Goal: Task Accomplishment & Management: Manage account settings

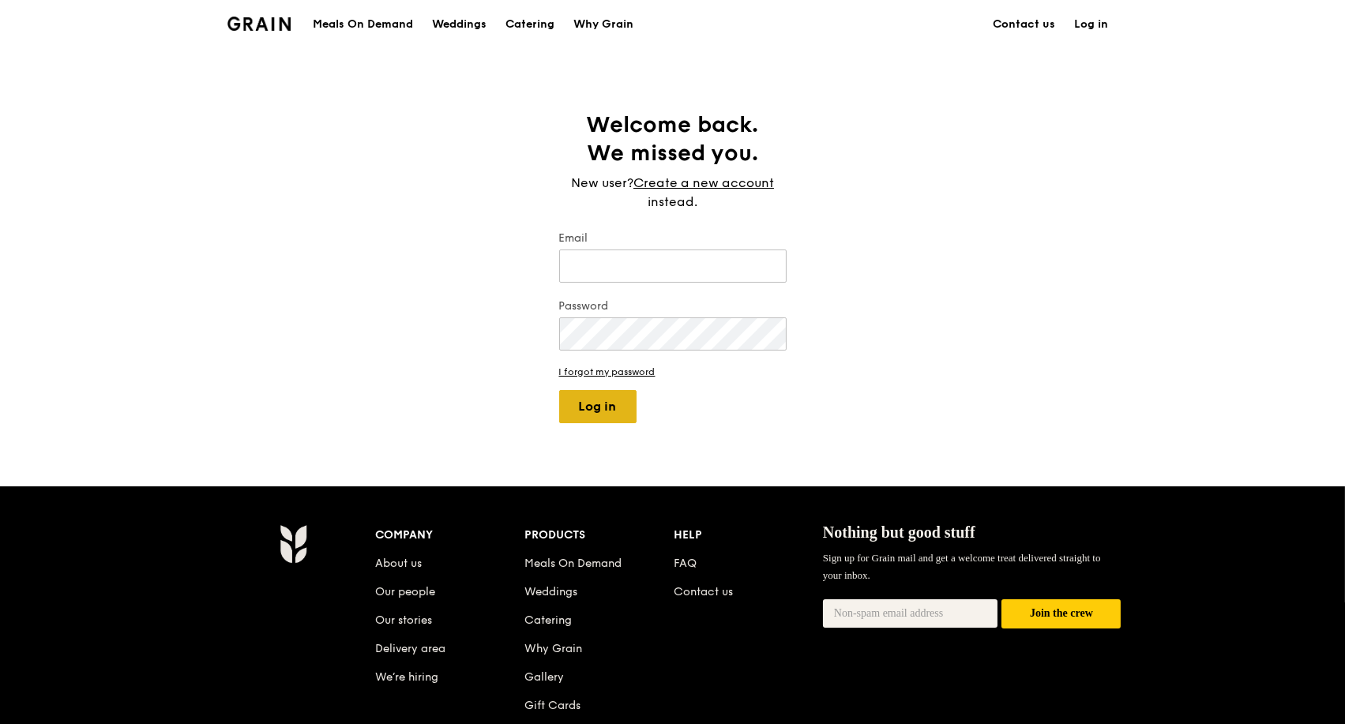
type input "kathleen@grain.com.sg"
click at [611, 419] on button "Log in" at bounding box center [597, 406] width 77 height 33
select select "100"
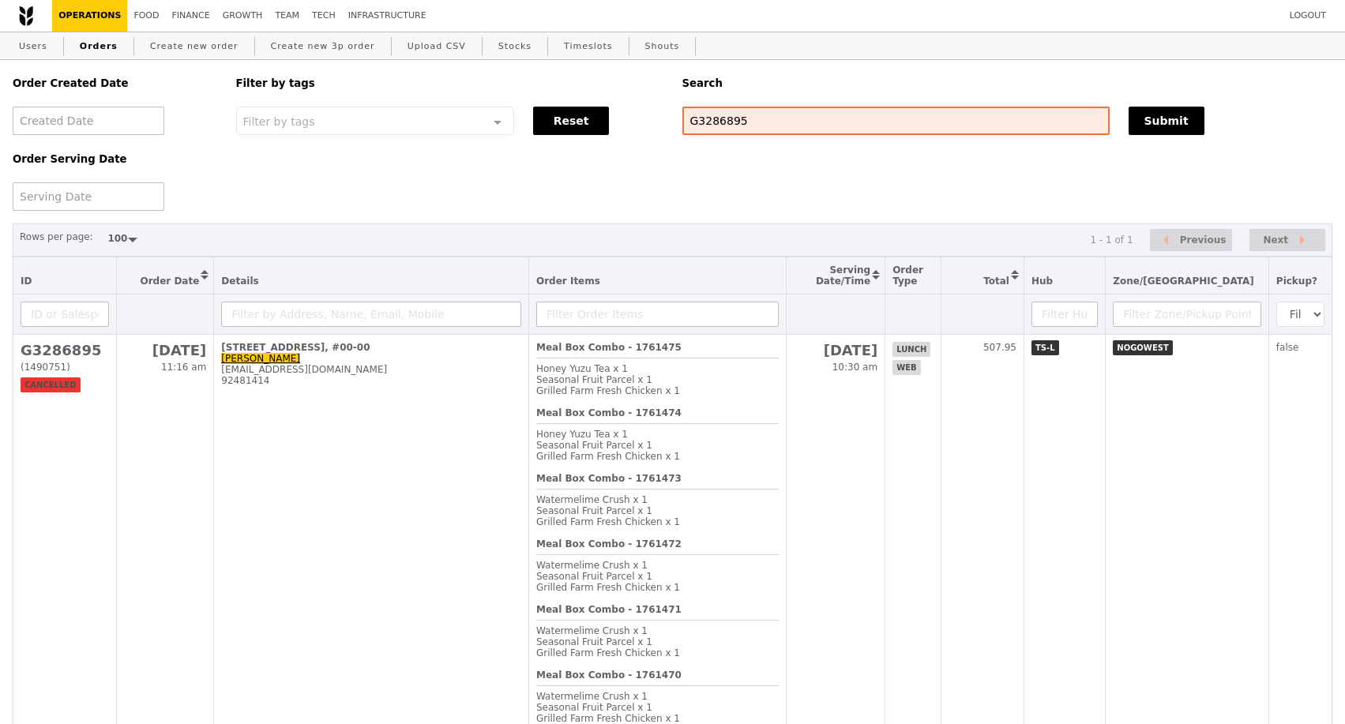
select select "100"
drag, startPoint x: 730, startPoint y: 122, endPoint x: 668, endPoint y: 119, distance: 61.7
click at [668, 119] on div "Order Created Date Order Serving Date Filter by tags Filter by tags Meal_Plan W…" at bounding box center [672, 135] width 1339 height 151
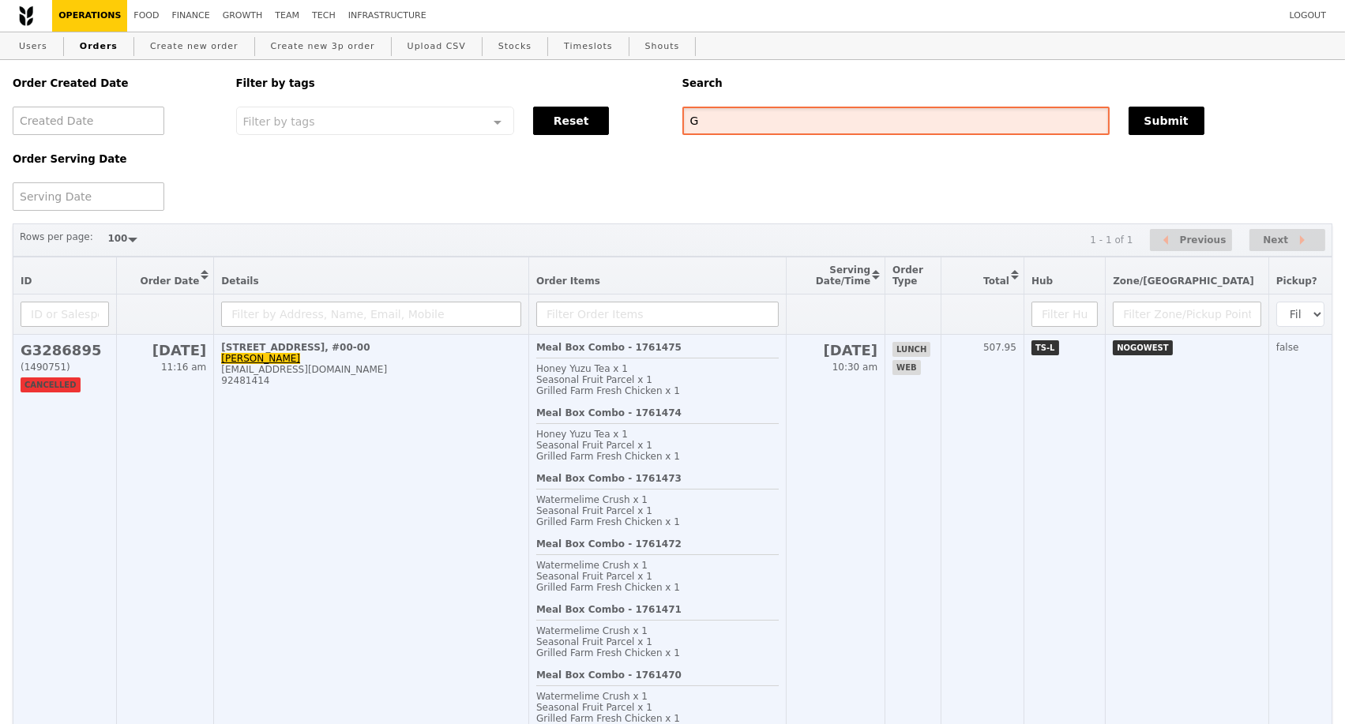
type input "G"
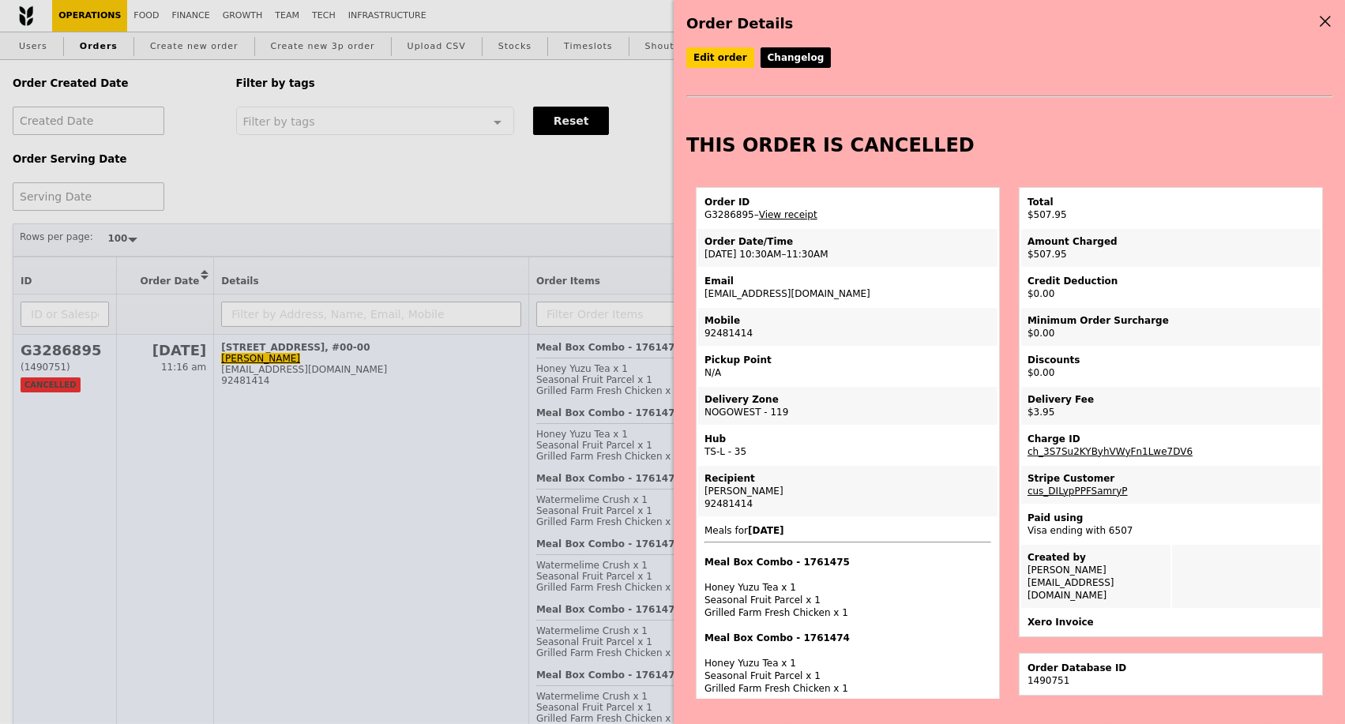
click at [355, 457] on div "Order Details Edit order Changelog THIS ORDER IS CANCELLED Order ID G3286895 – …" at bounding box center [672, 362] width 1345 height 724
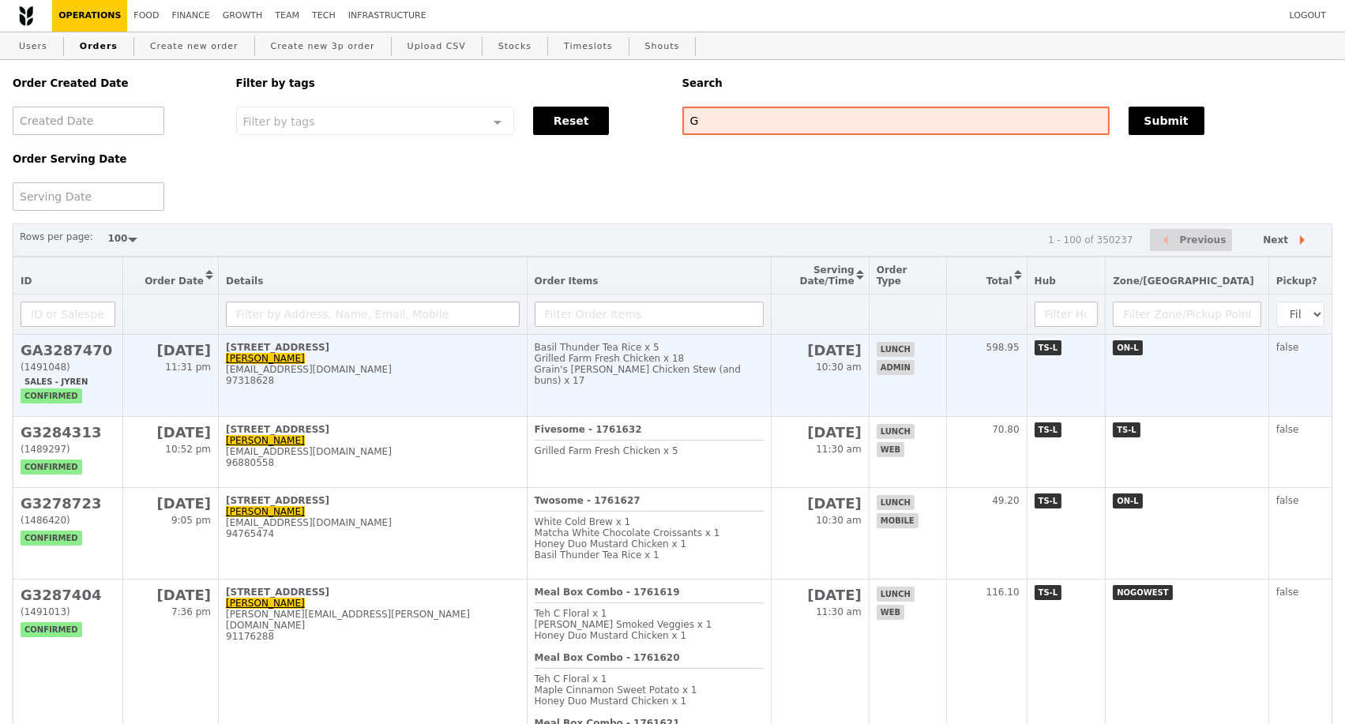
click at [240, 386] on div "97318628" at bounding box center [373, 380] width 294 height 11
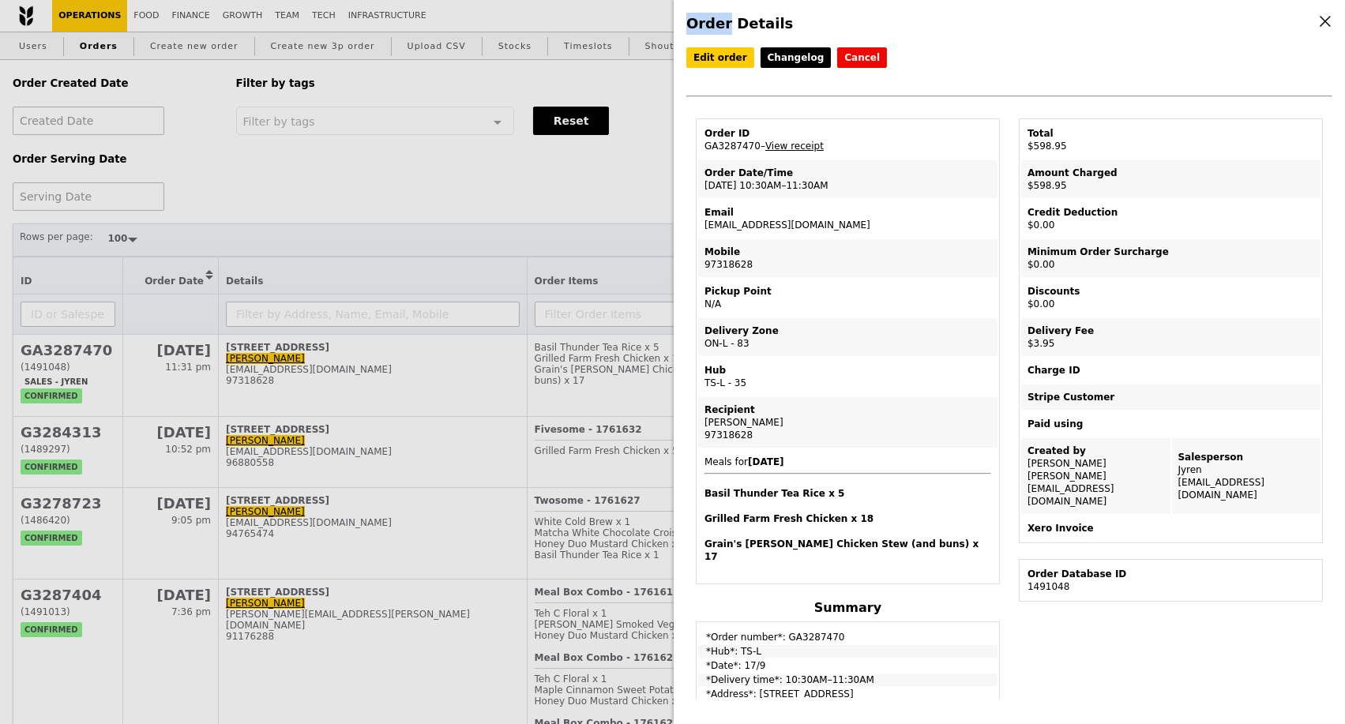
drag, startPoint x: 273, startPoint y: 400, endPoint x: 221, endPoint y: 400, distance: 52.1
click at [282, 407] on div "Order Details Edit order Changelog Cancel Order ID GA3287470 – View receipt Ord…" at bounding box center [672, 362] width 1345 height 724
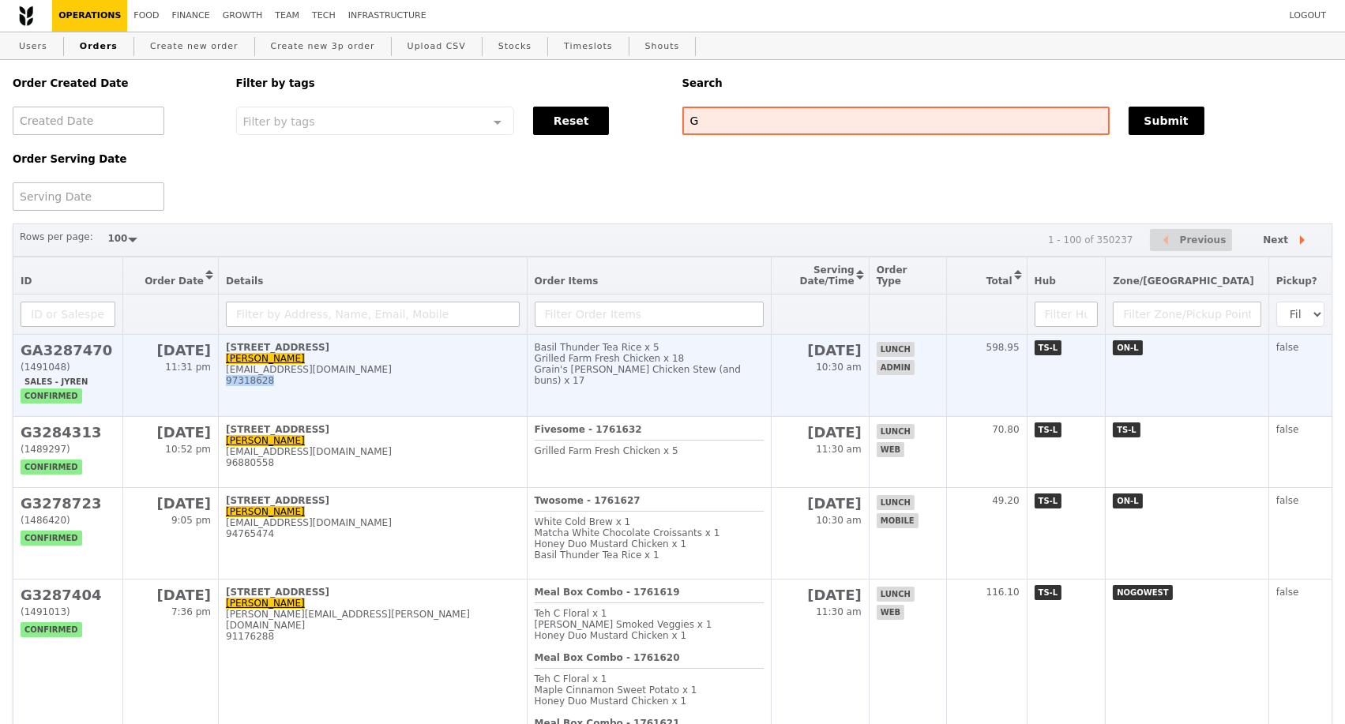
drag, startPoint x: 248, startPoint y: 396, endPoint x: 219, endPoint y: 396, distance: 29.2
click at [226, 386] on div "97318628" at bounding box center [373, 380] width 294 height 11
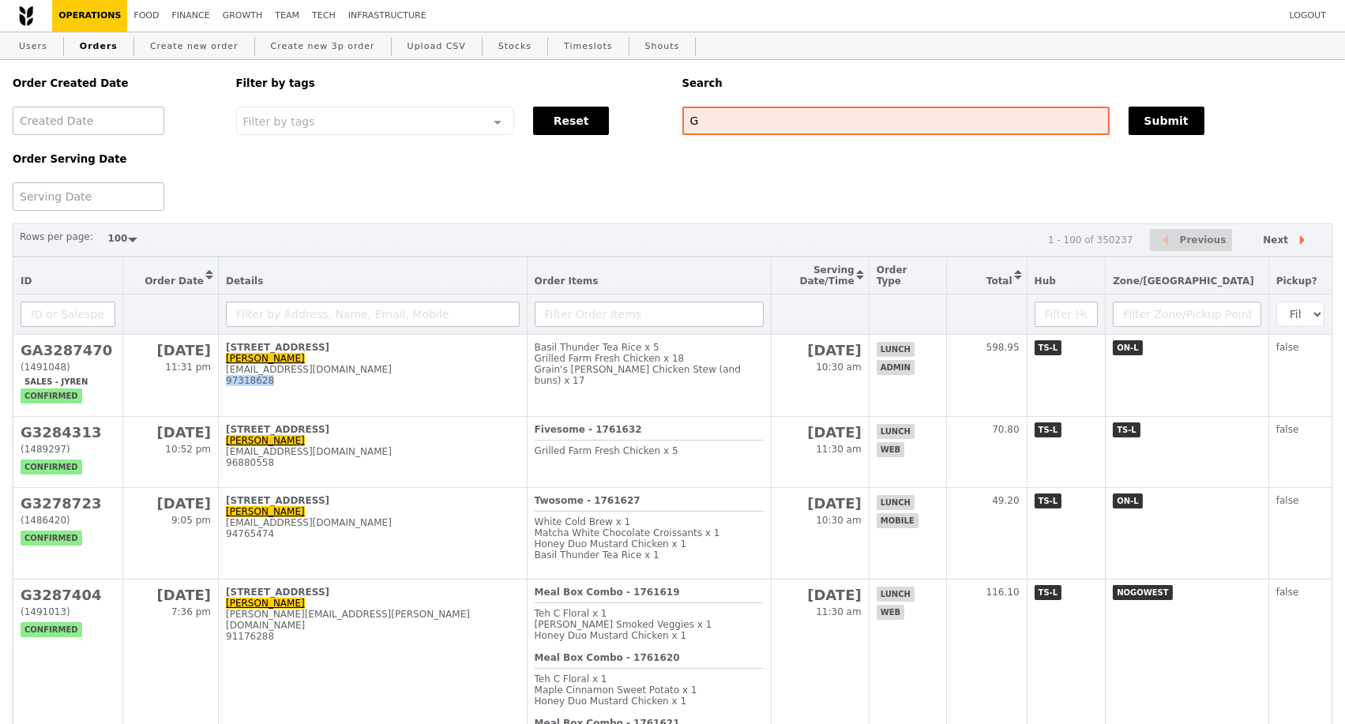
copy div "97318628"
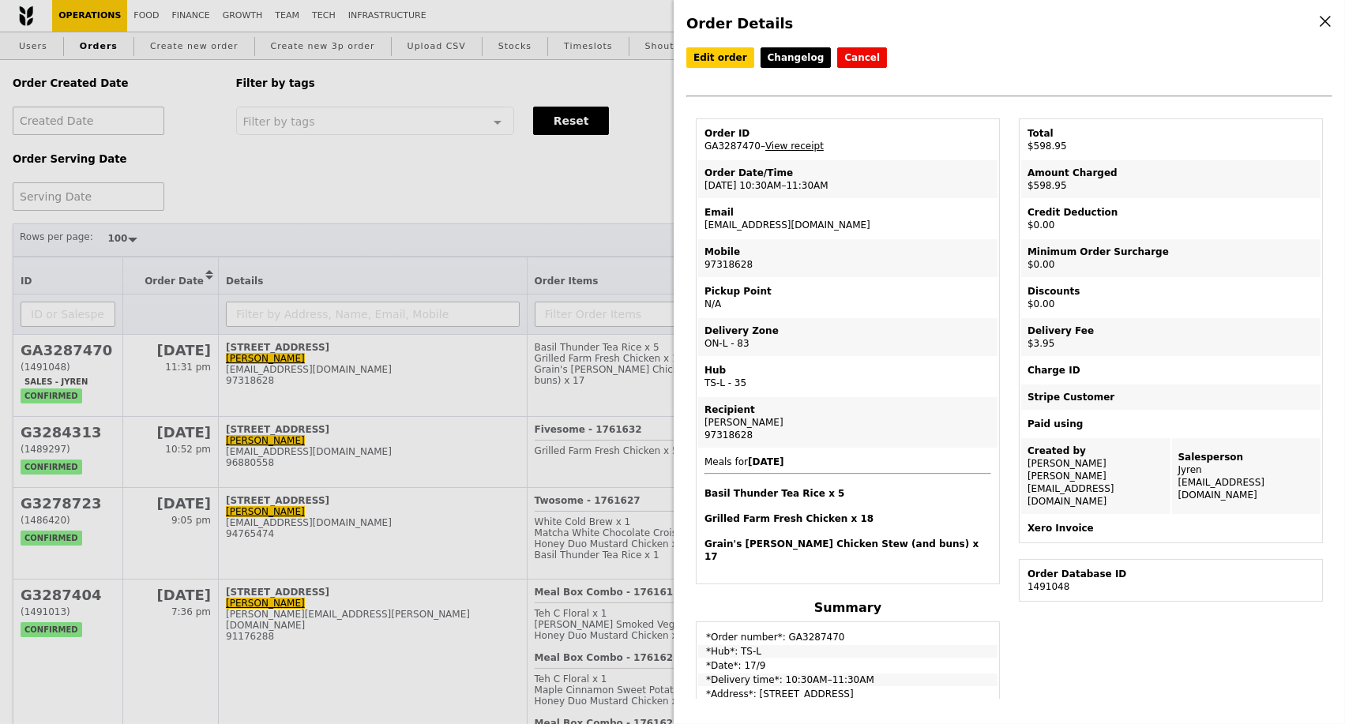
click at [717, 128] on div "Order Details Edit order Changelog Cancel Order ID GA3287470 – View receipt Ord…" at bounding box center [672, 362] width 1345 height 724
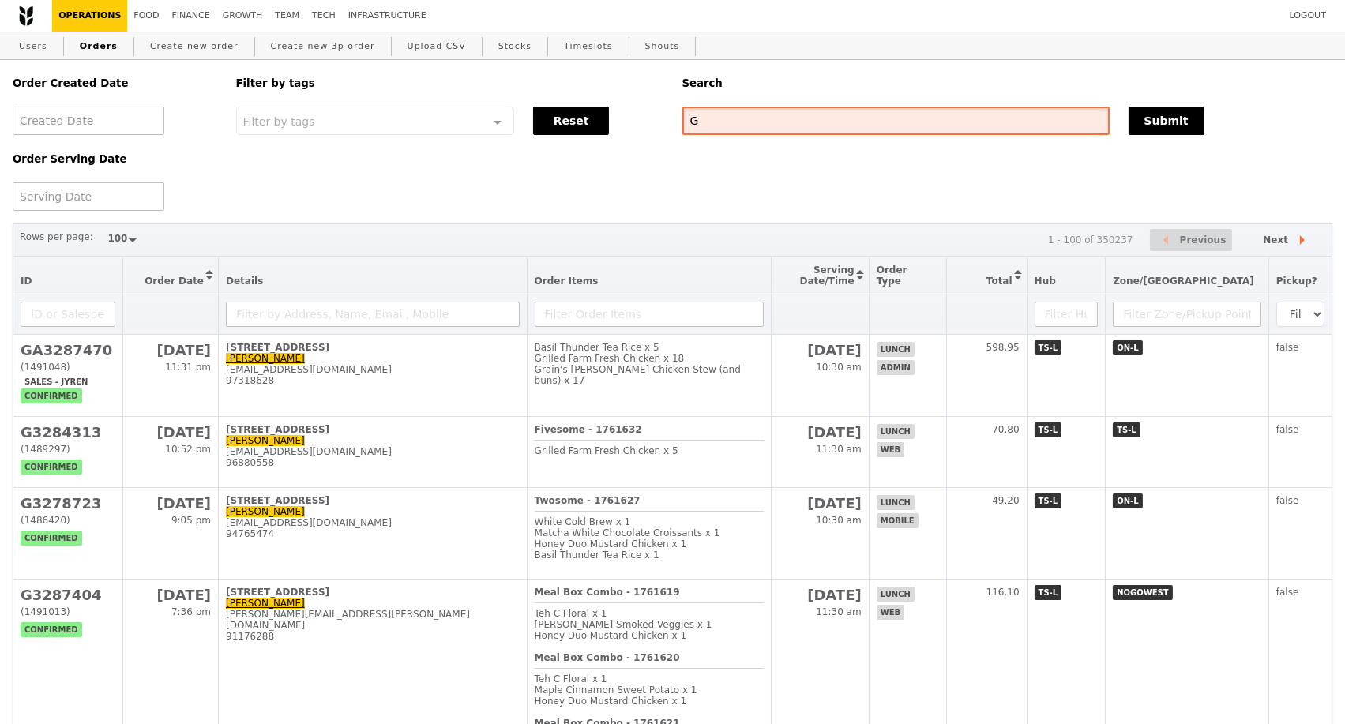
click at [717, 128] on input "G" at bounding box center [895, 121] width 427 height 28
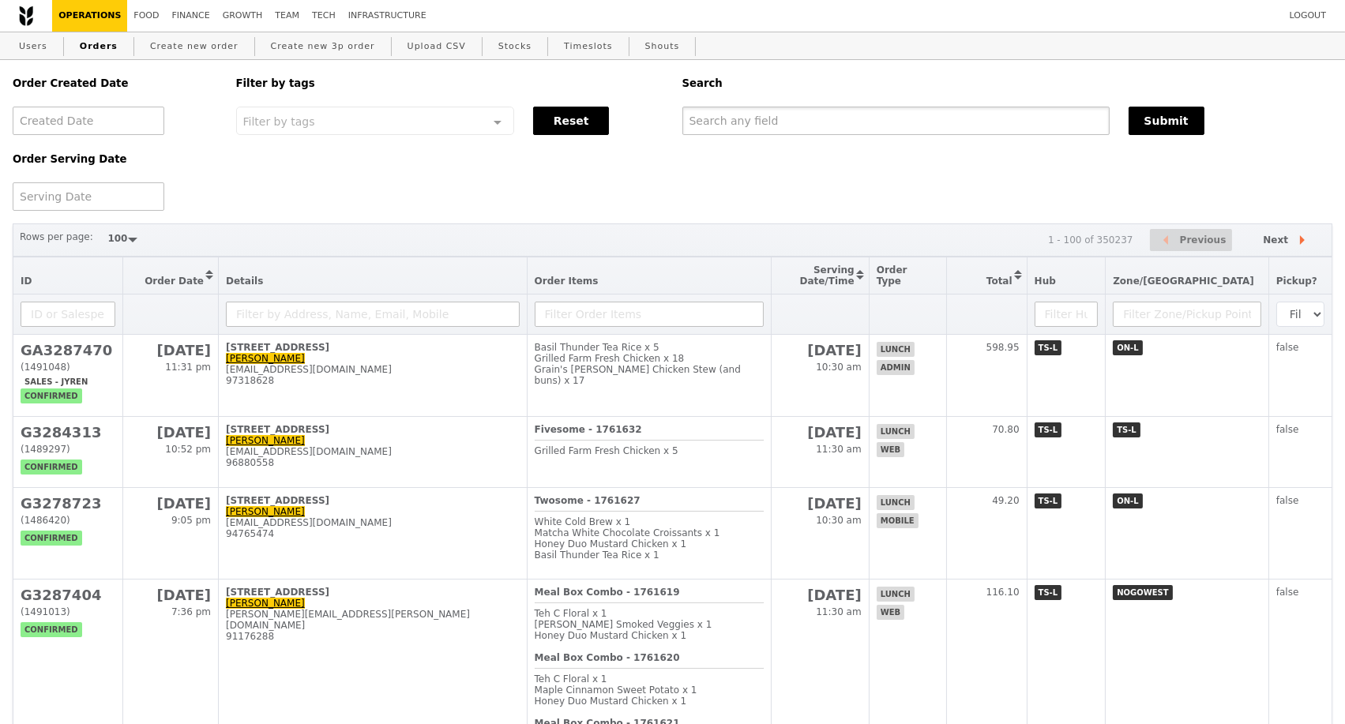
paste input "97318628"
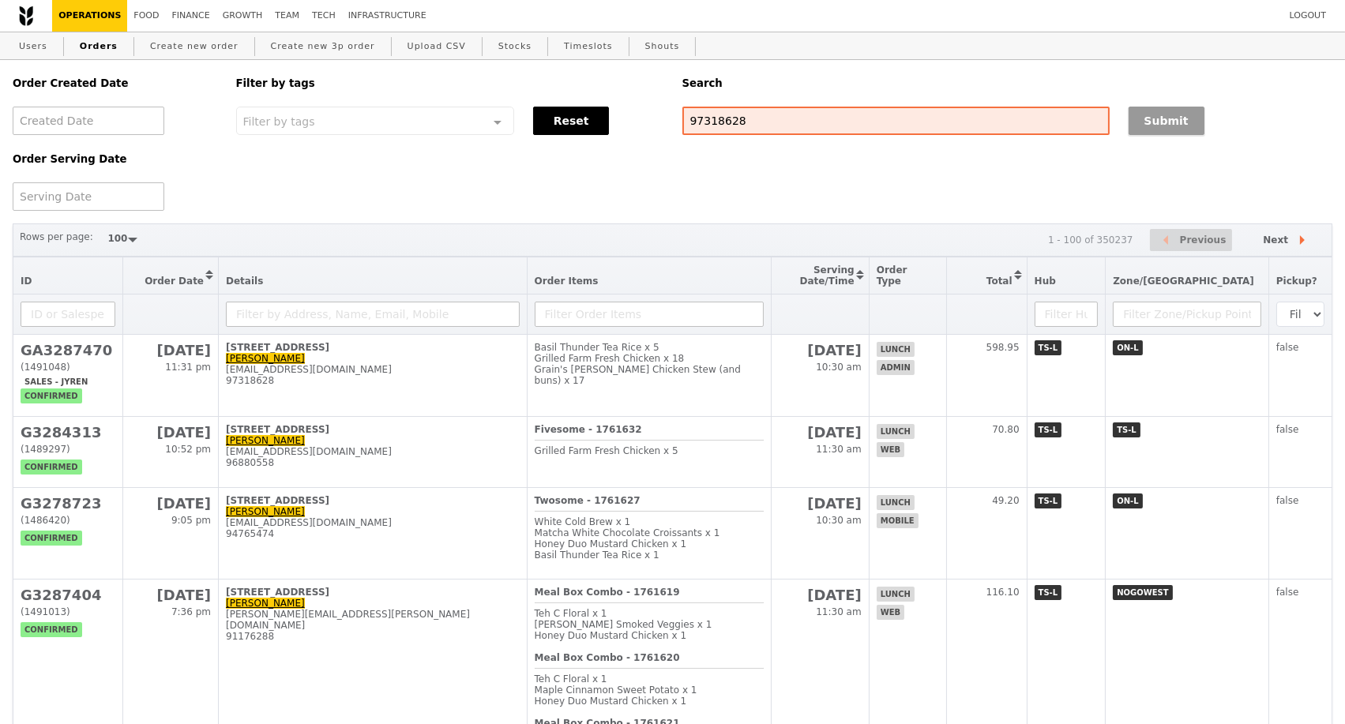
click at [1129, 111] on button "Submit" at bounding box center [1167, 121] width 76 height 28
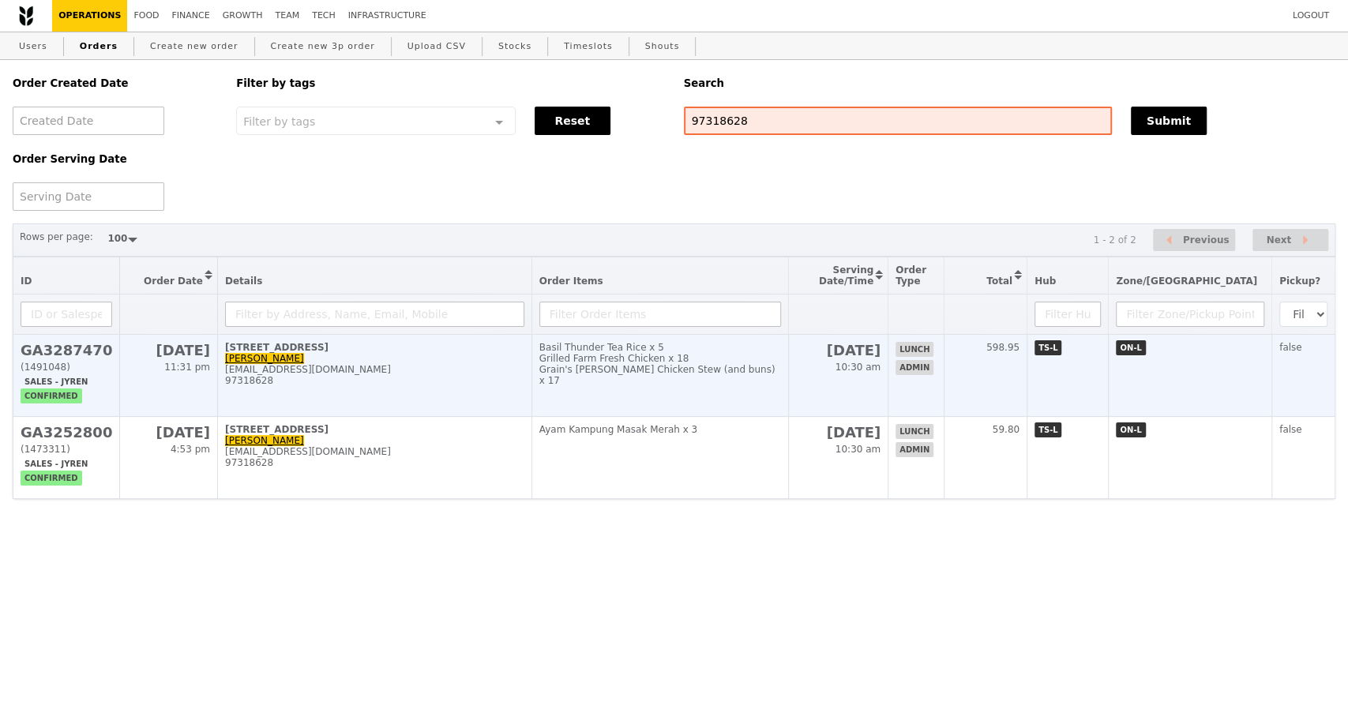
click at [433, 386] on div "97318628" at bounding box center [374, 380] width 299 height 11
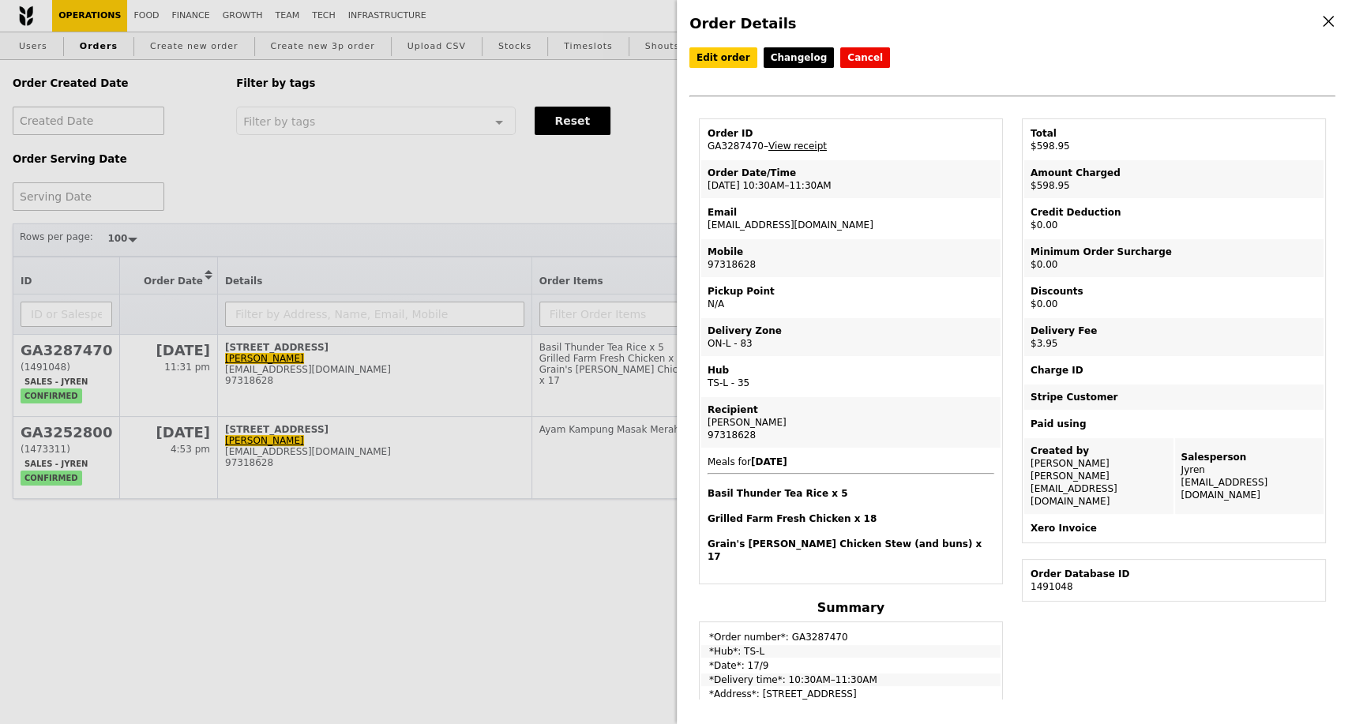
click at [540, 621] on div "Order Details Edit order Changelog Cancel Order ID GA3287470 – View receipt Ord…" at bounding box center [674, 362] width 1348 height 724
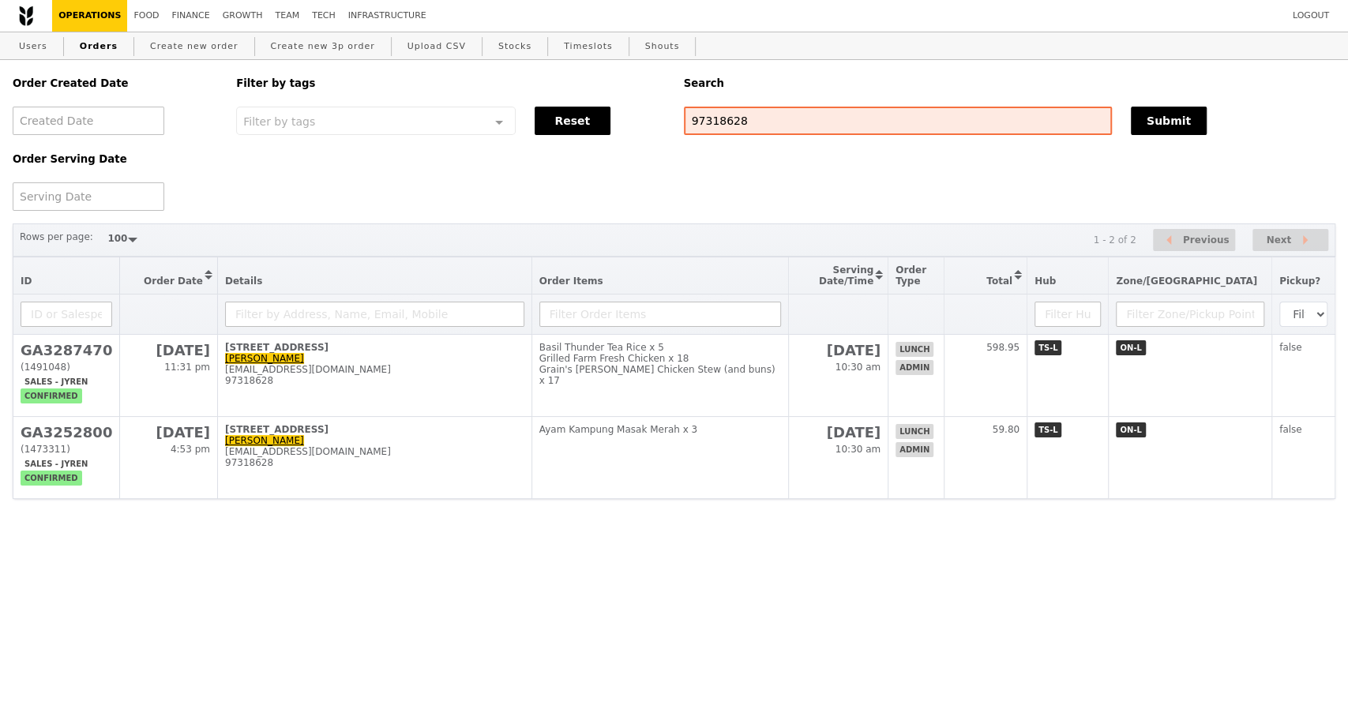
click at [434, 562] on html "Logout Operations Food Finance Growth Team Tech Infrastructure Users Orders Cre…" at bounding box center [674, 281] width 1348 height 562
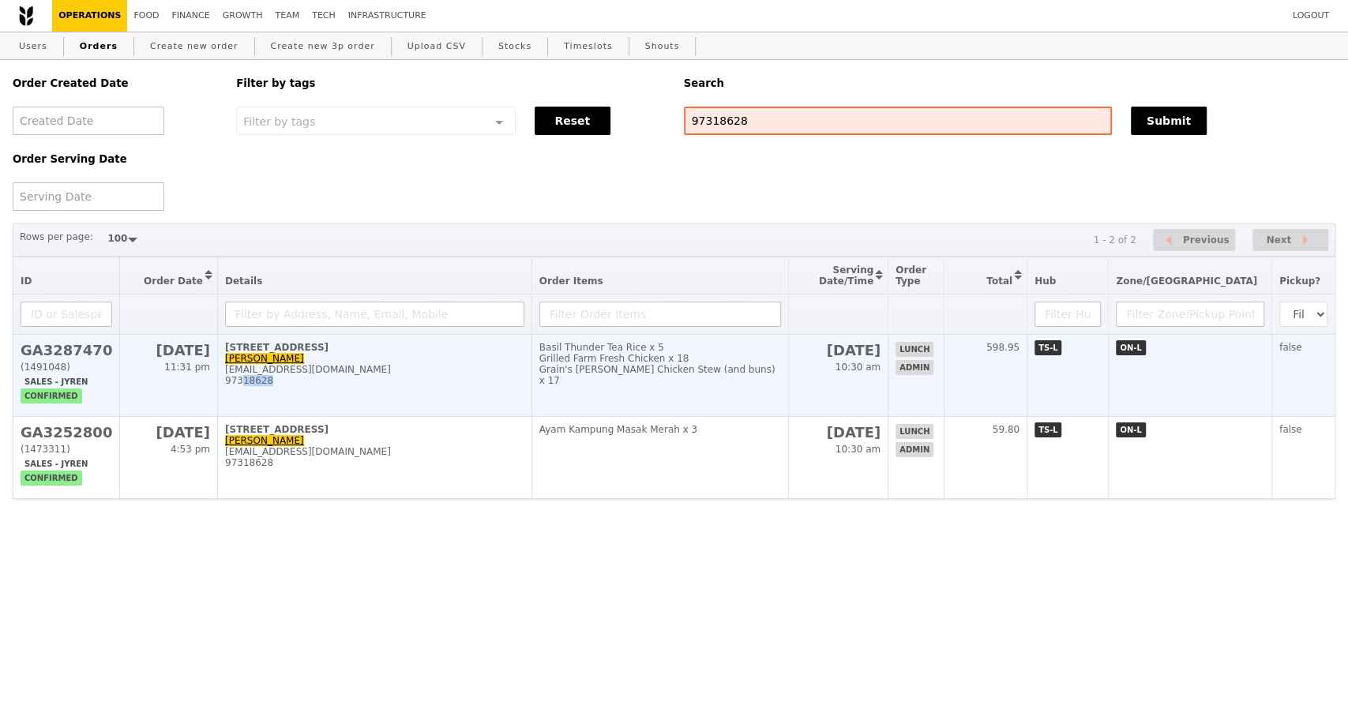
drag, startPoint x: 379, startPoint y: 388, endPoint x: 242, endPoint y: 393, distance: 136.7
click at [242, 386] on div "97318628" at bounding box center [374, 380] width 299 height 11
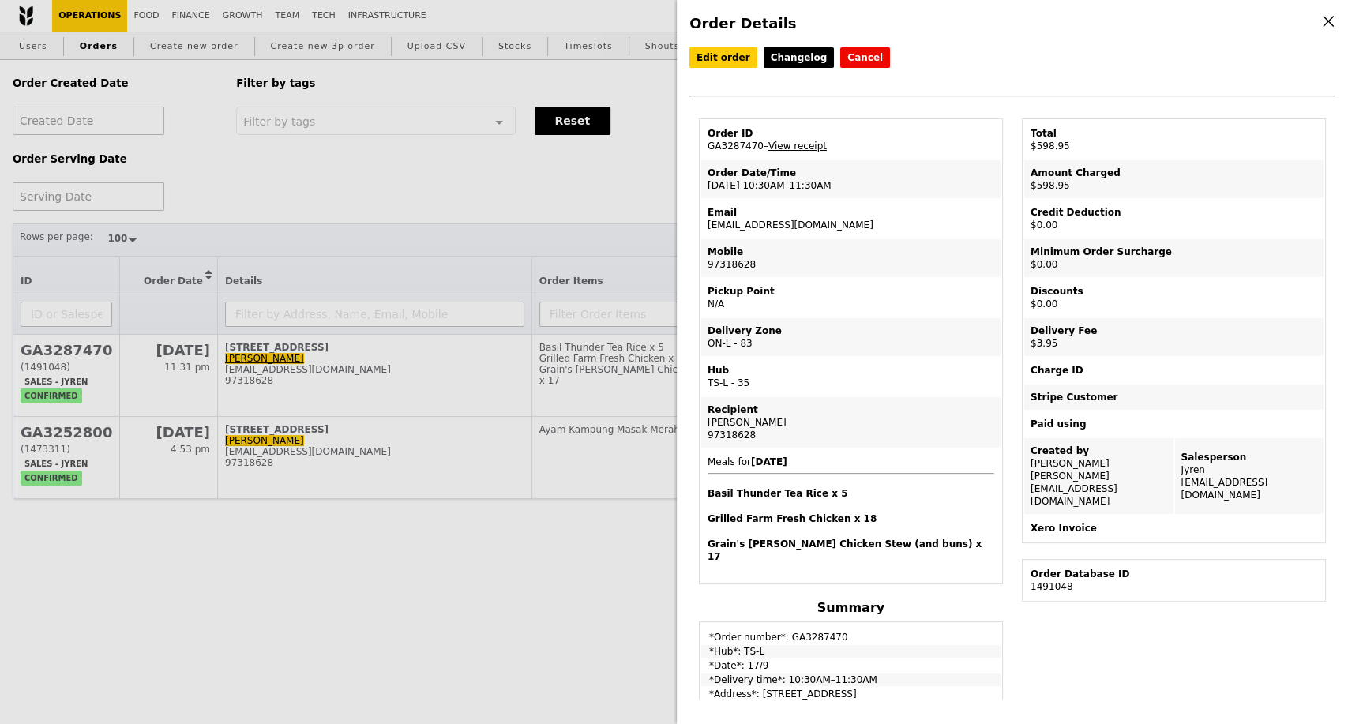
click at [333, 394] on div "Order Details Edit order Changelog Cancel Order ID GA3287470 – View receipt Ord…" at bounding box center [674, 362] width 1348 height 724
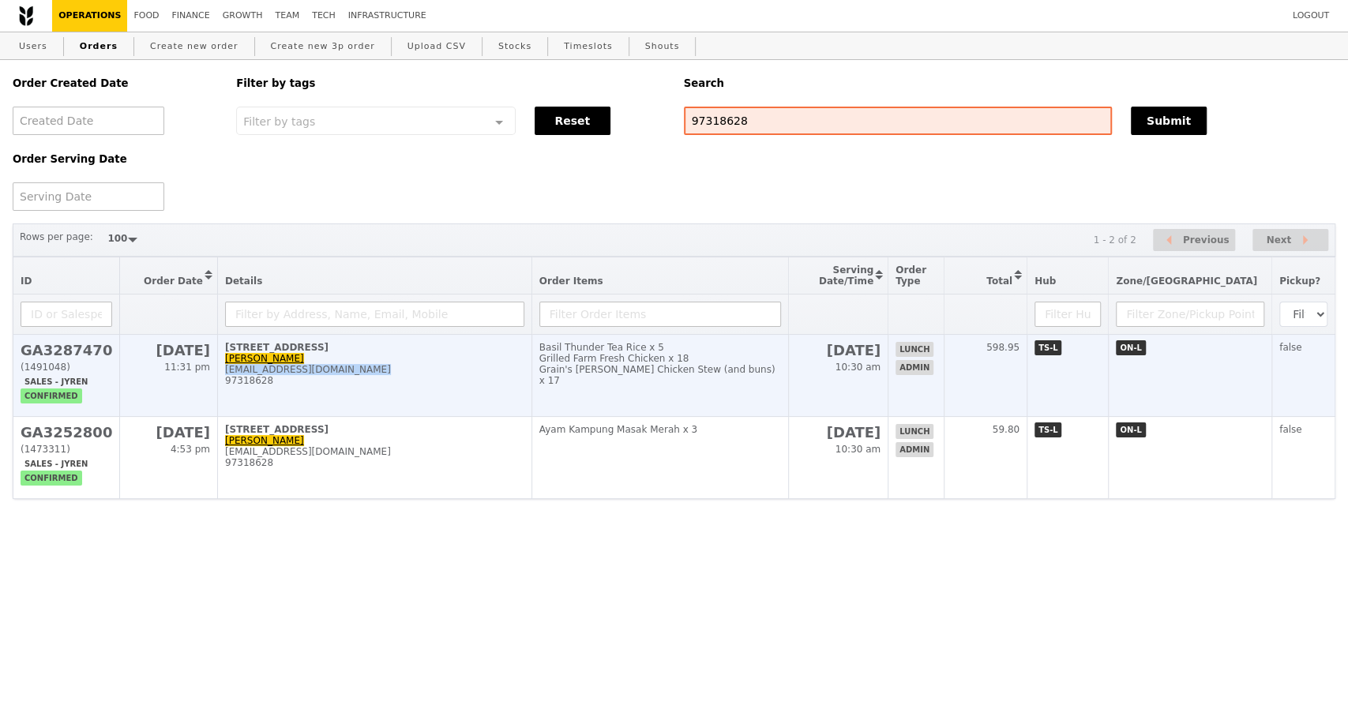
drag, startPoint x: 360, startPoint y: 385, endPoint x: 229, endPoint y: 384, distance: 131.1
click at [229, 375] on div "mei.yi.wee@prudential.com.sg" at bounding box center [374, 369] width 299 height 11
copy div "mei.yi.wee@prudential.com.sg"
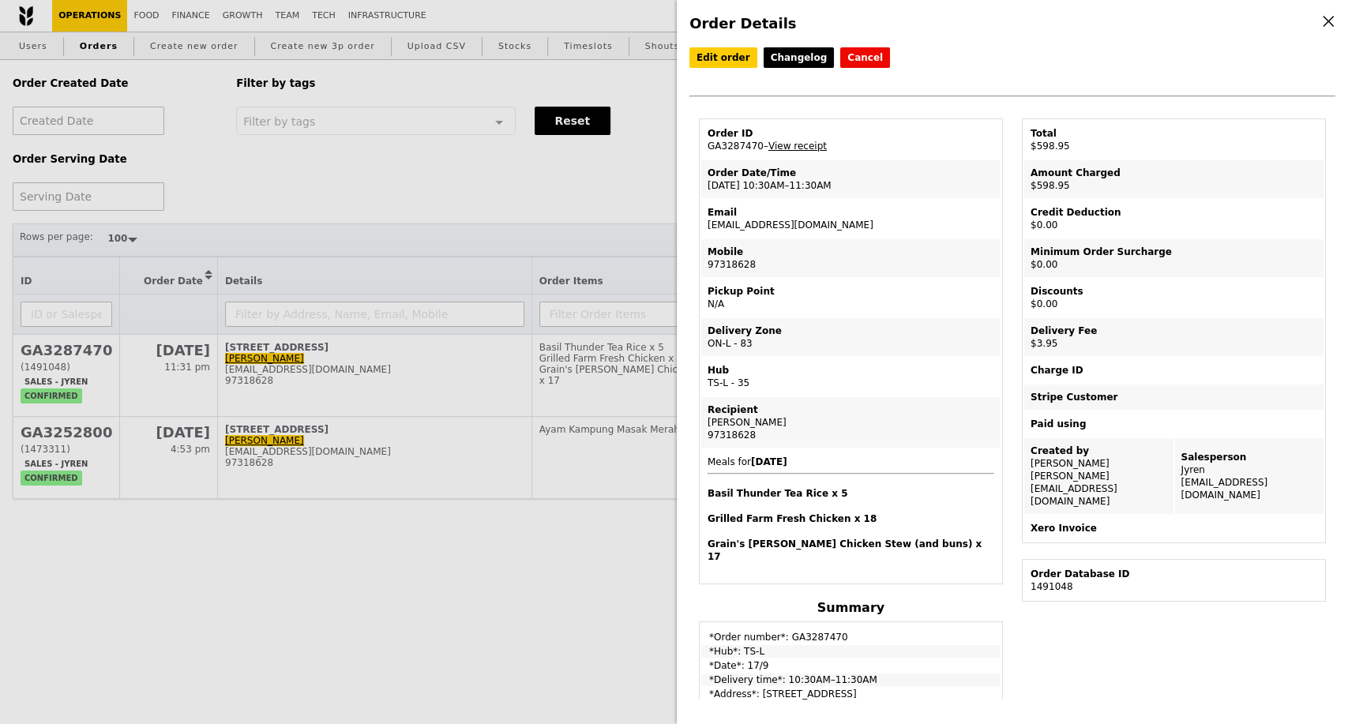
click at [634, 148] on div "Order Details Edit order Changelog Cancel Order ID GA3287470 – View receipt Ord…" at bounding box center [674, 362] width 1348 height 724
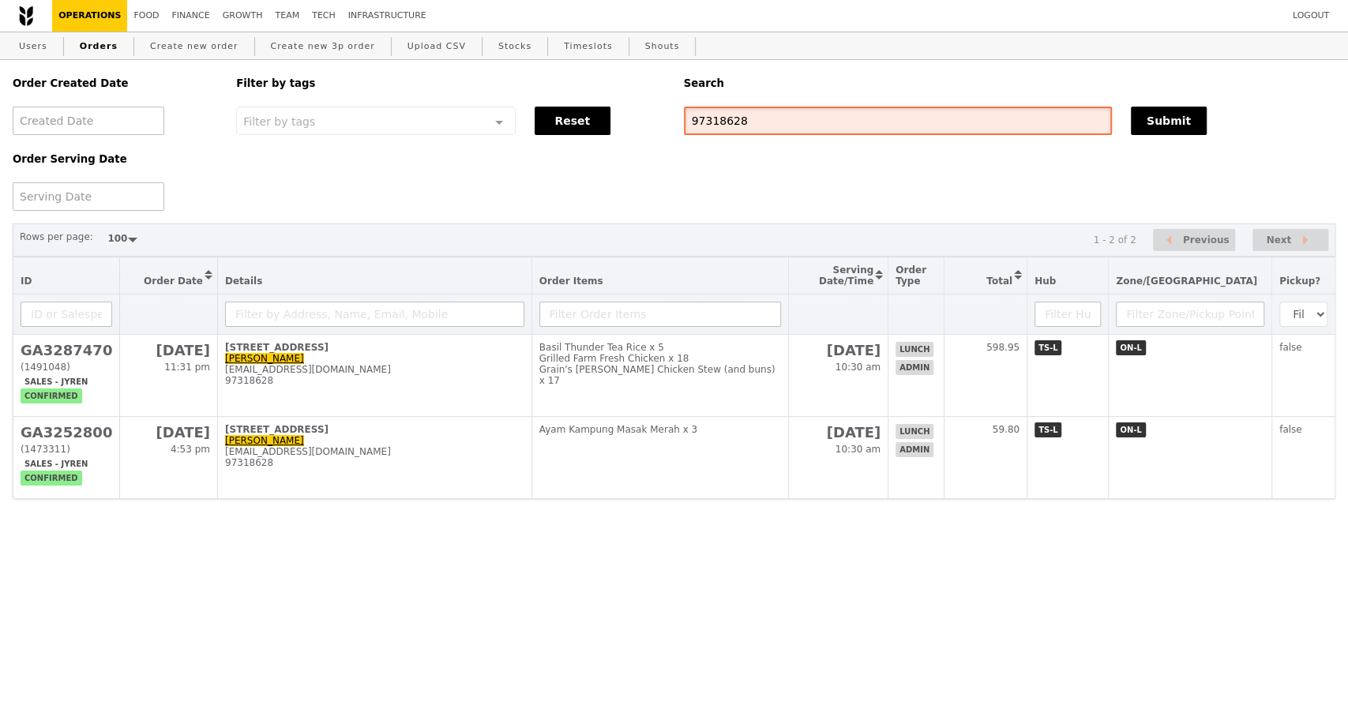
drag, startPoint x: 754, startPoint y: 122, endPoint x: 684, endPoint y: 122, distance: 70.3
click at [684, 122] on input "97318628" at bounding box center [898, 121] width 428 height 28
paste input "mei.yi.wee@prudential.com.sg"
type input "mei.yi.wee@prudential.com.sg"
click at [1143, 122] on button "Submit" at bounding box center [1169, 121] width 76 height 28
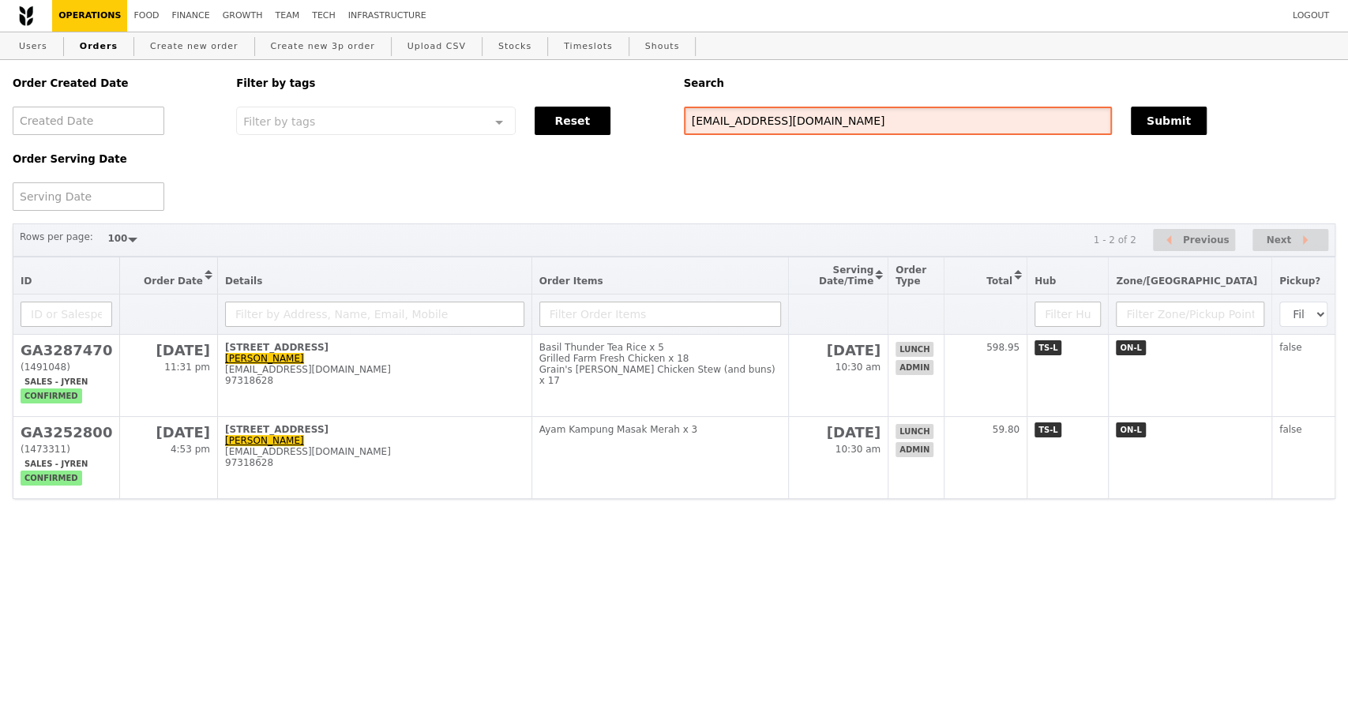
drag, startPoint x: 852, startPoint y: 128, endPoint x: 626, endPoint y: 121, distance: 226.8
click at [626, 121] on div "Order Created Date Order Serving Date Filter by tags Filter by tags Meal_Plan W…" at bounding box center [674, 135] width 1342 height 151
type input "g3287262"
click at [1164, 127] on button "Submit" at bounding box center [1169, 121] width 76 height 28
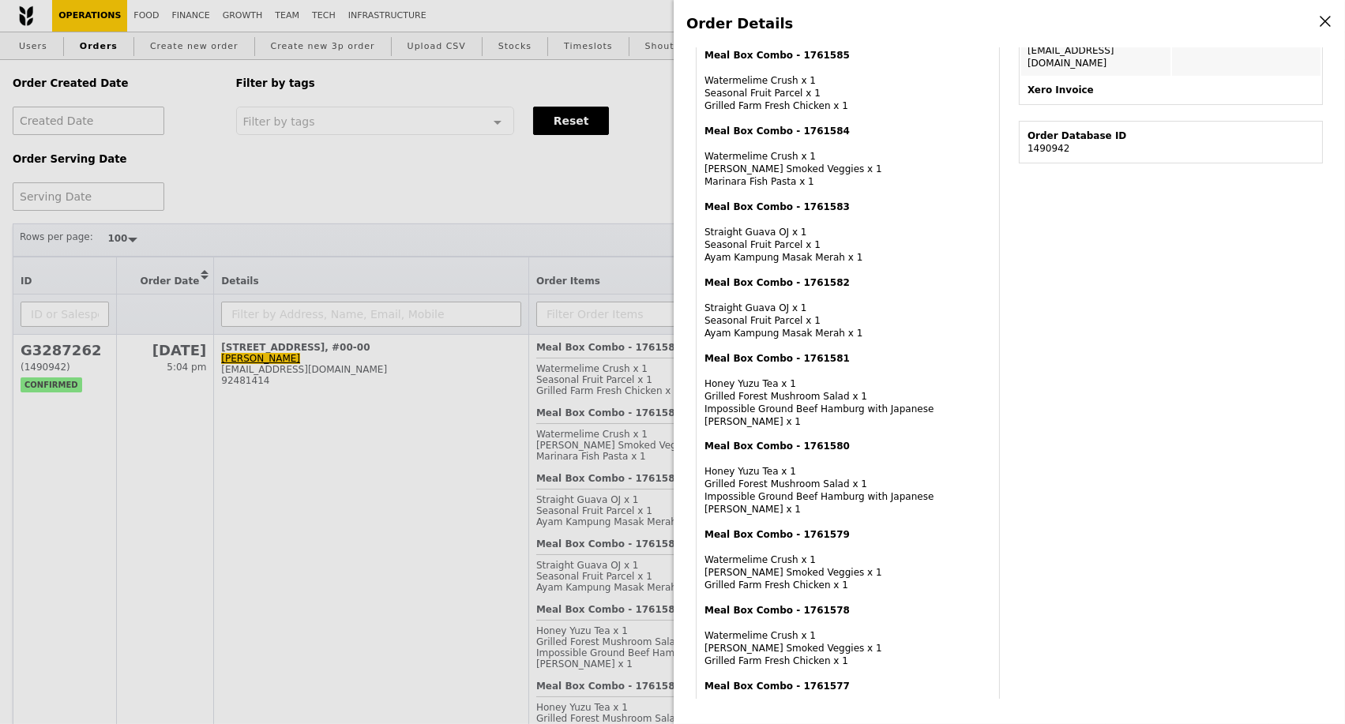
scroll to position [351, 0]
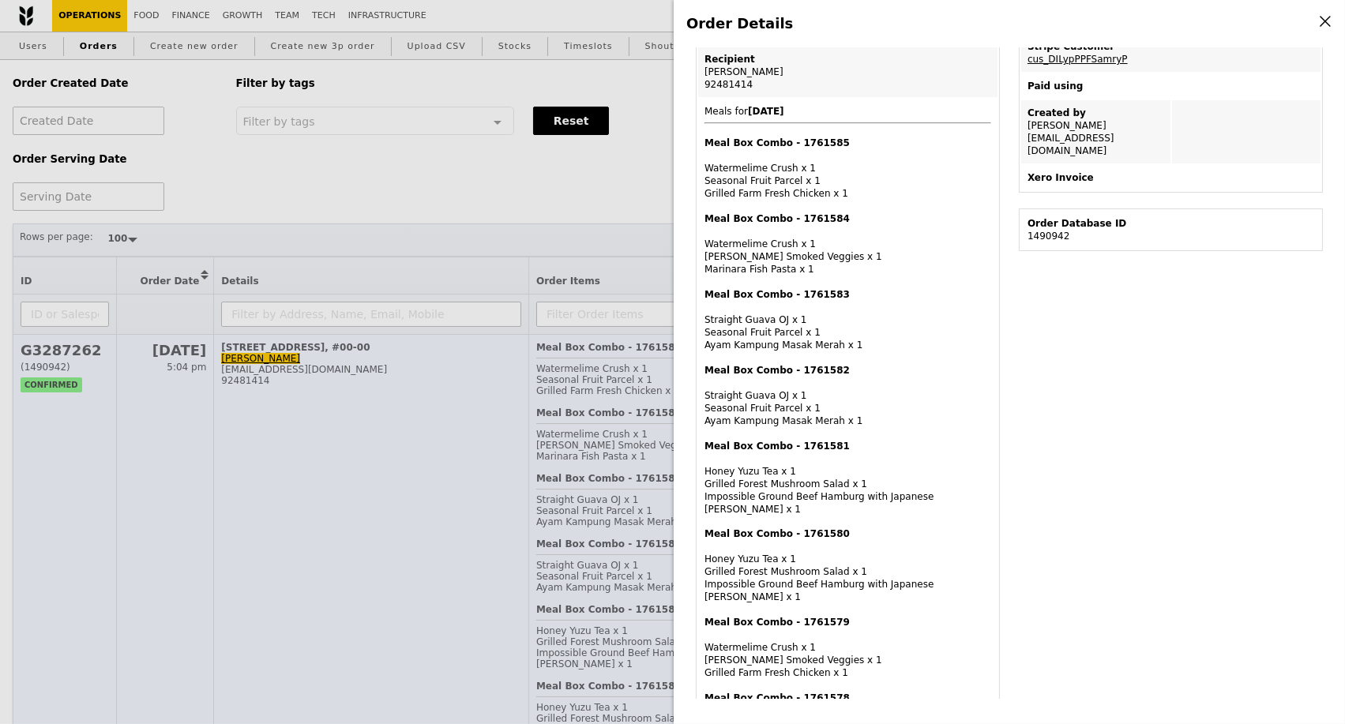
click at [330, 581] on div "Order Details Edit order Changelog Cancel Order ID G3287262 – View receipt | Pi…" at bounding box center [672, 362] width 1345 height 724
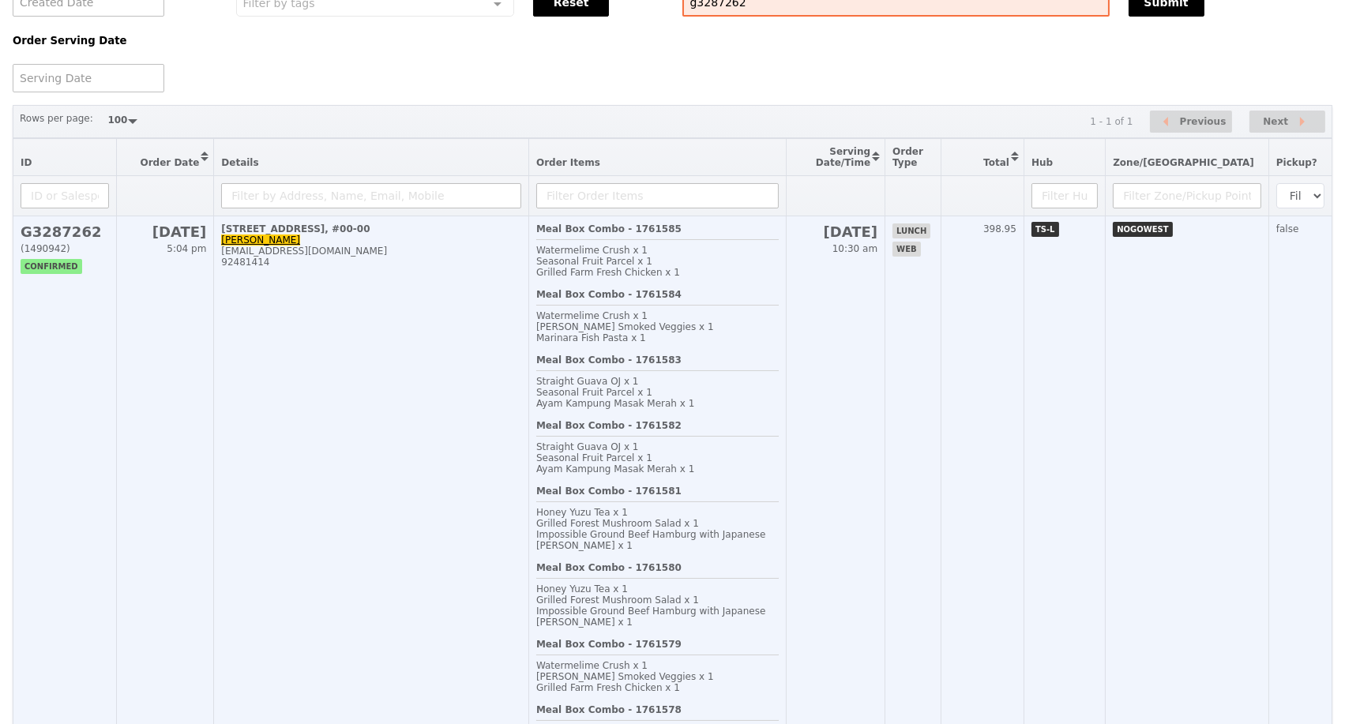
scroll to position [0, 0]
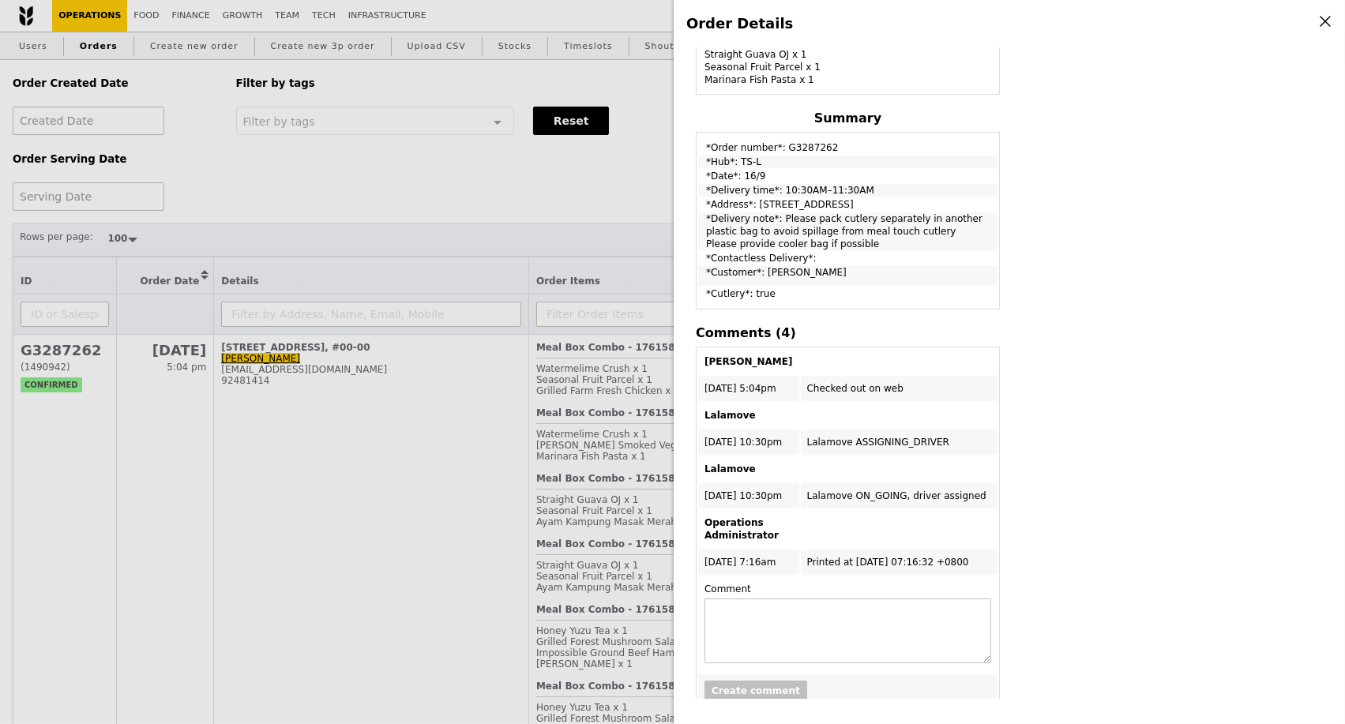
scroll to position [88, 0]
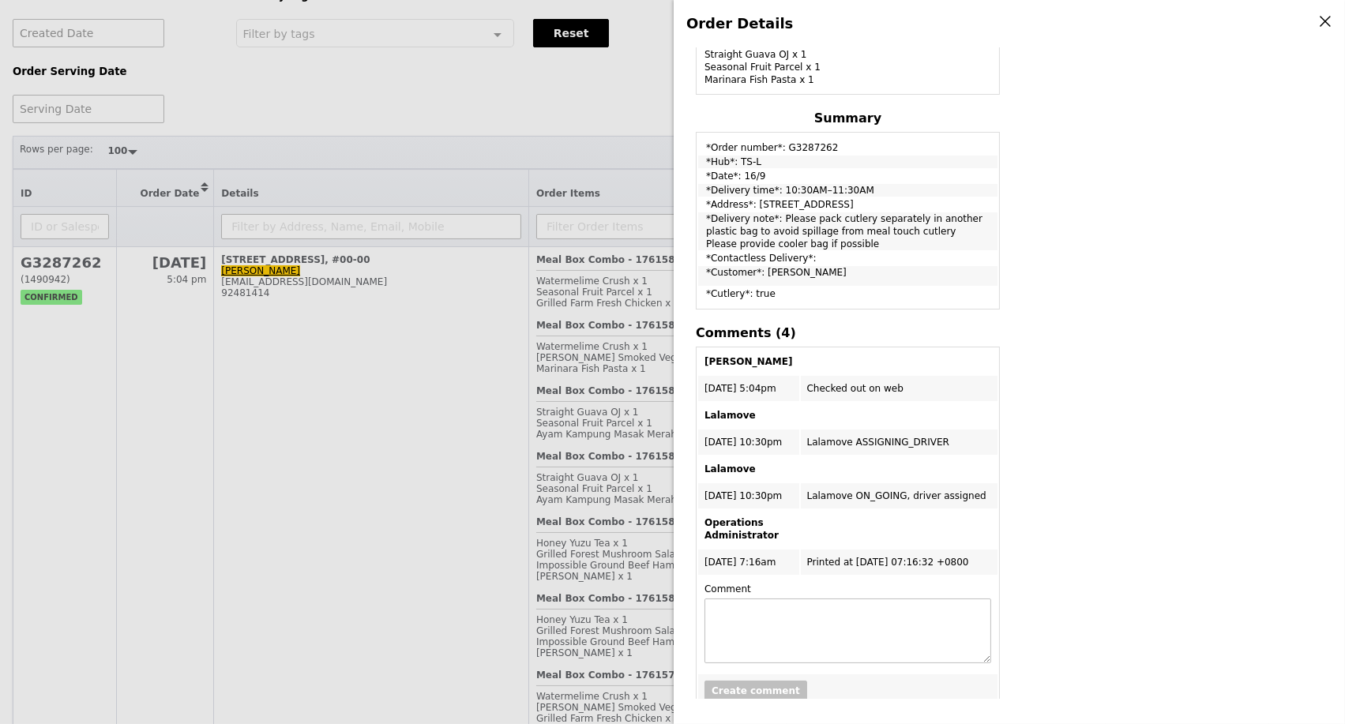
click at [251, 429] on div "Order Details Edit order Changelog Cancel Order ID G3287262 – View receipt | Pi…" at bounding box center [672, 362] width 1345 height 724
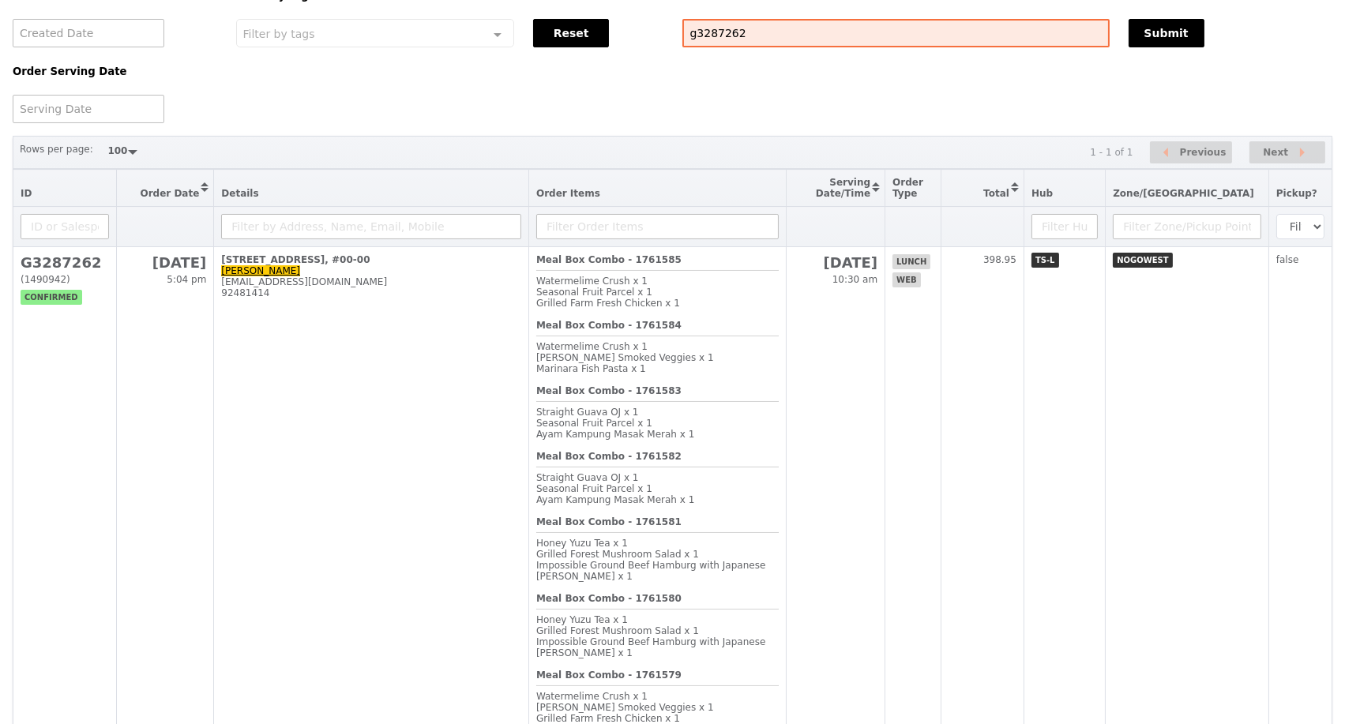
scroll to position [1655, 0]
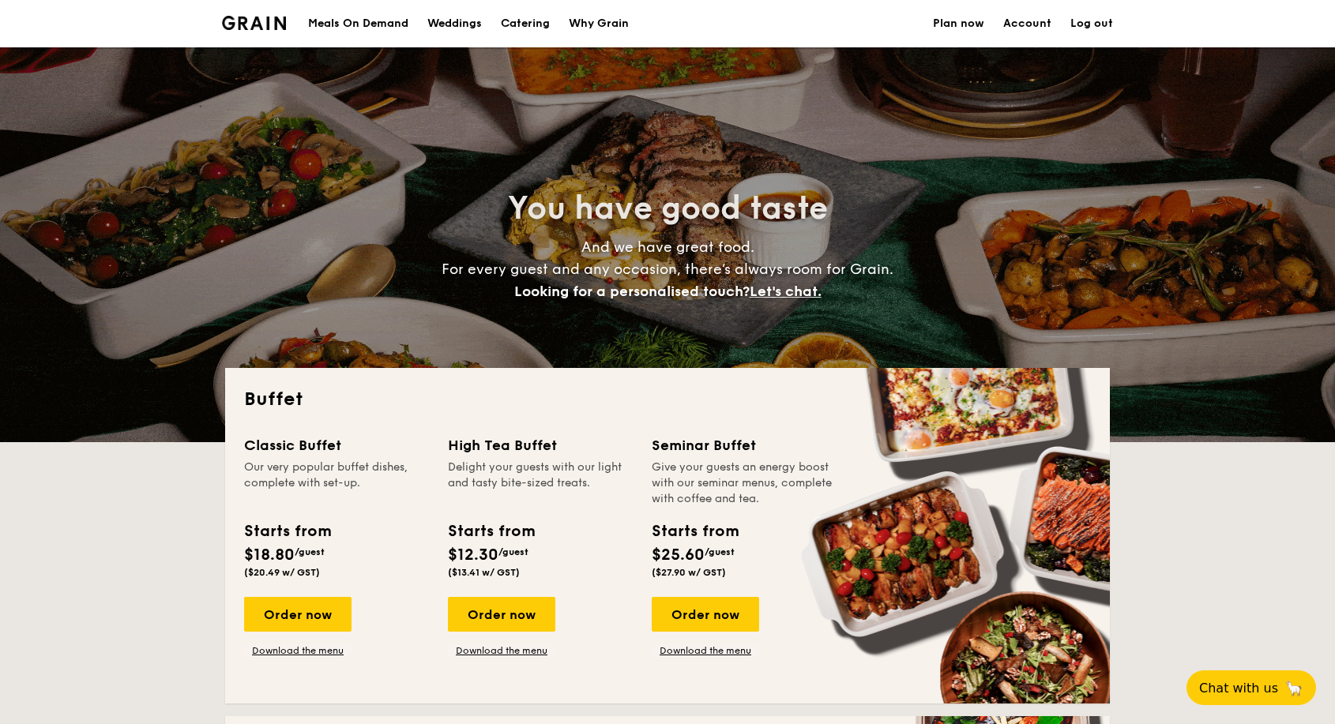
select select
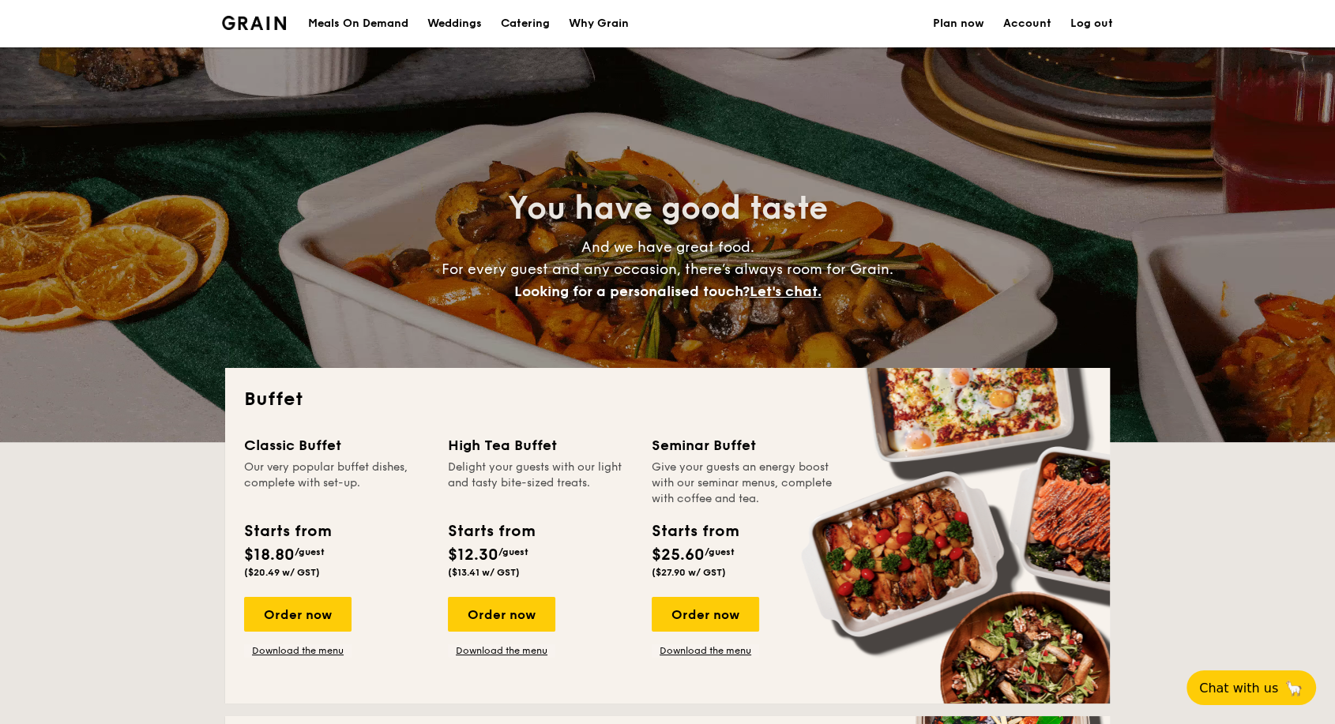
click at [348, 381] on div "Buffet Classic Buffet Our very popular buffet dishes, complete with set-up. Sta…" at bounding box center [667, 536] width 885 height 336
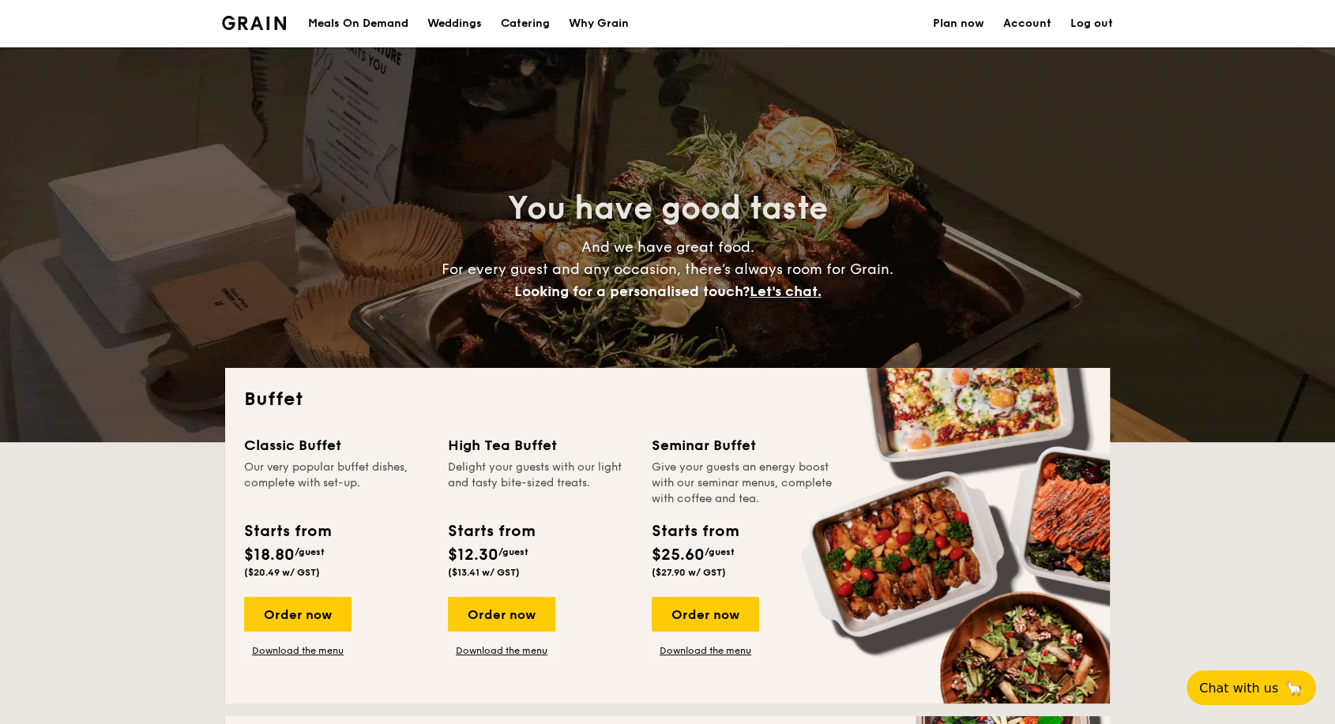
scroll to position [88, 0]
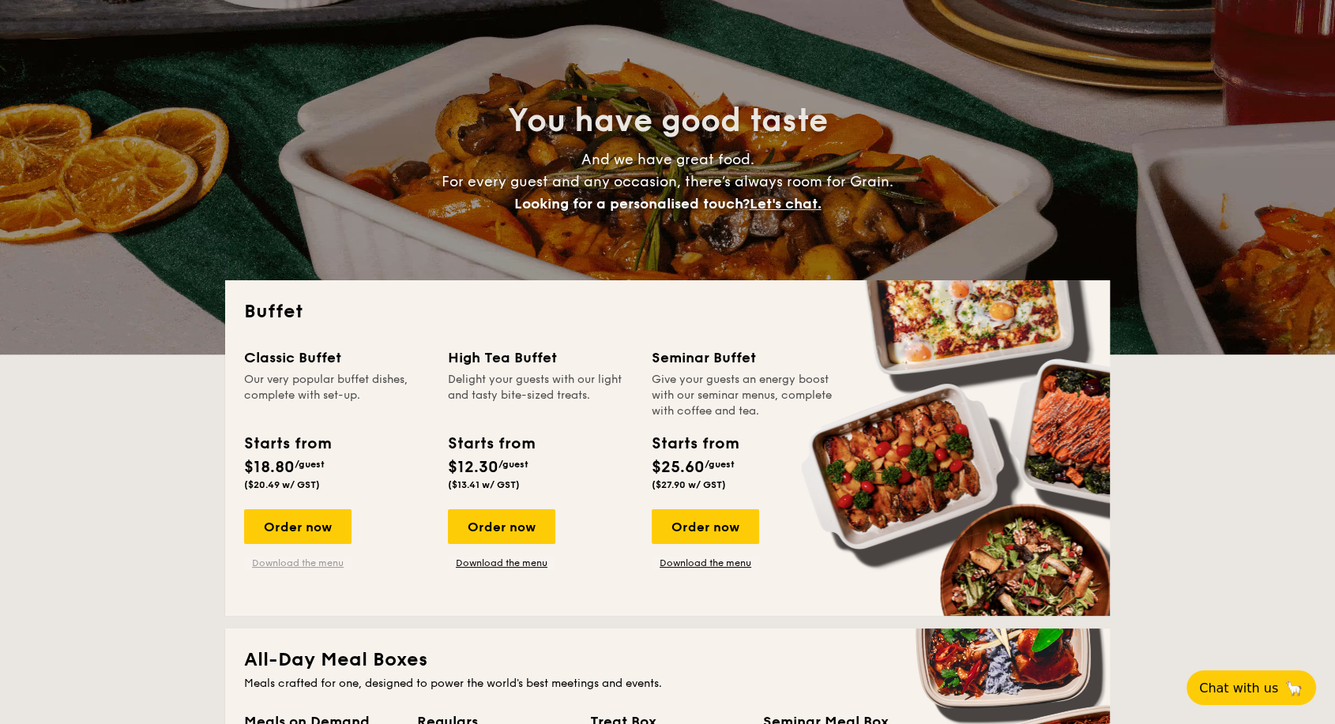
click at [327, 560] on link "Download the menu" at bounding box center [297, 563] width 107 height 13
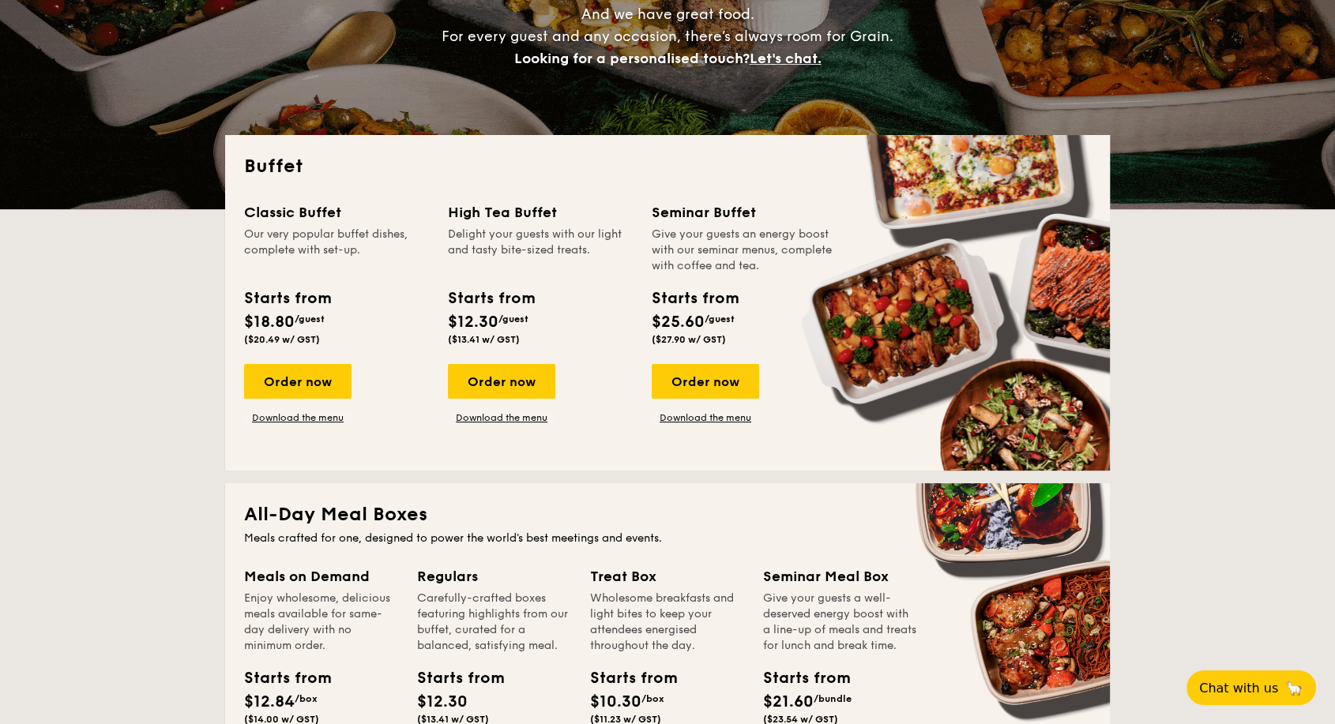
scroll to position [263, 0]
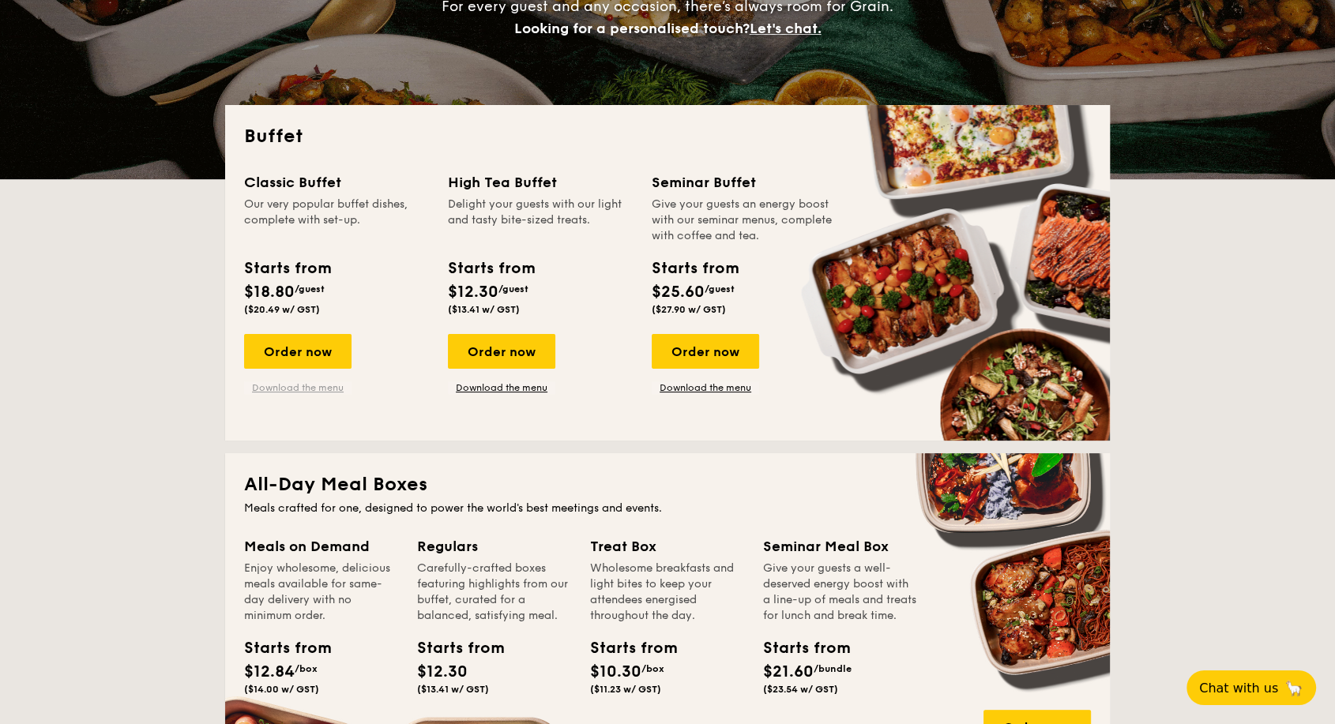
click at [320, 389] on link "Download the menu" at bounding box center [297, 387] width 107 height 13
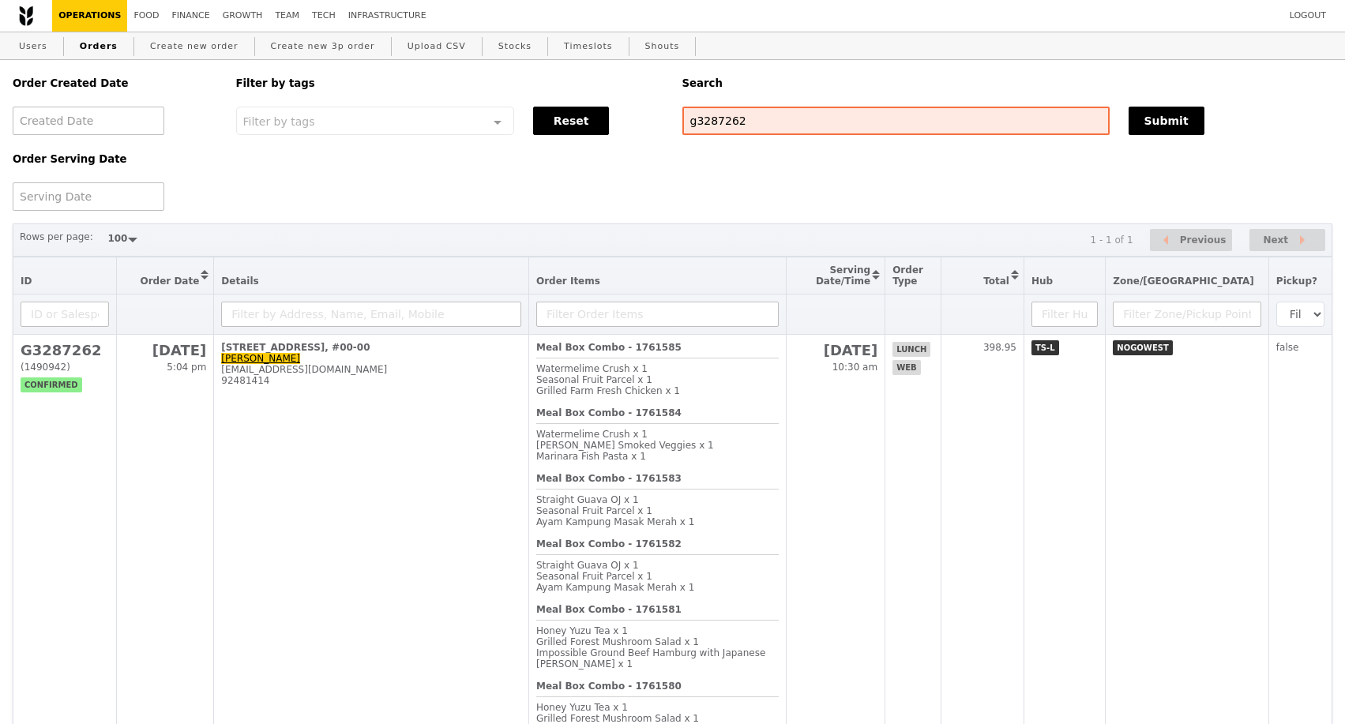
select select "100"
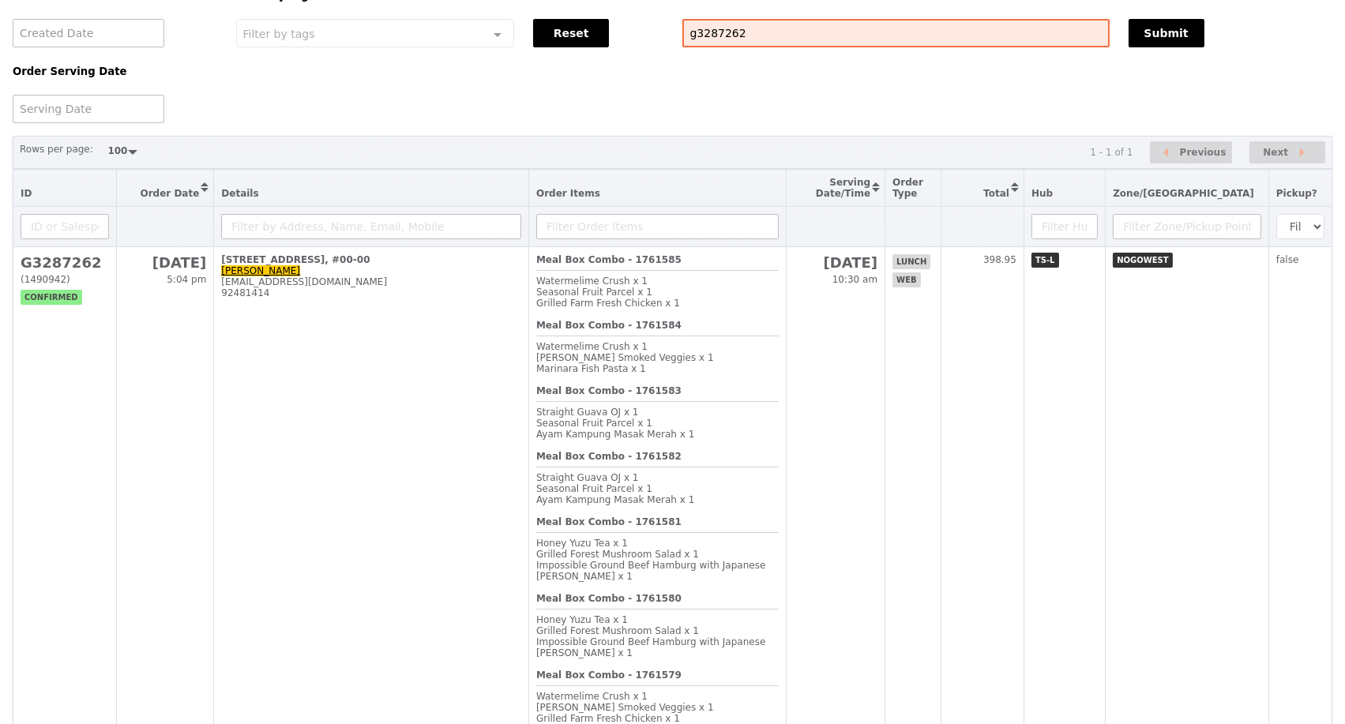
scroll to position [1655, 0]
click at [680, 32] on div "g3287262" at bounding box center [896, 33] width 446 height 28
click at [1156, 28] on button "Submit" at bounding box center [1167, 33] width 76 height 28
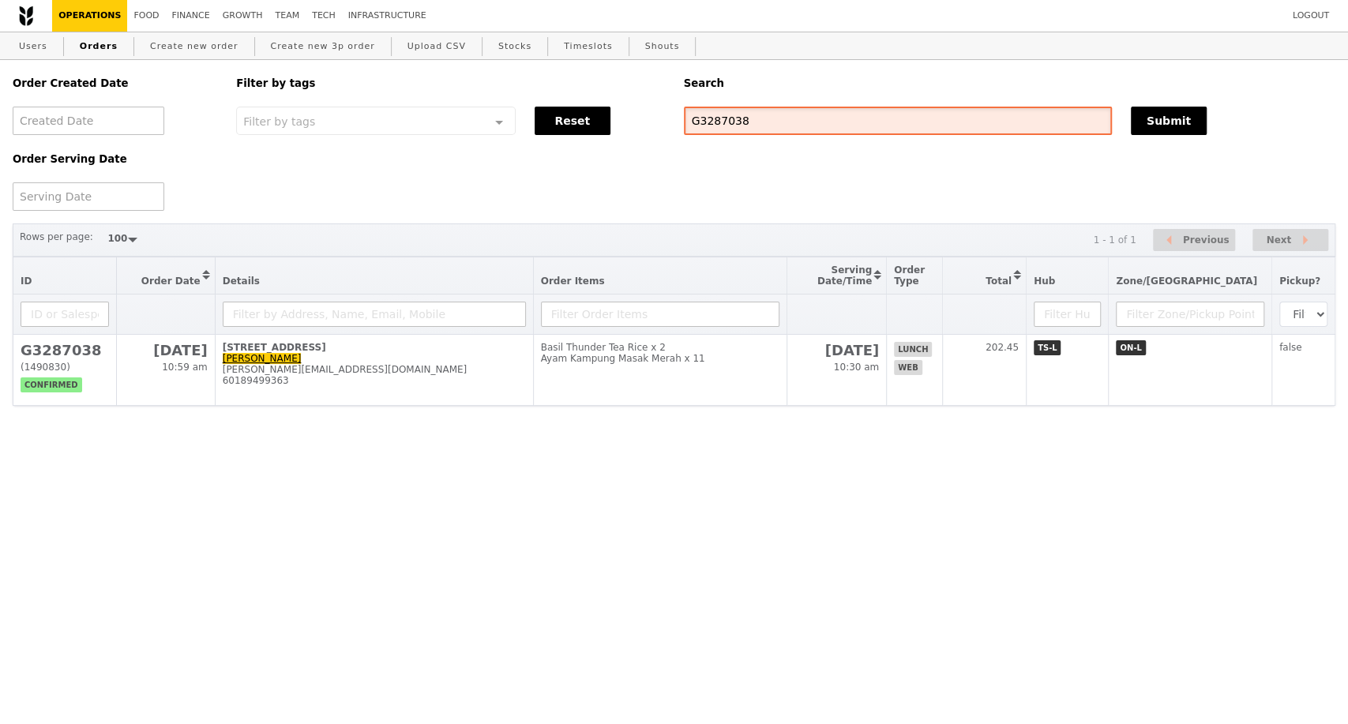
drag, startPoint x: 742, startPoint y: 125, endPoint x: 467, endPoint y: 73, distance: 280.4
click at [675, 117] on div "G3287038" at bounding box center [898, 121] width 447 height 28
click at [852, 142] on div "Order Created Date Order Serving Date Filter by tags Filter by tags Meal_Plan W…" at bounding box center [674, 135] width 1342 height 151
drag, startPoint x: 781, startPoint y: 122, endPoint x: 663, endPoint y: 129, distance: 117.9
click at [663, 129] on div "Order Created Date Order Serving Date Filter by tags Filter by tags Meal_Plan W…" at bounding box center [674, 135] width 1342 height 151
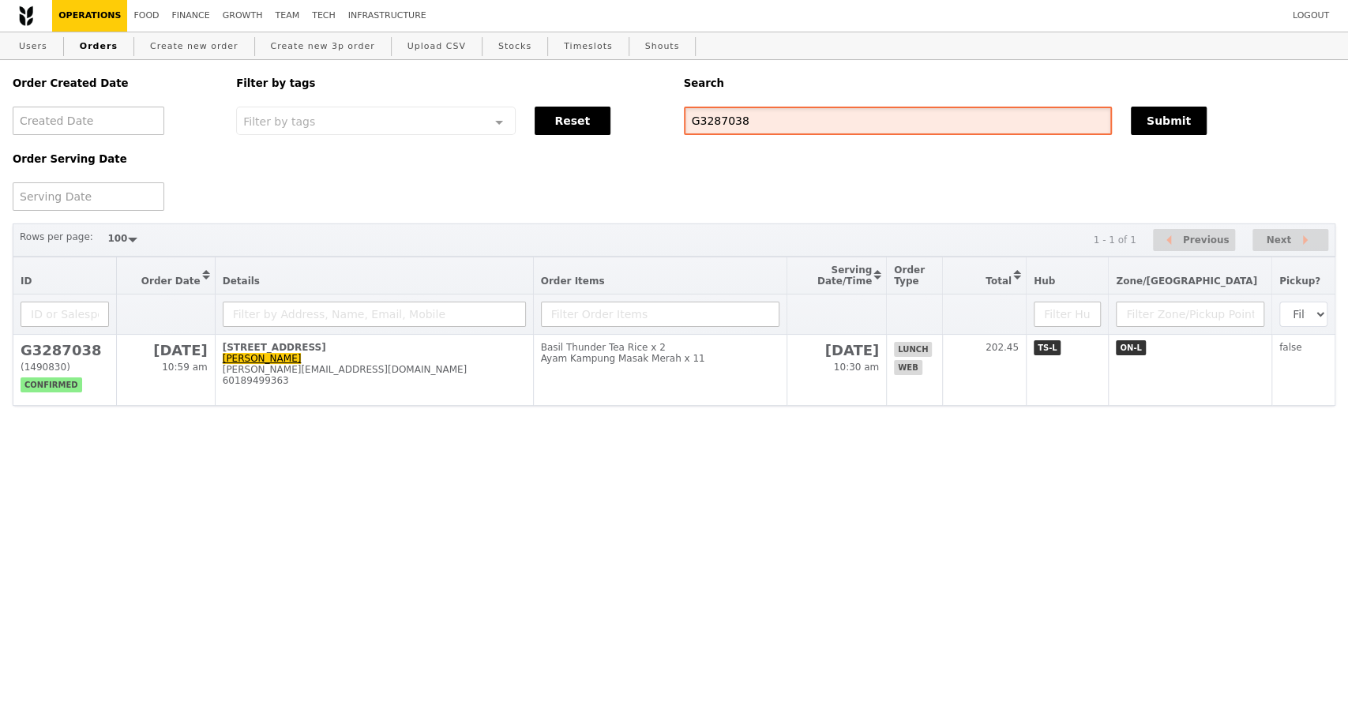
paste input "6584"
click at [1174, 123] on button "Submit" at bounding box center [1169, 121] width 76 height 28
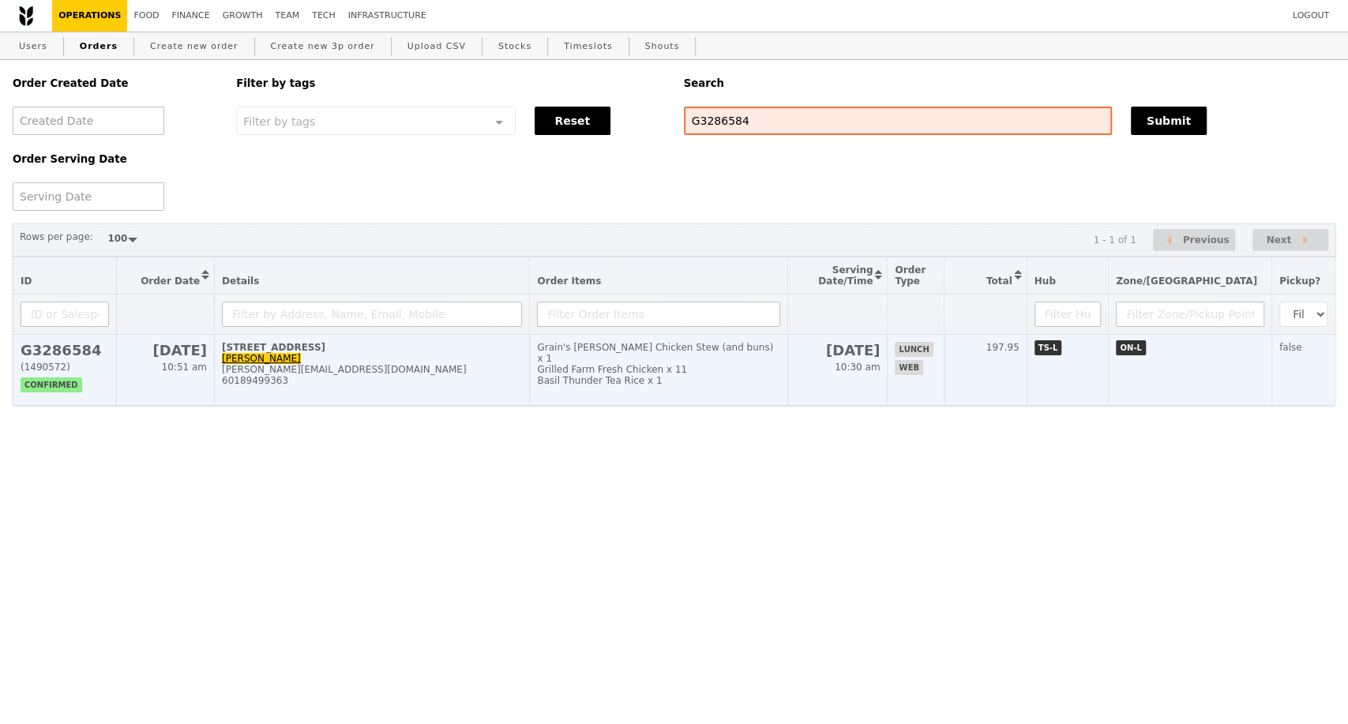
click at [485, 386] on div "60189499363" at bounding box center [372, 380] width 300 height 11
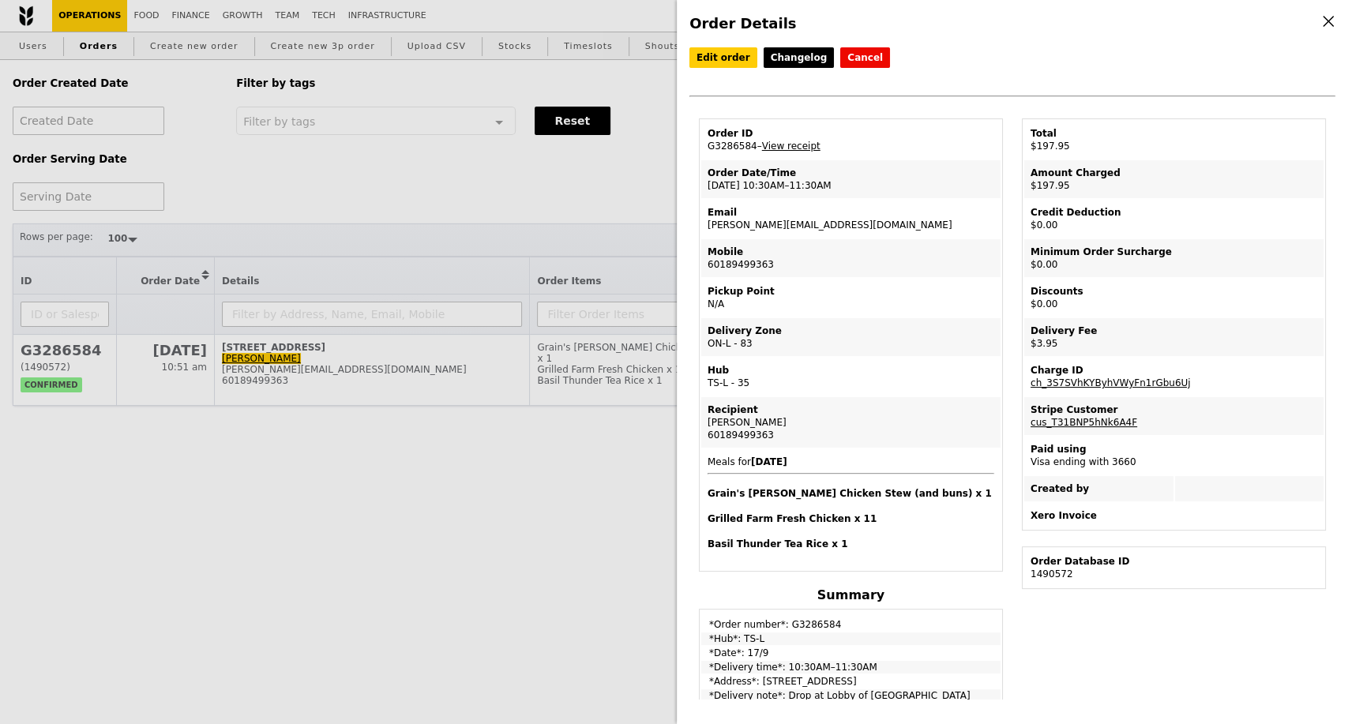
drag, startPoint x: 708, startPoint y: 186, endPoint x: 874, endPoint y: 242, distance: 175.8
click at [830, 190] on td "Order Date/Time 17/9 – 10:30AM–11:30AM" at bounding box center [850, 179] width 299 height 38
copy td "17/9 – 10:30AM–11:30AM"
drag, startPoint x: 643, startPoint y: 183, endPoint x: 820, endPoint y: 135, distance: 183.4
click at [643, 182] on div "Order Details Edit order Changelog Cancel Order ID G3286584 – View receipt Orde…" at bounding box center [674, 362] width 1348 height 724
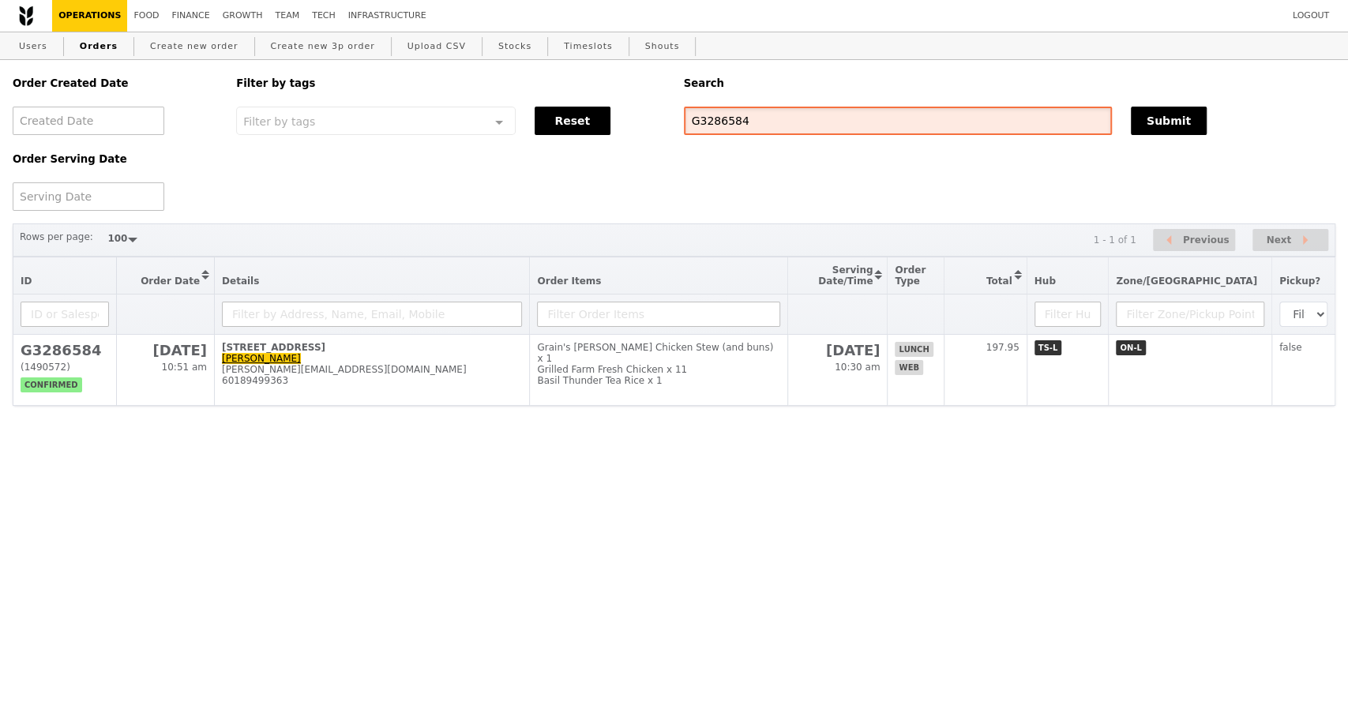
drag, startPoint x: 794, startPoint y: 118, endPoint x: 629, endPoint y: 116, distance: 164.3
click at [629, 116] on div "Order Created Date Order Serving Date Filter by tags Filter by tags Meal_Plan W…" at bounding box center [674, 135] width 1342 height 151
paste input "7038"
type input "G3287038"
click at [1158, 111] on button "Submit" at bounding box center [1169, 121] width 76 height 28
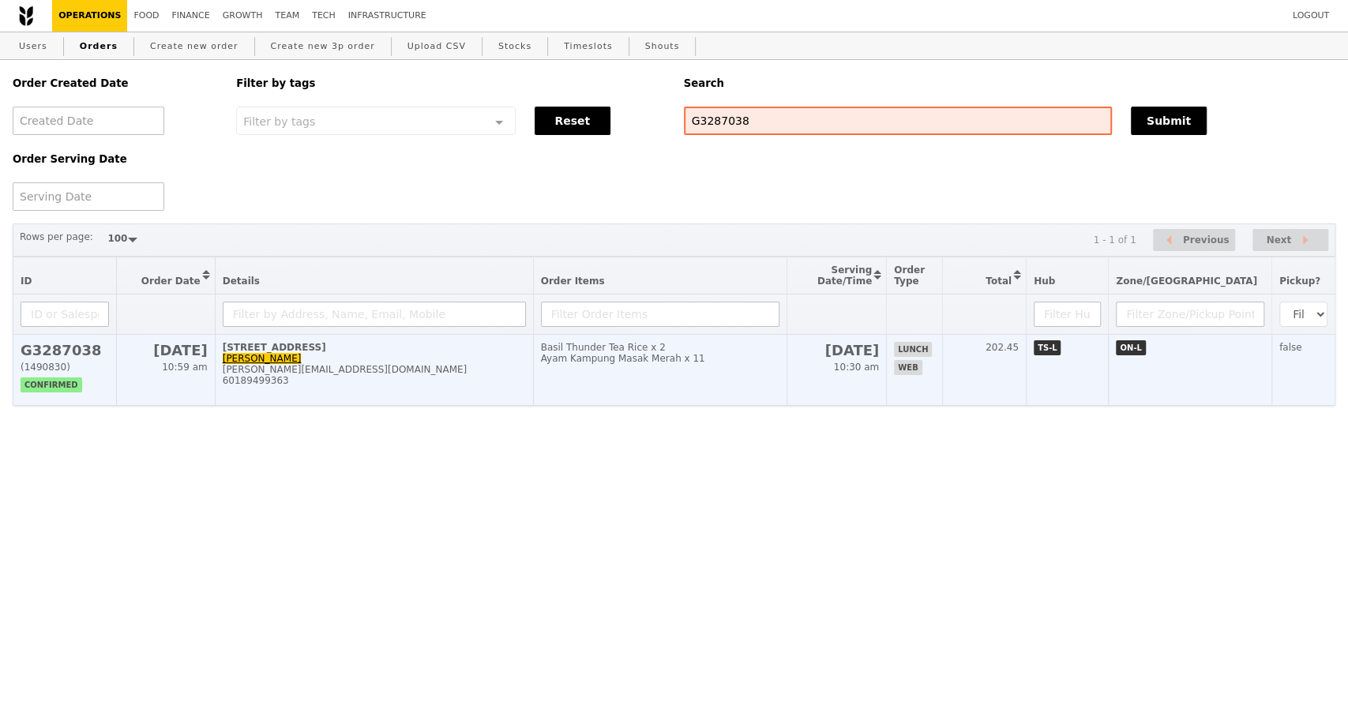
click at [413, 386] on div "60189499363" at bounding box center [374, 380] width 303 height 11
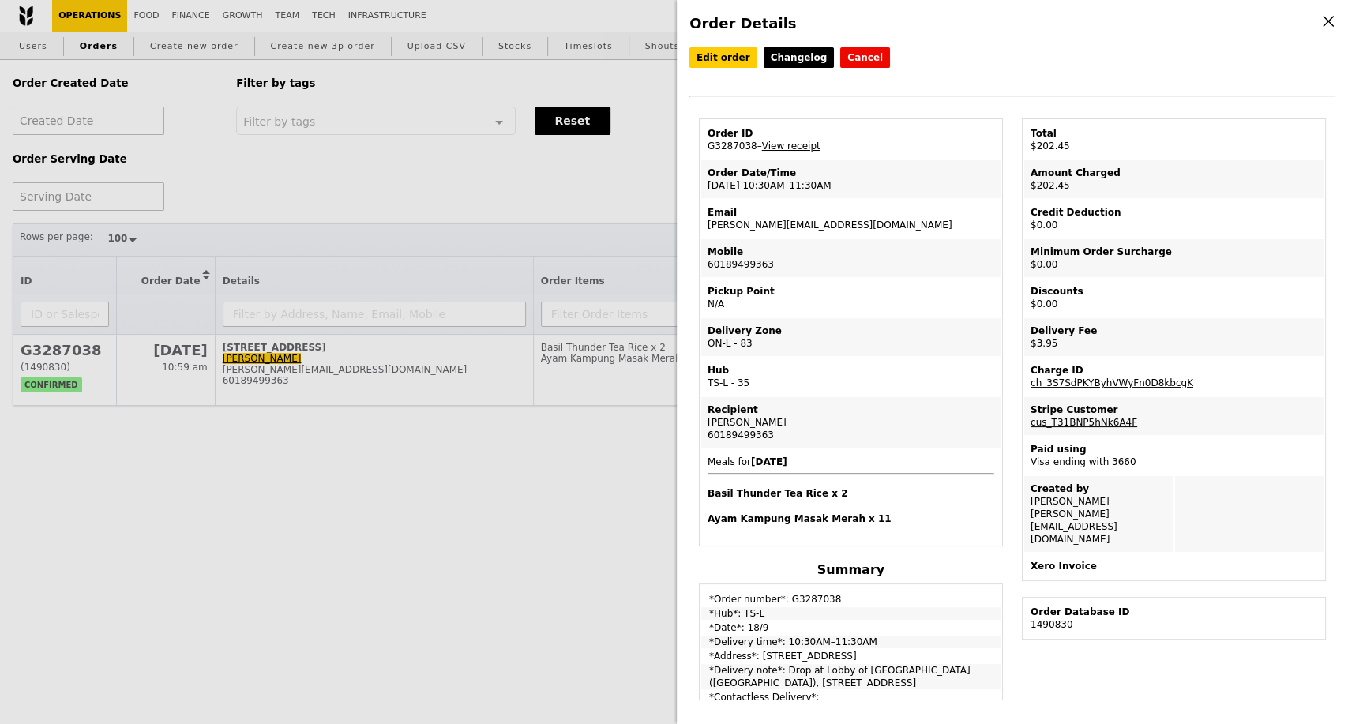
drag, startPoint x: 751, startPoint y: 191, endPoint x: 427, endPoint y: 110, distance: 334.7
click at [711, 193] on td "Order Date/Time 18/9 – 10:30AM–11:30AM" at bounding box center [850, 179] width 299 height 38
copy td "8/9 – 10:30AM–11:30AM"
click at [886, 190] on td "Order Date/Time 18/9 – 10:30AM–11:30AM" at bounding box center [850, 179] width 299 height 38
drag, startPoint x: 827, startPoint y: 191, endPoint x: 708, endPoint y: 191, distance: 119.3
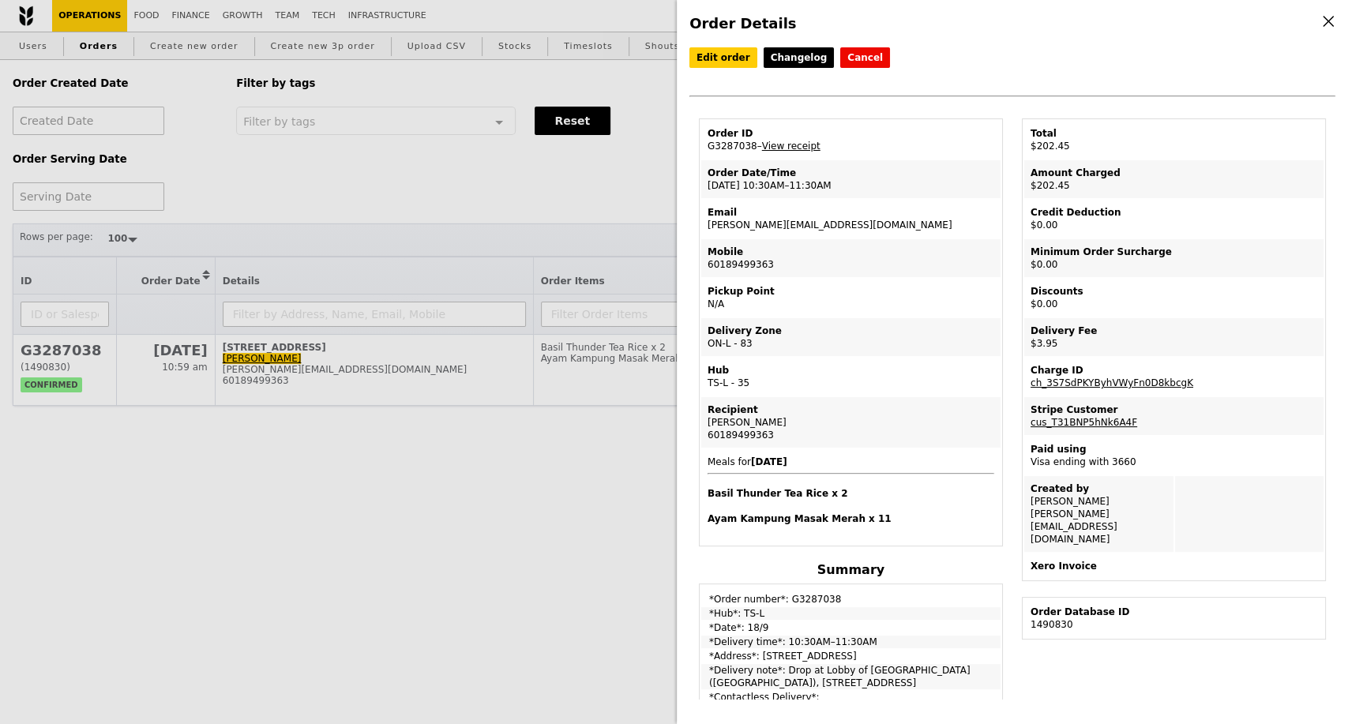
click at [708, 191] on td "Order Date/Time 18/9 – 10:30AM–11:30AM" at bounding box center [850, 179] width 299 height 38
copy td "18/9 – 10:30AM–11:30AM"
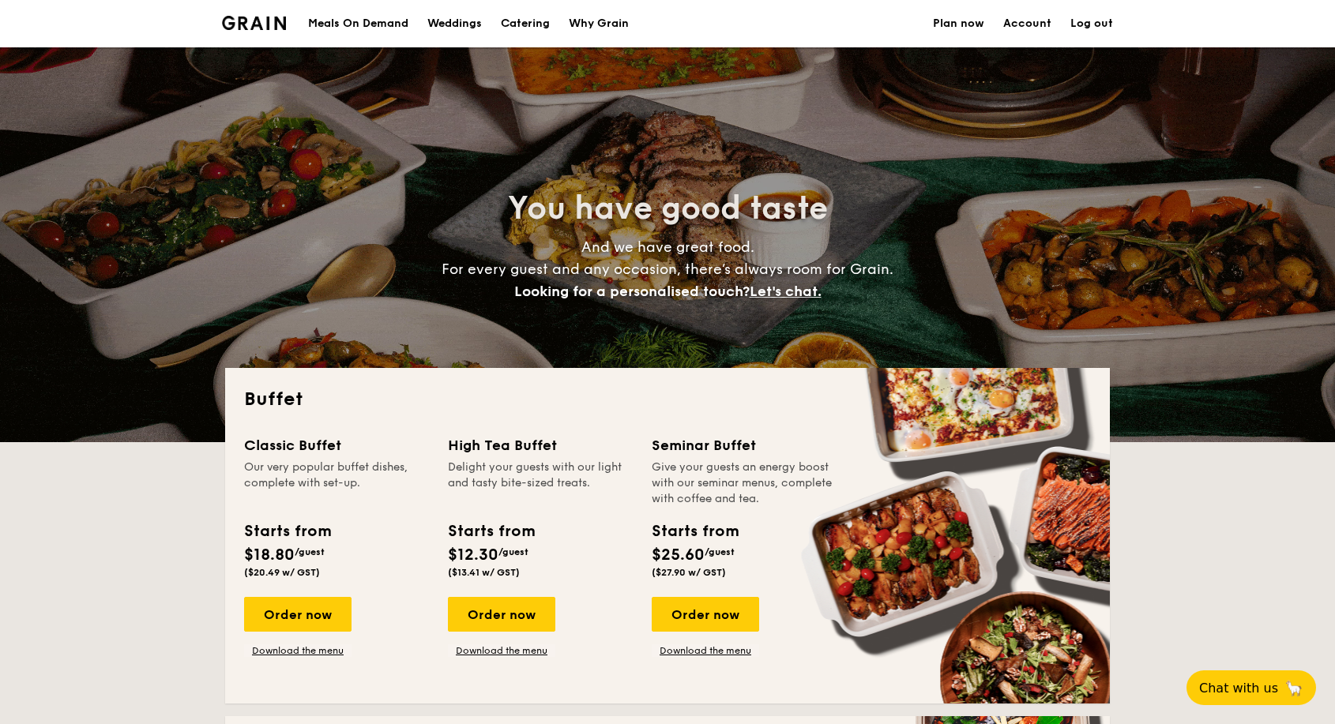
select select
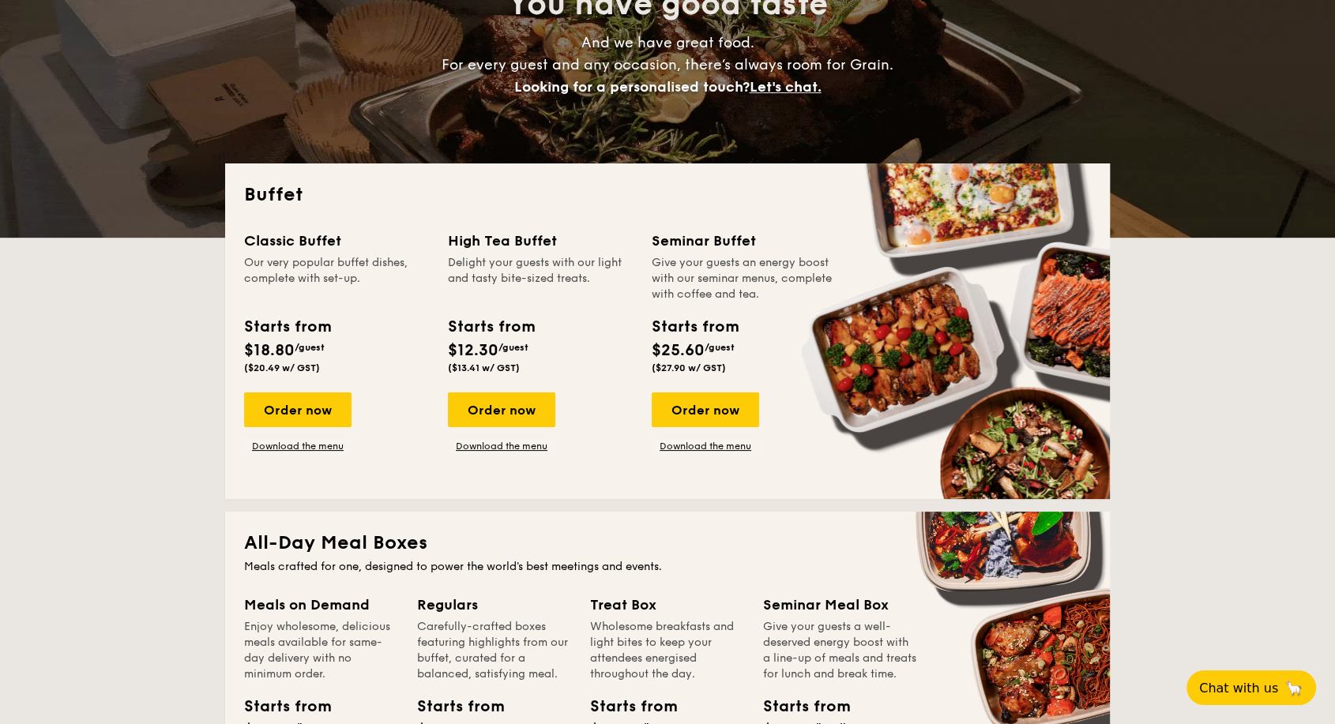
scroll to position [175, 0]
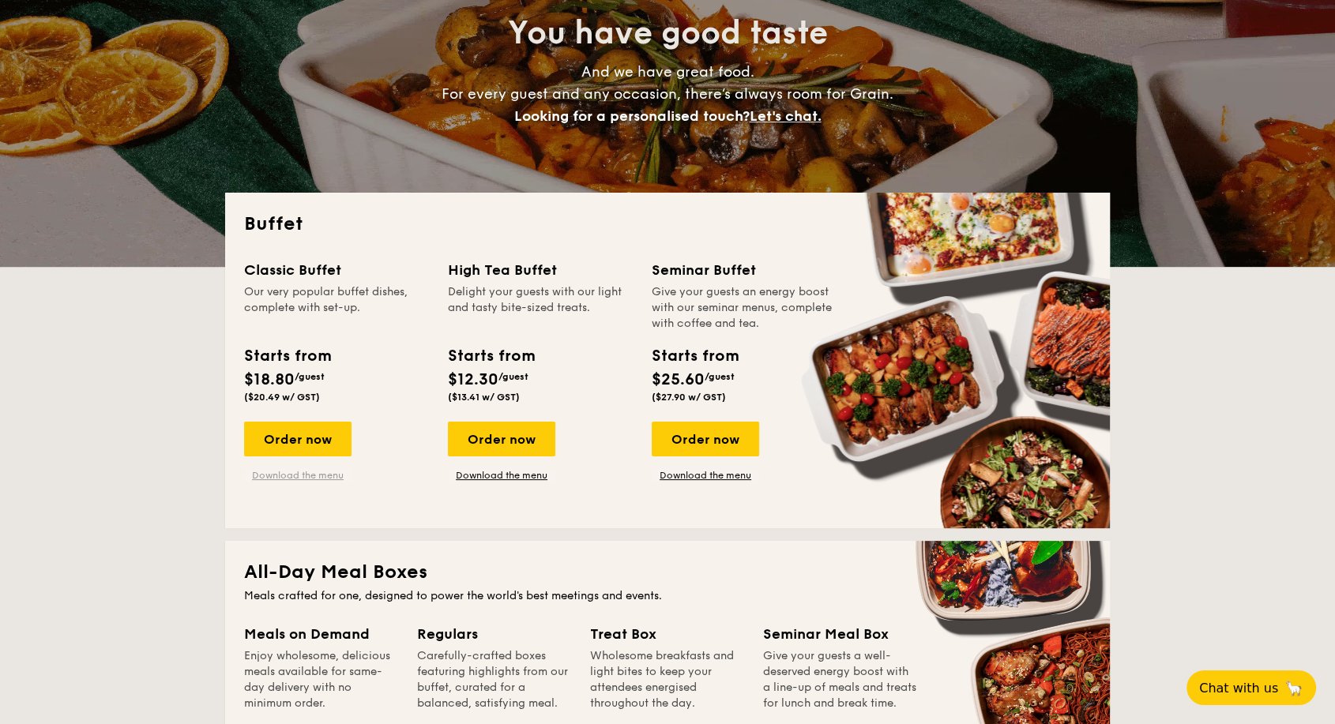
click at [303, 478] on link "Download the menu" at bounding box center [297, 475] width 107 height 13
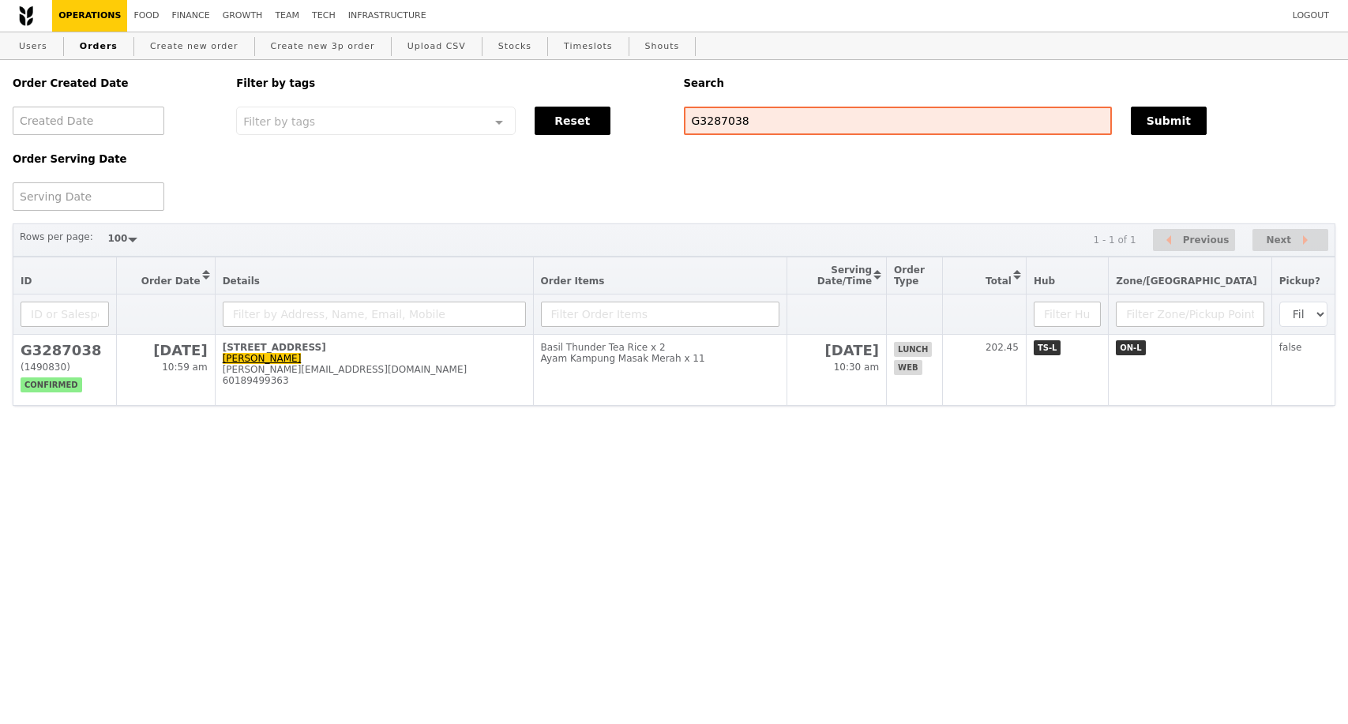
select select "100"
drag, startPoint x: 753, startPoint y: 123, endPoint x: 640, endPoint y: 108, distance: 114.7
click at [629, 122] on div "Order Created Date Order Serving Date Filter by tags Filter by tags Meal_Plan W…" at bounding box center [674, 135] width 1342 height 151
type input "g3278760"
click at [1190, 118] on button "Submit" at bounding box center [1169, 121] width 76 height 28
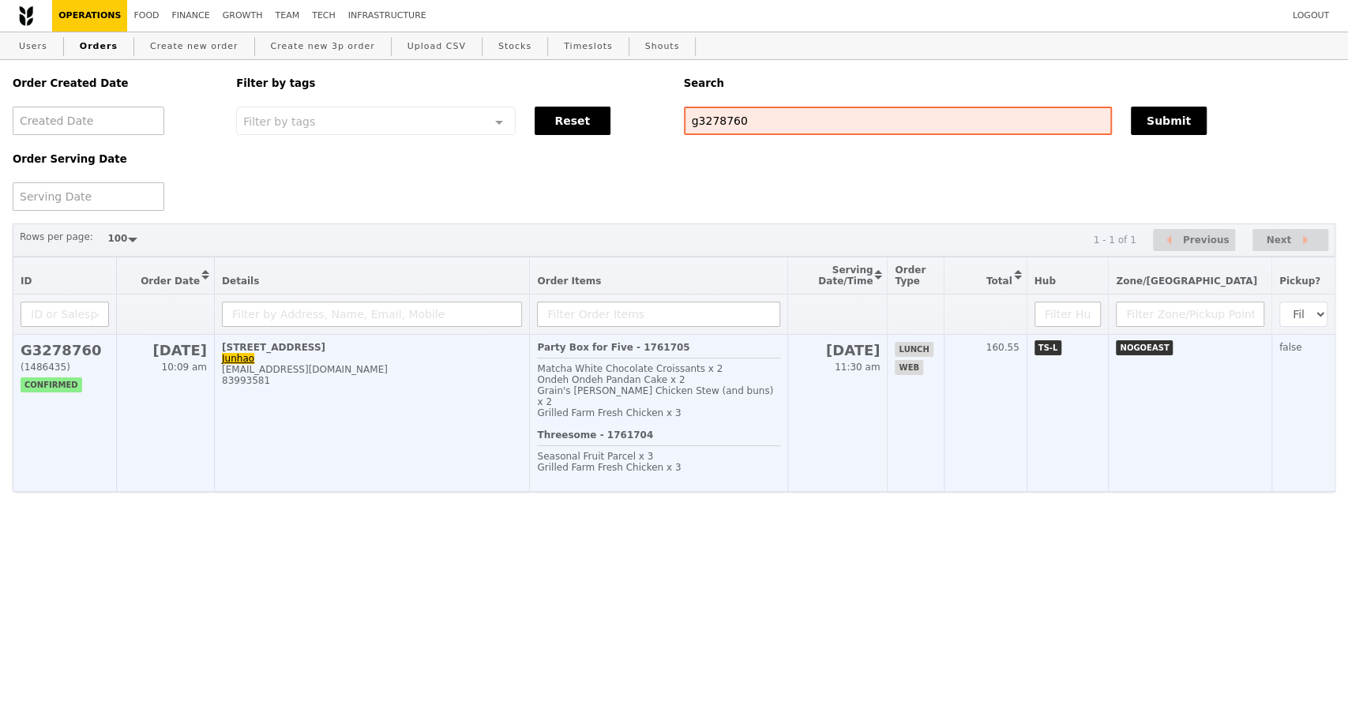
click at [367, 413] on td "14 Senoko Loop, #01-01 [PERSON_NAME] [PERSON_NAME][EMAIL_ADDRESS][DOMAIN_NAME] …" at bounding box center [372, 413] width 315 height 157
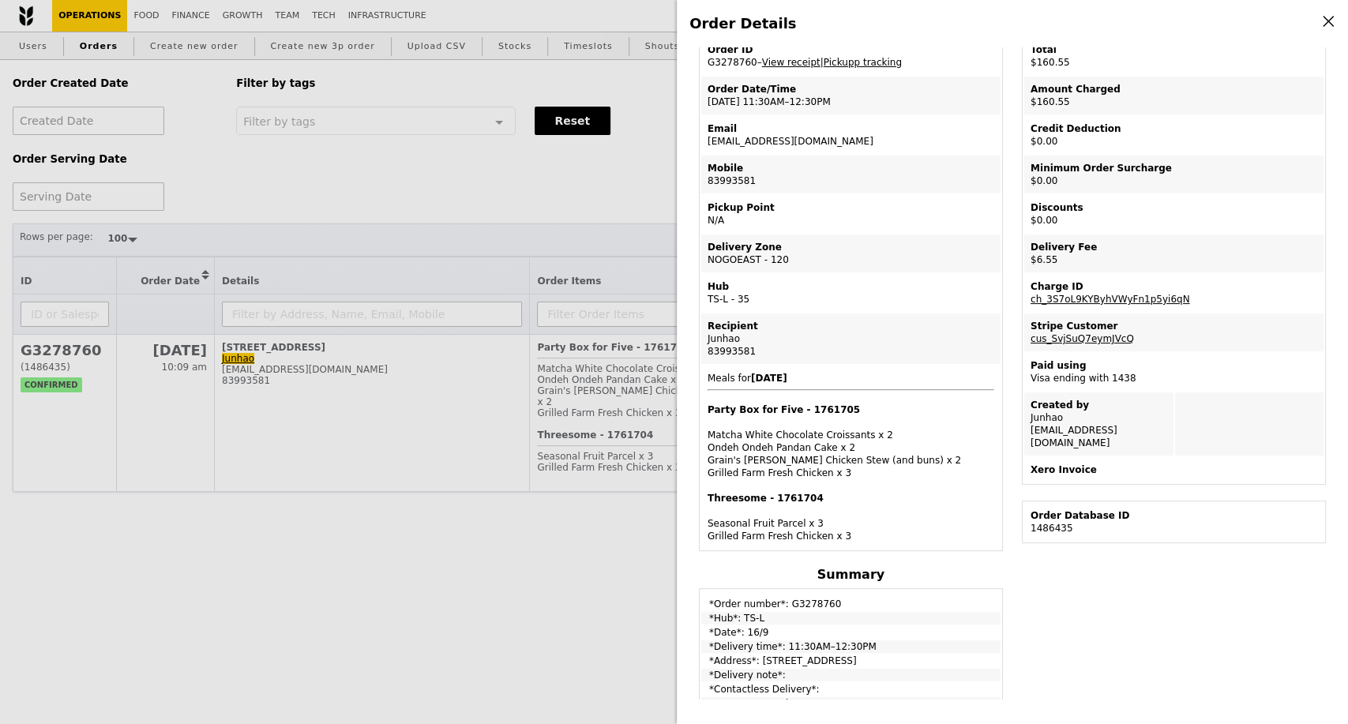
scroll to position [175, 0]
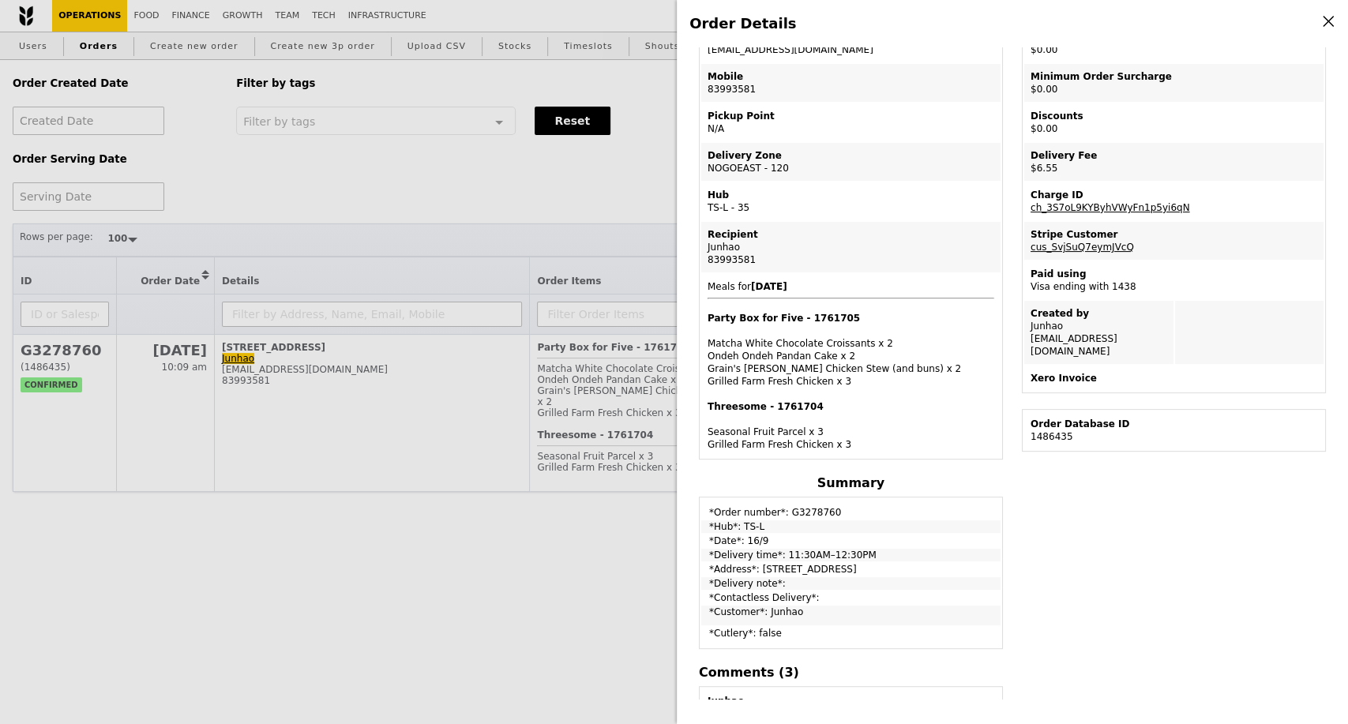
click at [809, 517] on td "*Order number*: G3278760" at bounding box center [850, 509] width 299 height 20
copy td "G3278760"
click at [189, 557] on div "Order Details Edit order Changelog Cancel Order ID G3278760 – View receipt | Pi…" at bounding box center [674, 362] width 1348 height 724
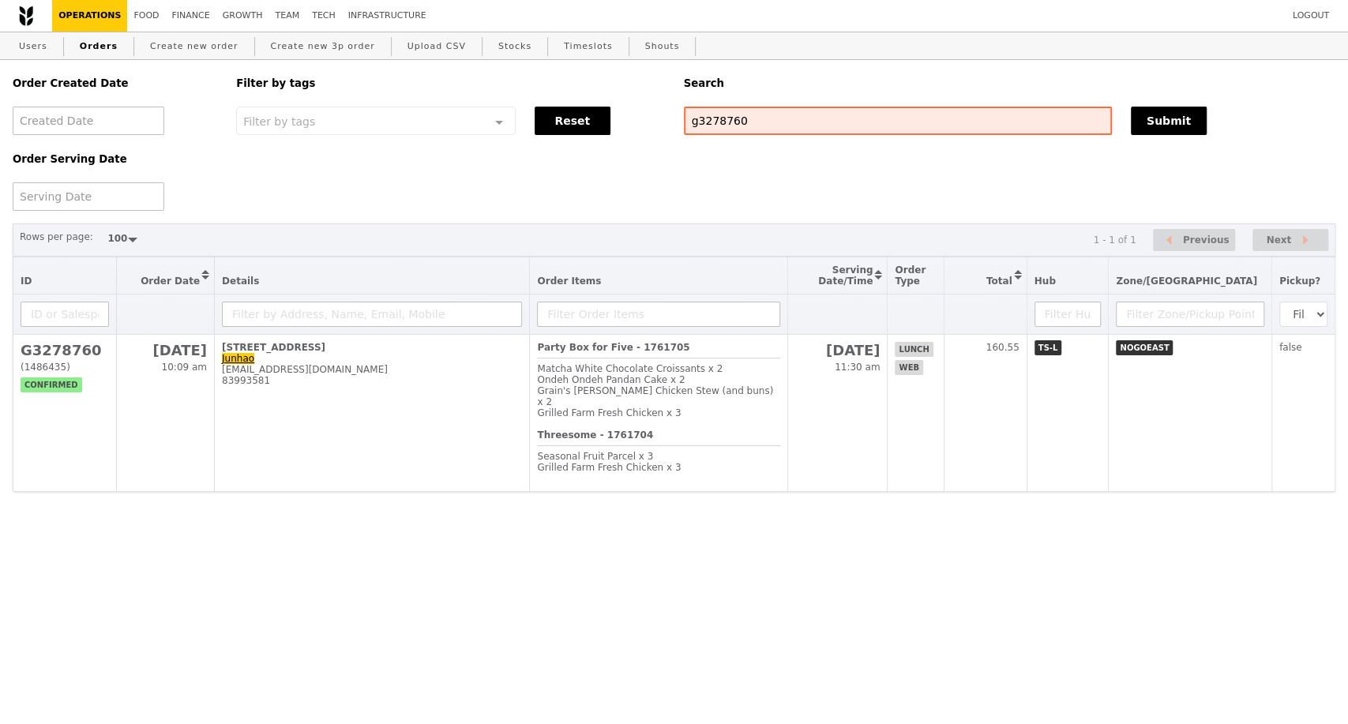
scroll to position [279, 0]
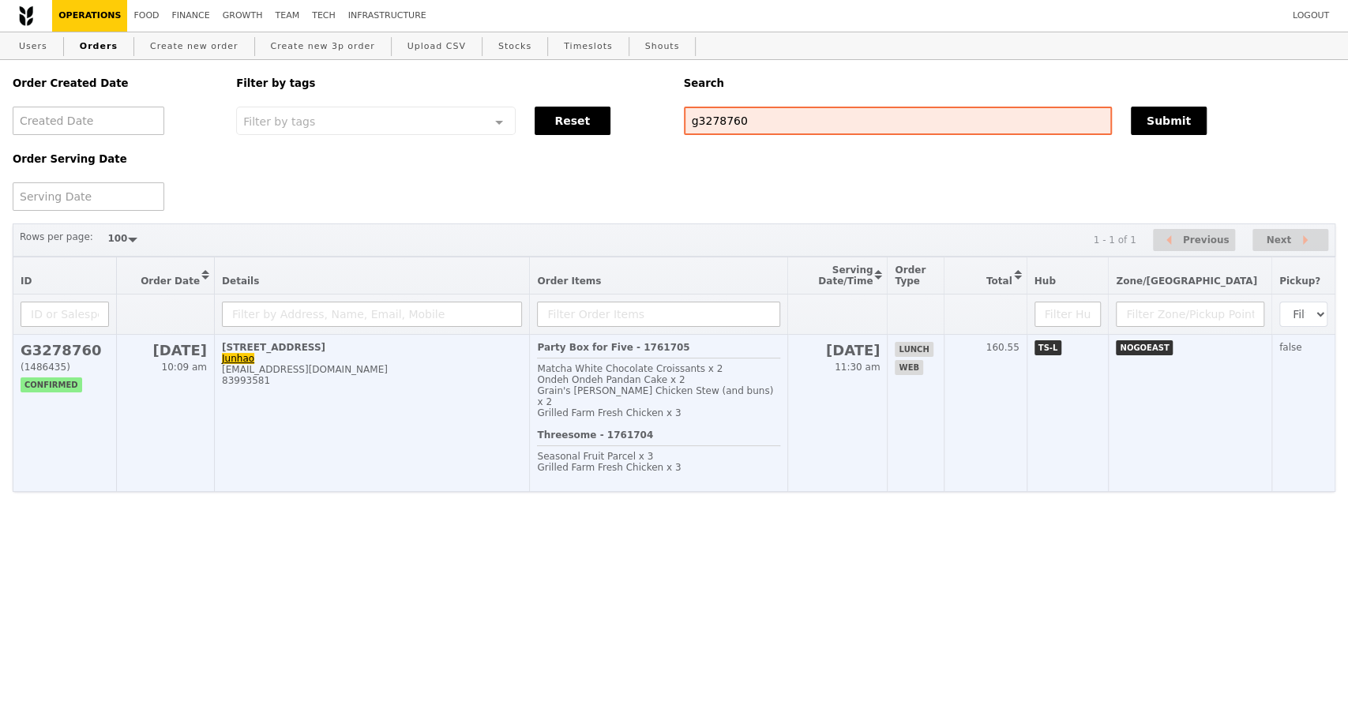
click at [423, 375] on div "[EMAIL_ADDRESS][DOMAIN_NAME]" at bounding box center [372, 369] width 300 height 11
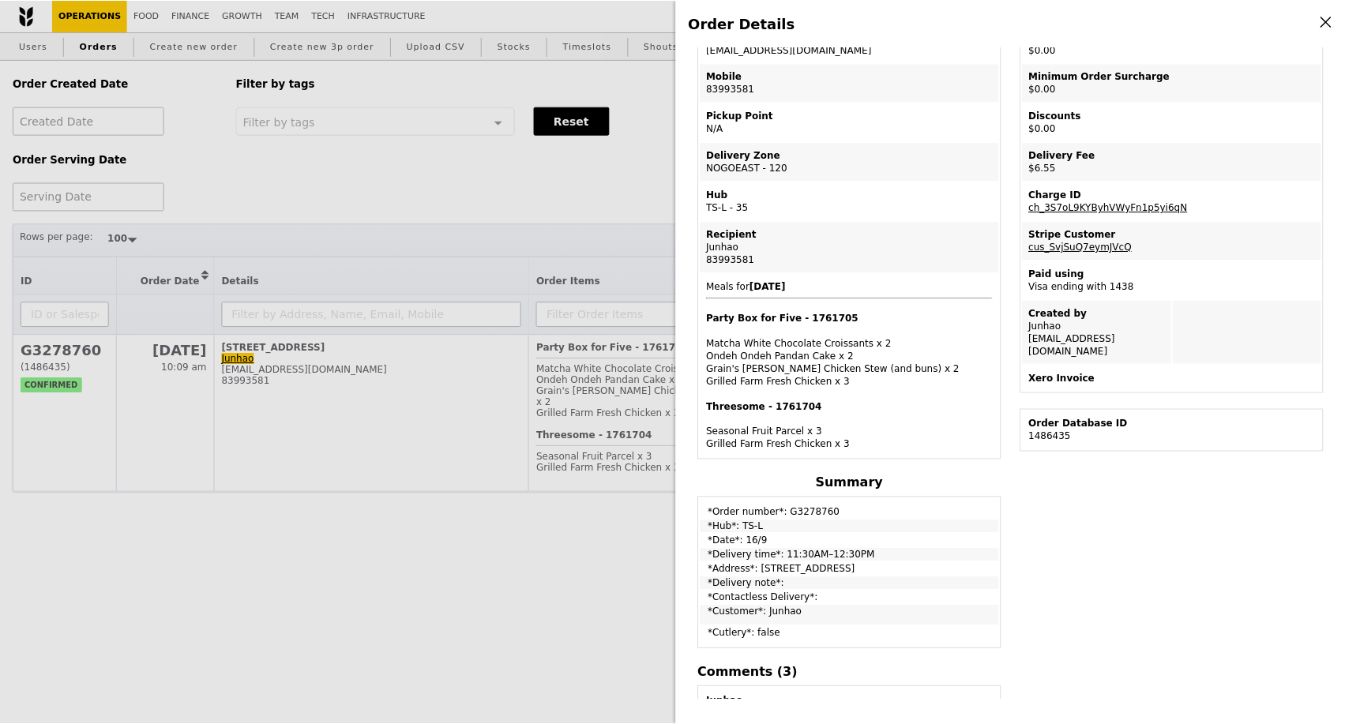
scroll to position [0, 0]
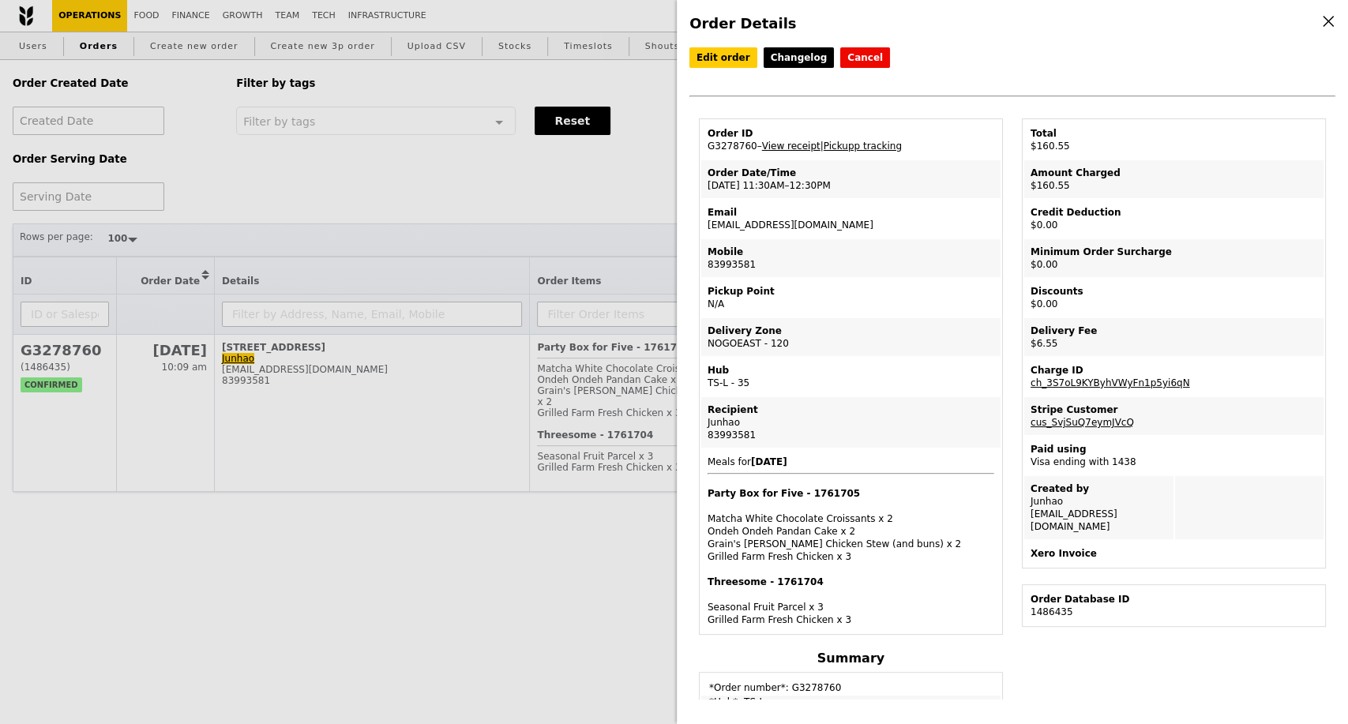
click at [788, 152] on link "View receipt" at bounding box center [791, 146] width 58 height 11
click at [205, 555] on div "Order Details Edit order Changelog Cancel Order ID G3278760 – View receipt | Pi…" at bounding box center [674, 362] width 1348 height 724
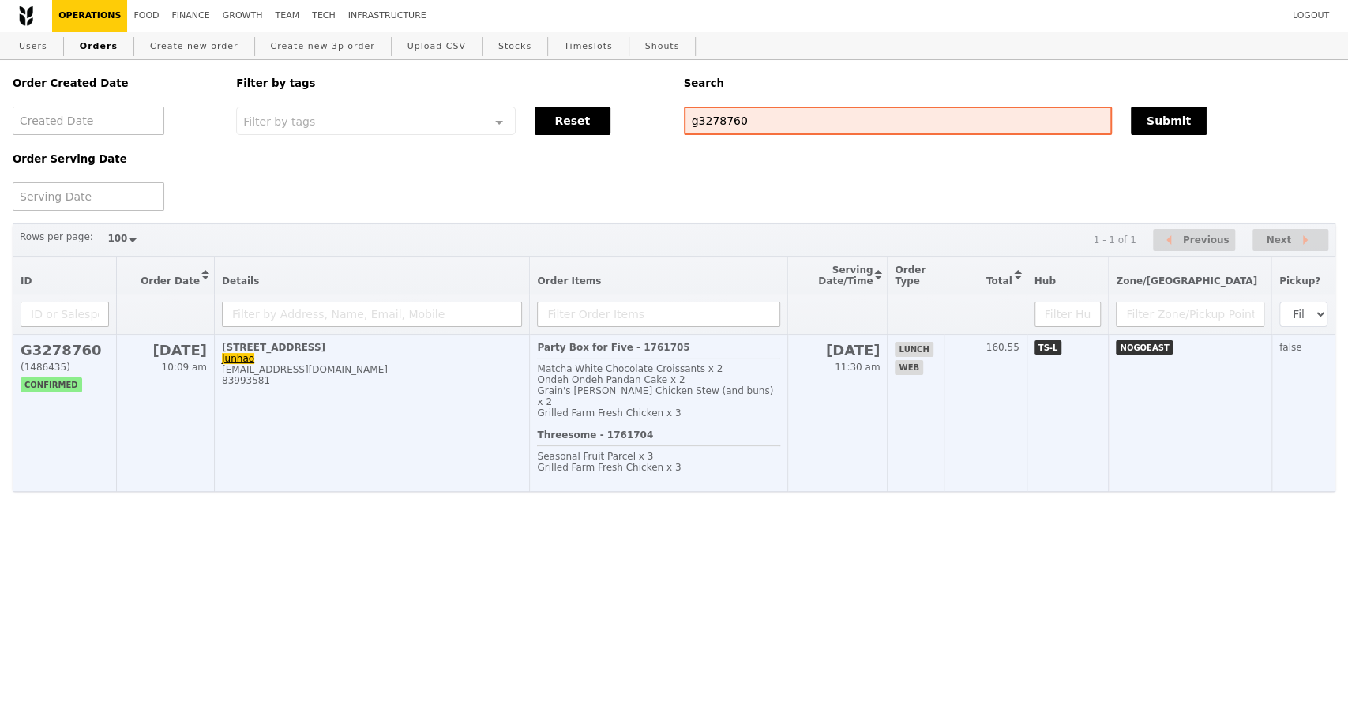
click at [387, 430] on td "14 Senoko Loop, #01-01 [PERSON_NAME] [PERSON_NAME][EMAIL_ADDRESS][DOMAIN_NAME] …" at bounding box center [372, 413] width 315 height 157
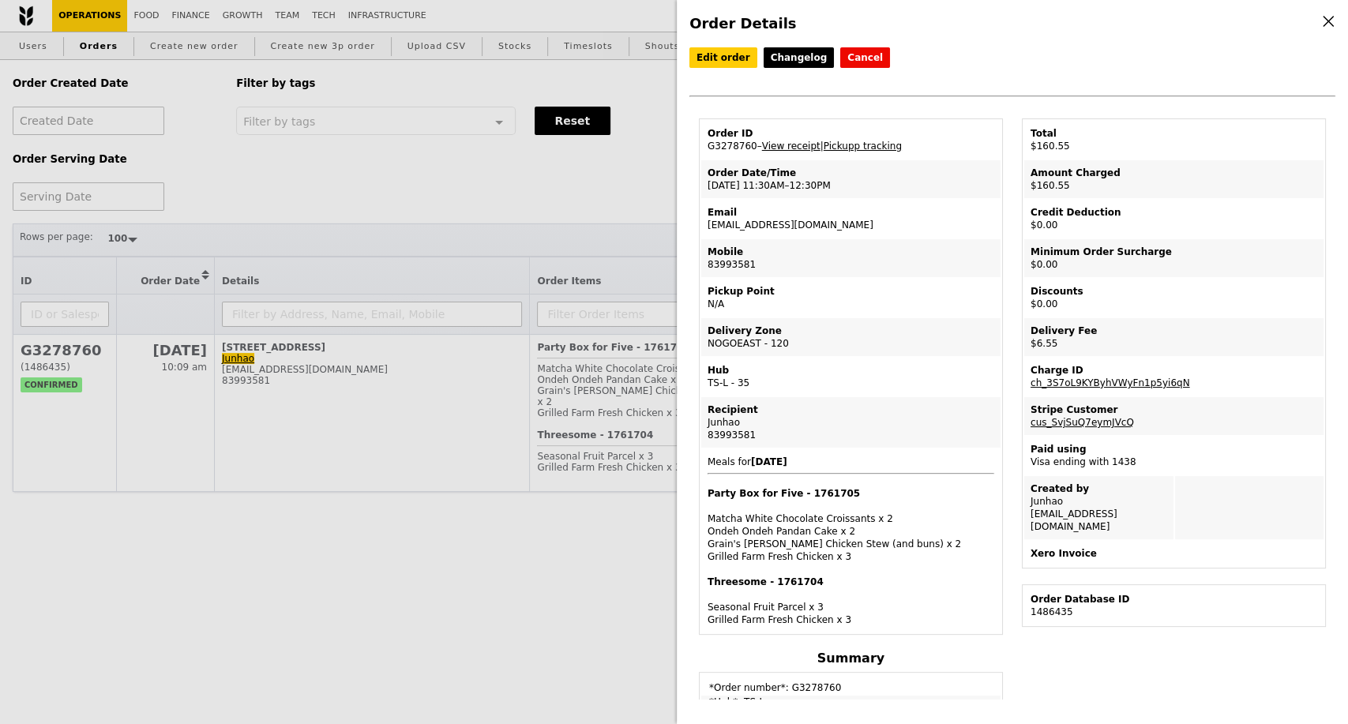
click at [791, 151] on link "View receipt" at bounding box center [791, 146] width 58 height 11
click at [376, 445] on div "Order Details Edit order Changelog Cancel Order ID G3278760 – View receipt | Pi…" at bounding box center [674, 362] width 1348 height 724
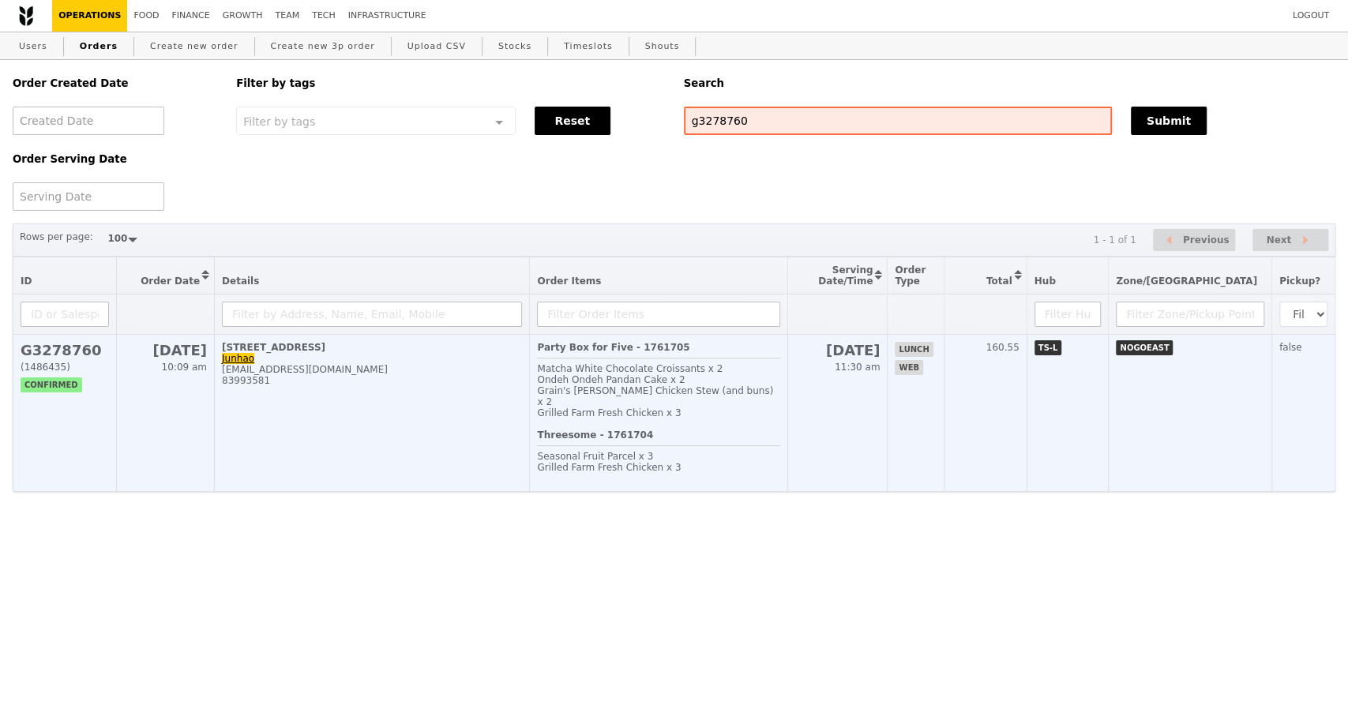
click at [378, 442] on td "14 Senoko Loop, #01-01 [PERSON_NAME] [PERSON_NAME][EMAIL_ADDRESS][DOMAIN_NAME] …" at bounding box center [372, 413] width 315 height 157
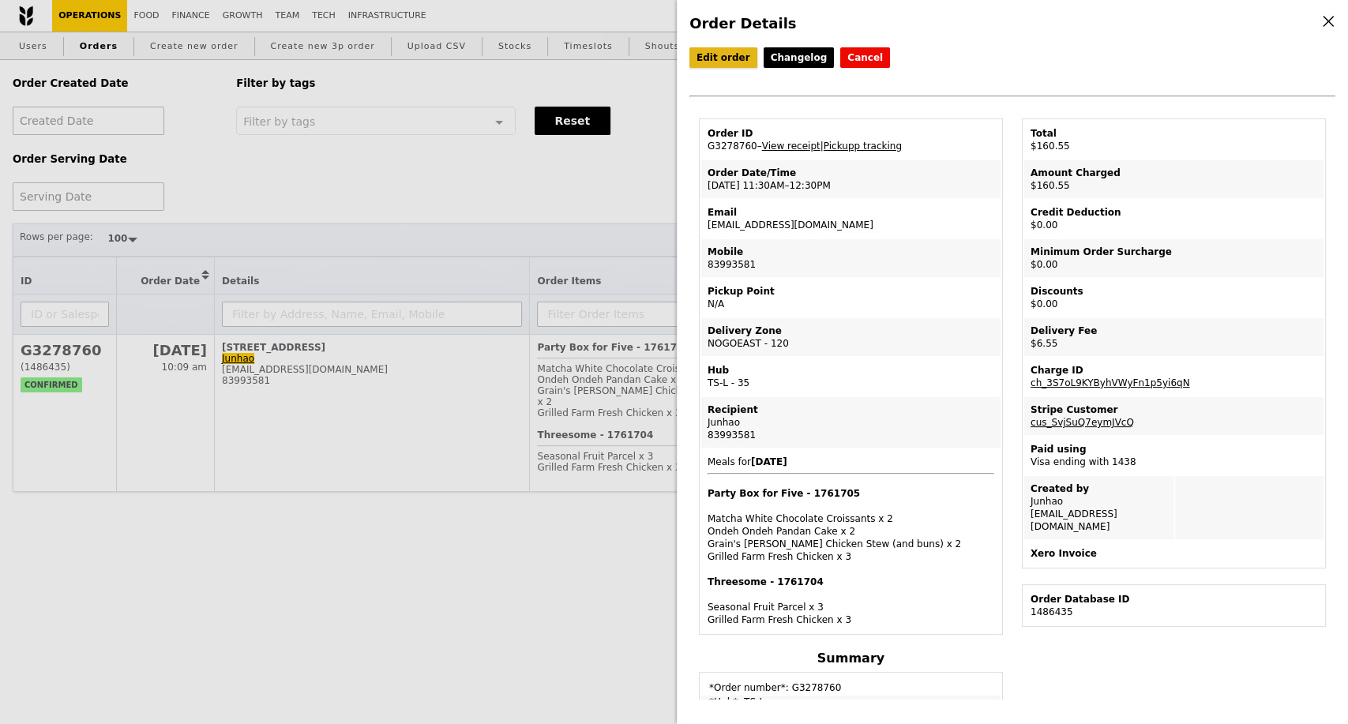
click at [726, 58] on link "Edit order" at bounding box center [724, 57] width 68 height 21
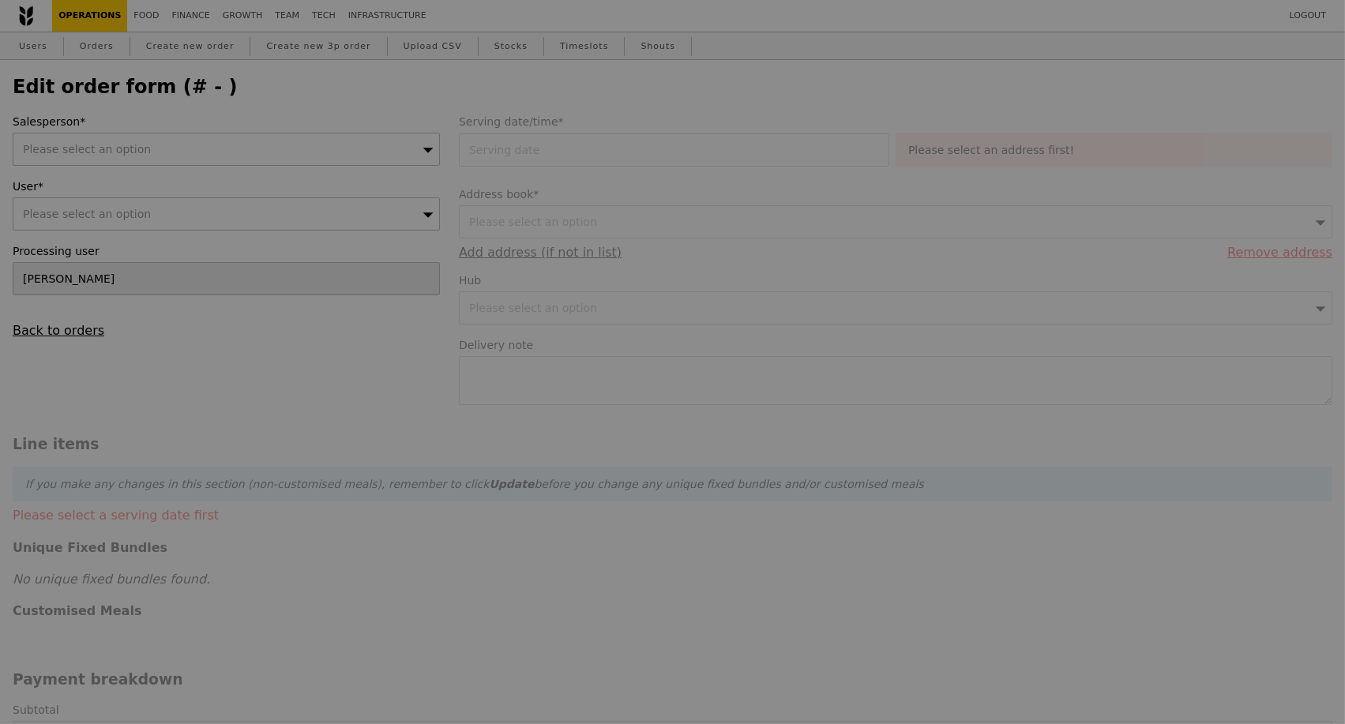
type input "[DATE]"
type input "154.00"
type input "5.09"
type input "5.55"
type input "159.55"
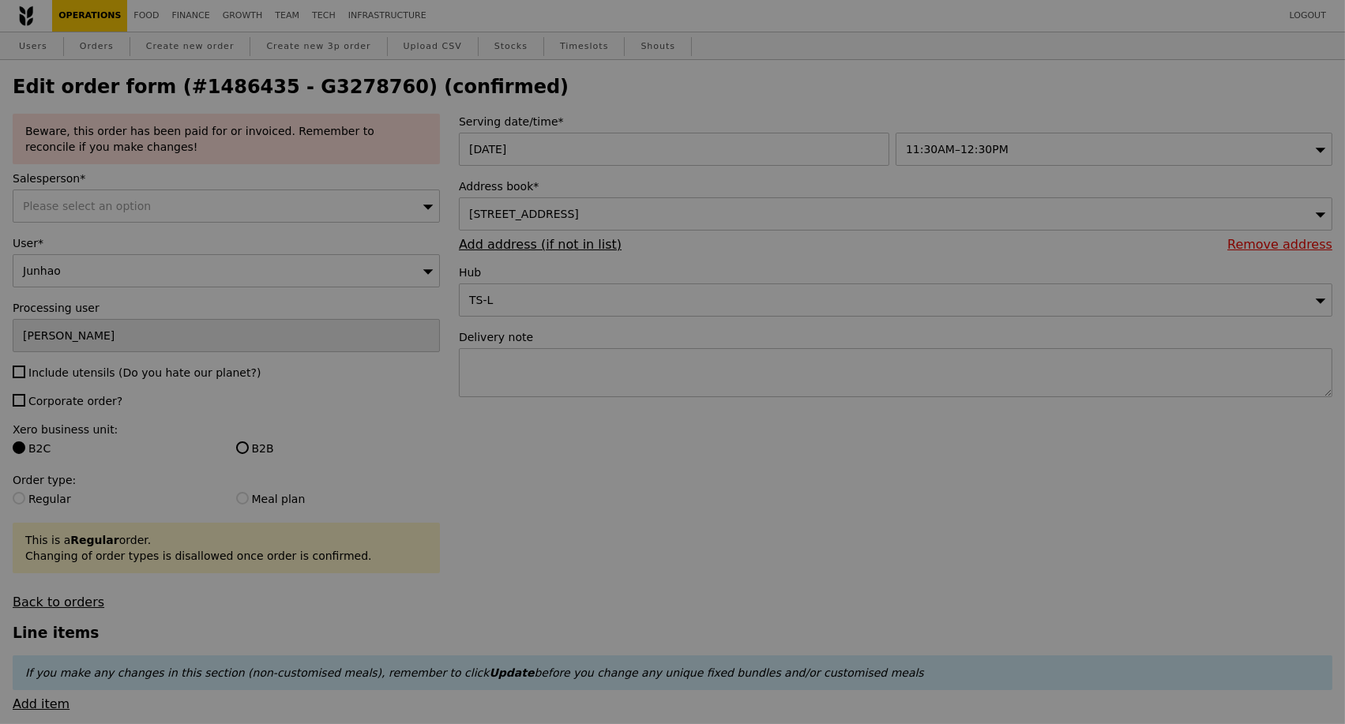
type input "Update"
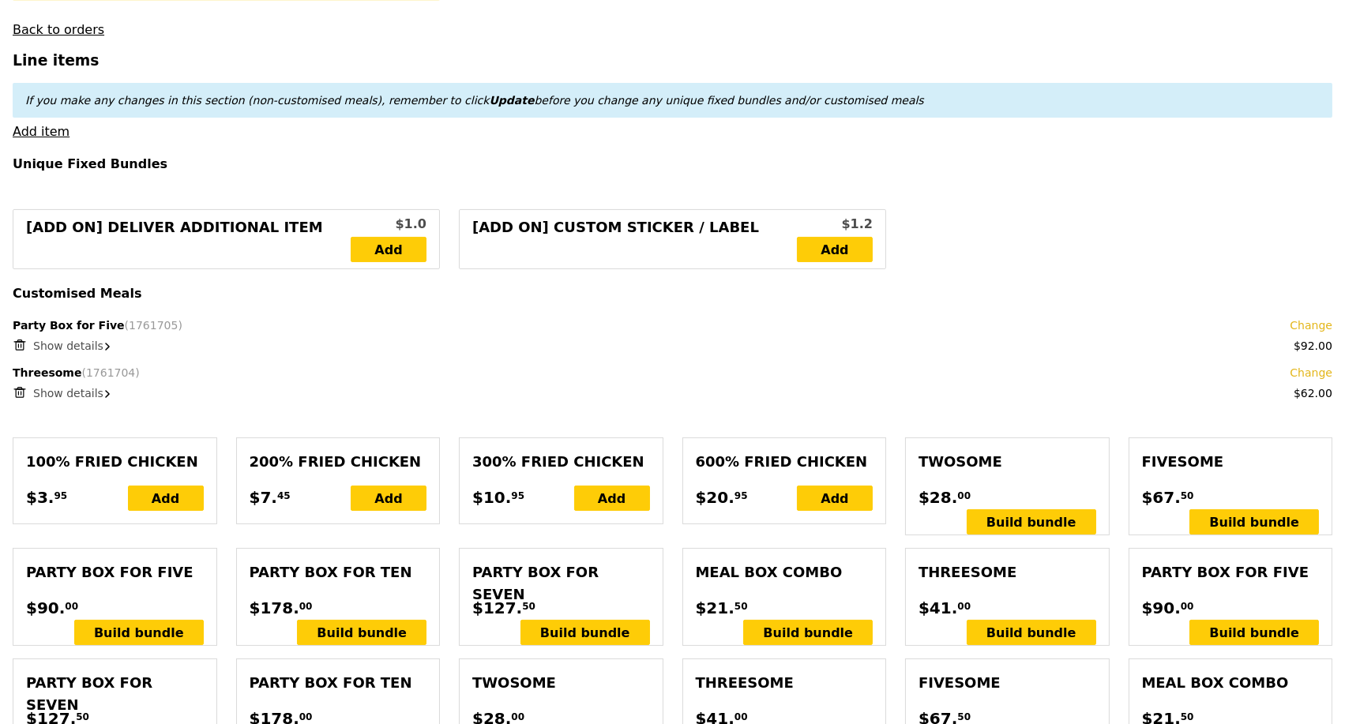
scroll to position [614, 0]
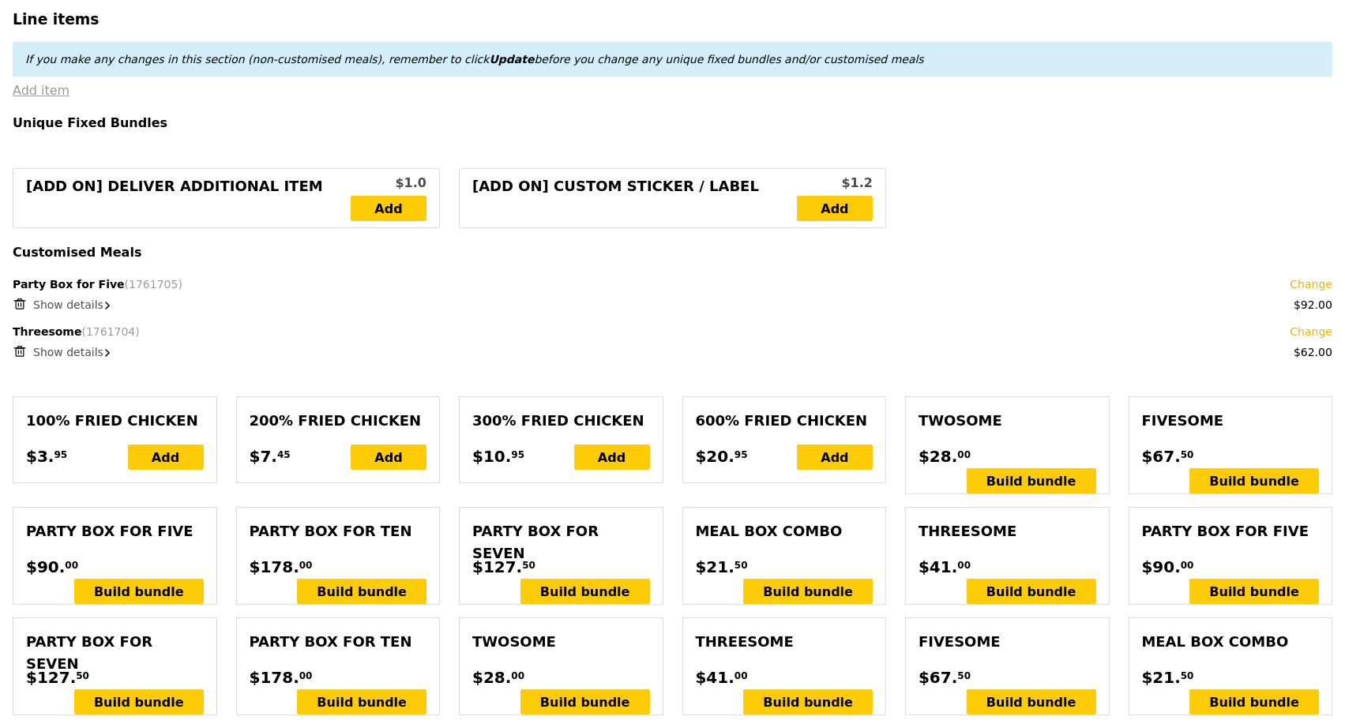
click at [50, 98] on link "Add item" at bounding box center [41, 90] width 57 height 15
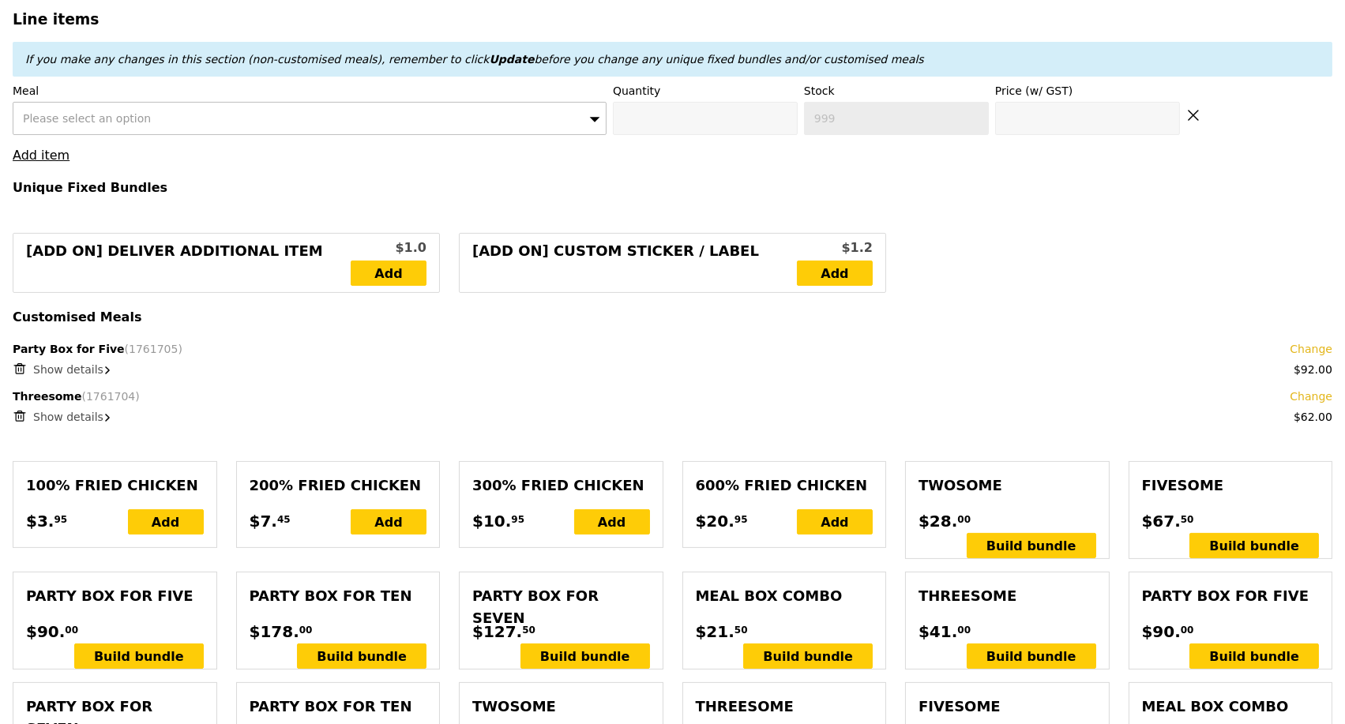
click at [61, 116] on div "Please select an option" at bounding box center [310, 118] width 594 height 33
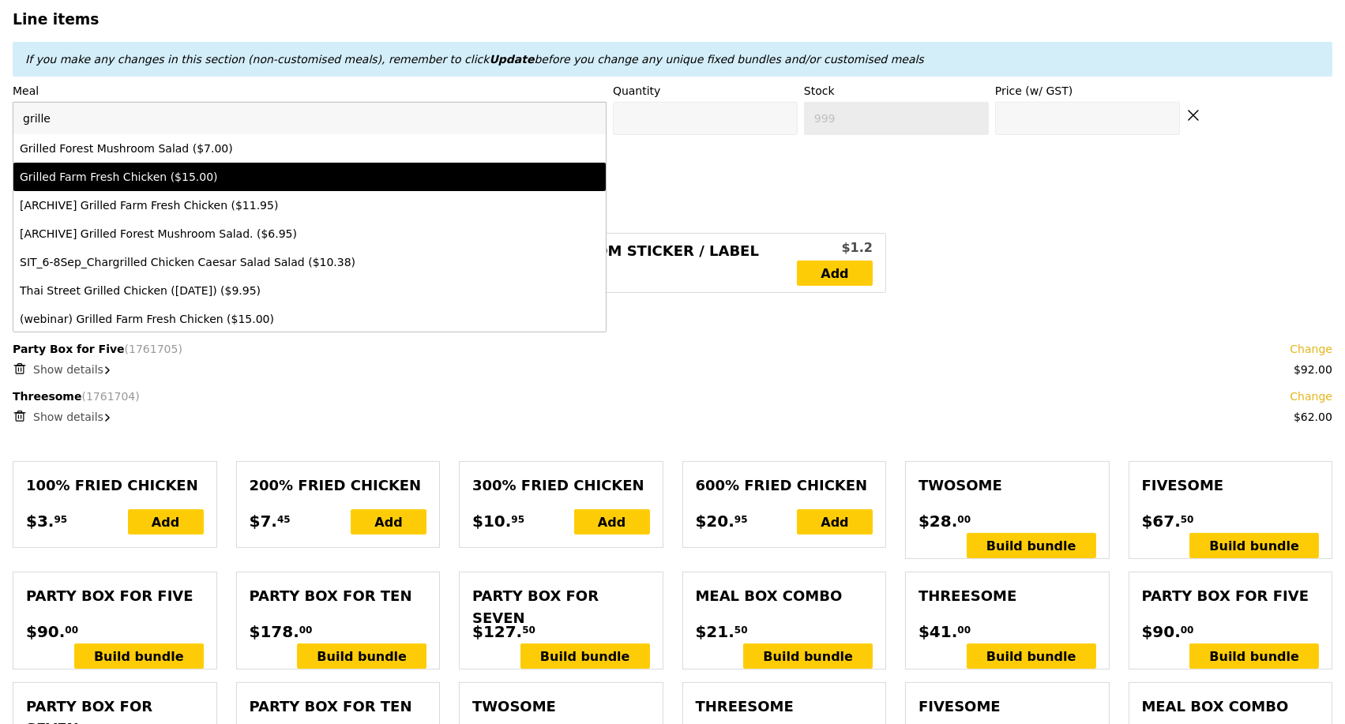
type input "grille"
click at [85, 185] on div "Grilled Farm Fresh Chicken ($15.00)" at bounding box center [237, 177] width 434 height 16
type input "0"
type input "-5"
type input "15.0"
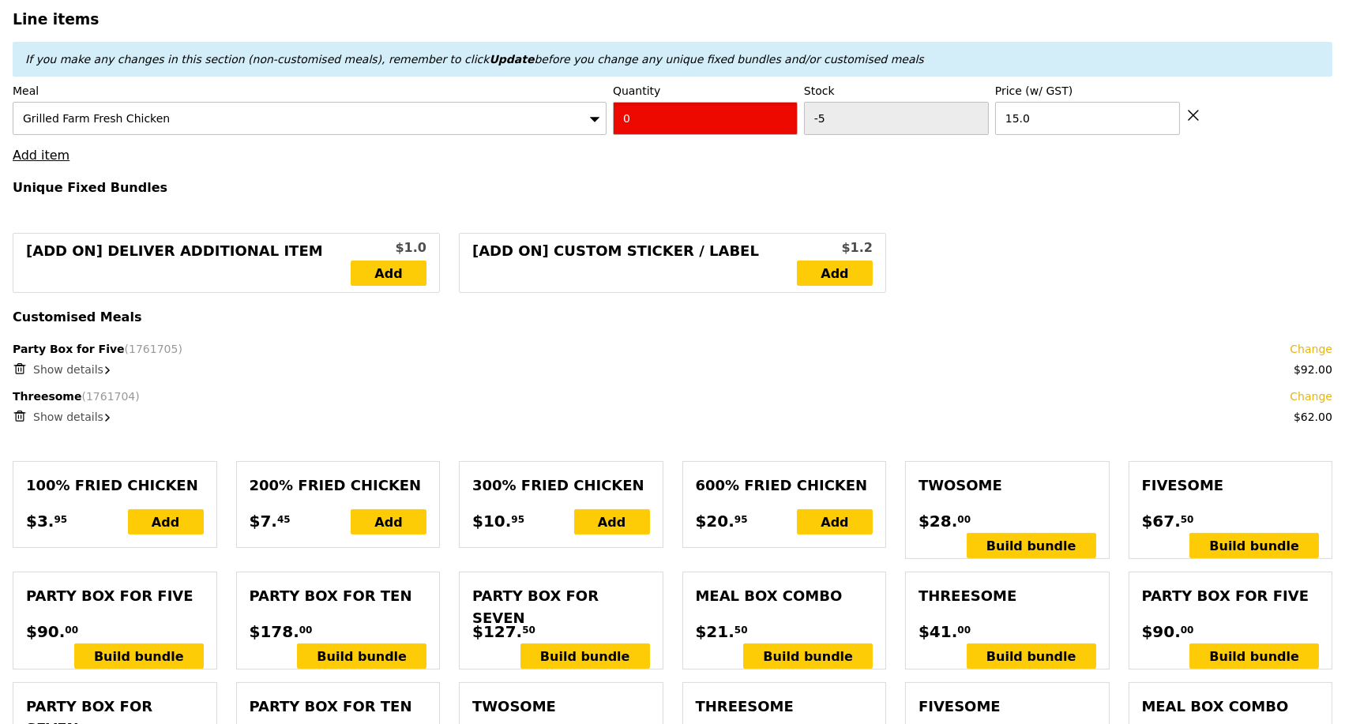
click at [630, 132] on input "0" at bounding box center [705, 118] width 185 height 33
type input "1"
click at [976, 192] on h4 "Unique Fixed Bundles" at bounding box center [673, 187] width 1320 height 15
type input "Loading..."
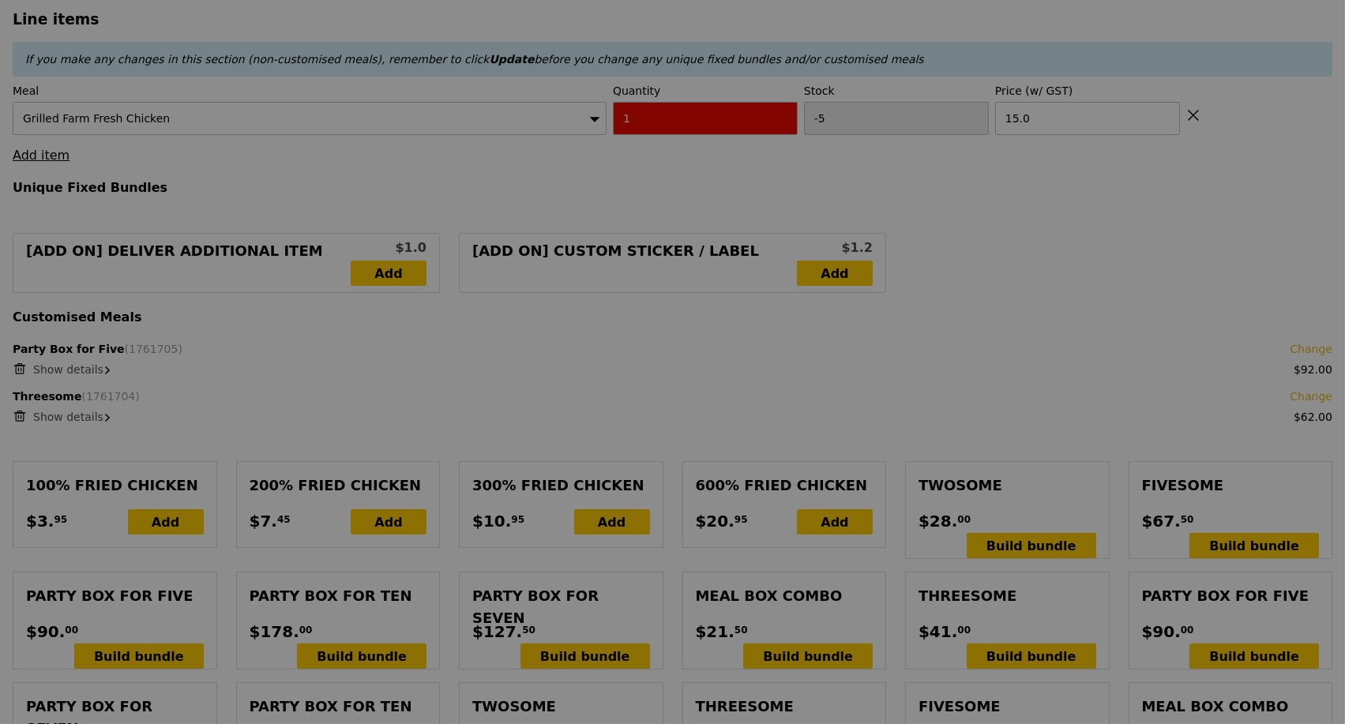
type input "0.00"
type input "12.84"
type input "14.00"
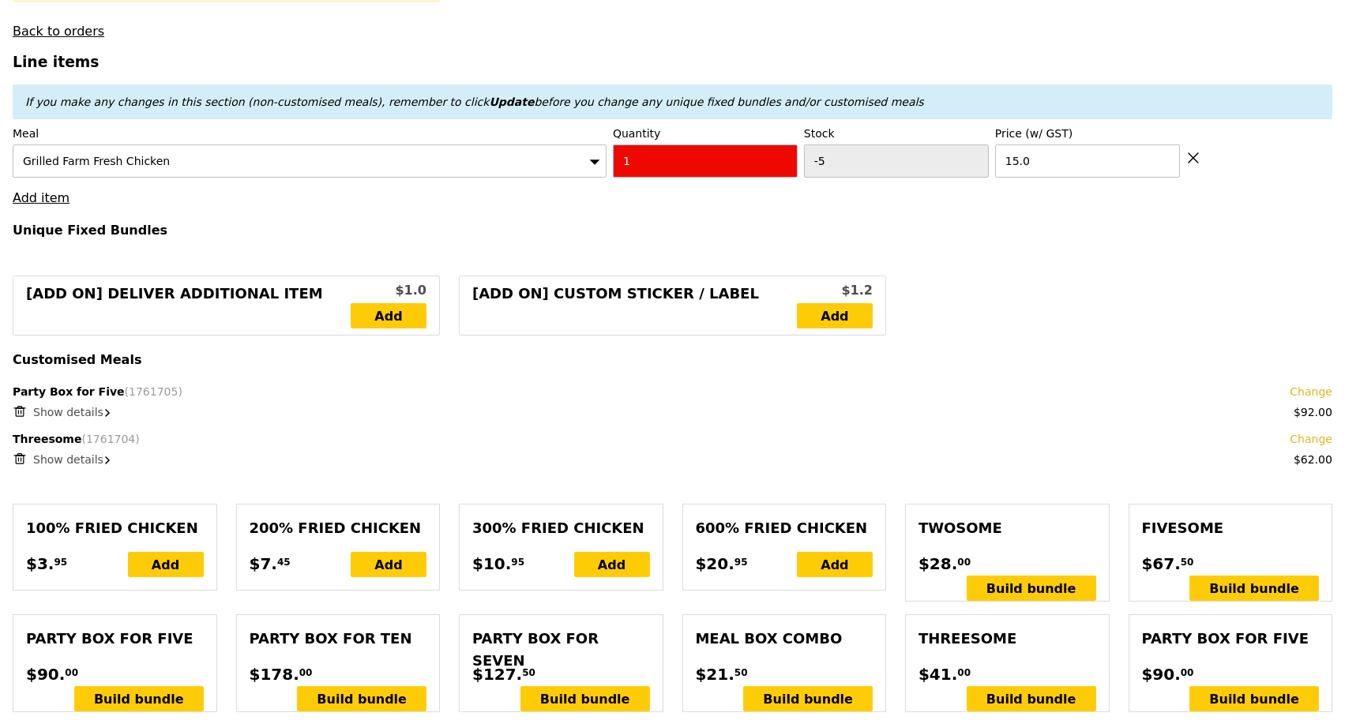
scroll to position [355, 0]
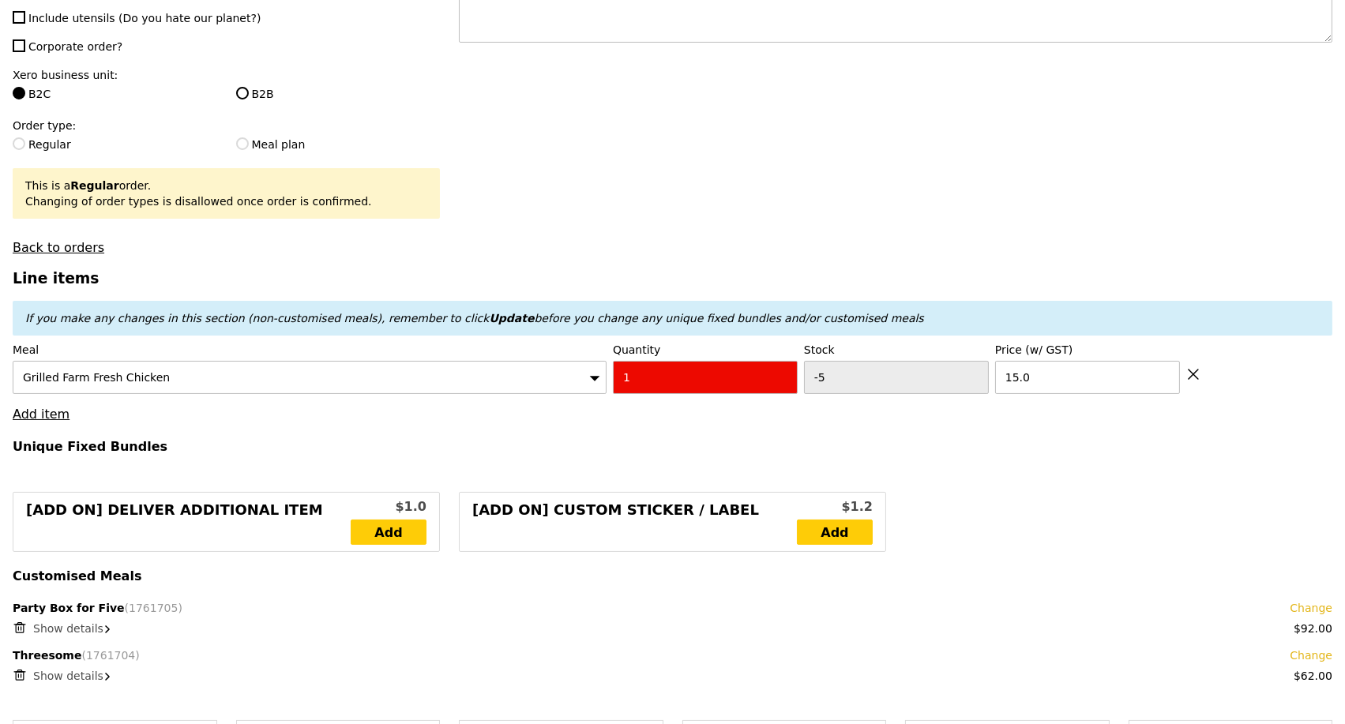
click at [270, 39] on div "Beware, this order has been paid for or invoiced. Remember to reconcile if you …" at bounding box center [226, 7] width 446 height 496
click at [223, 239] on div "Beware, this order has been paid for or invoiced. Remember to reconcile if you …" at bounding box center [226, 7] width 446 height 496
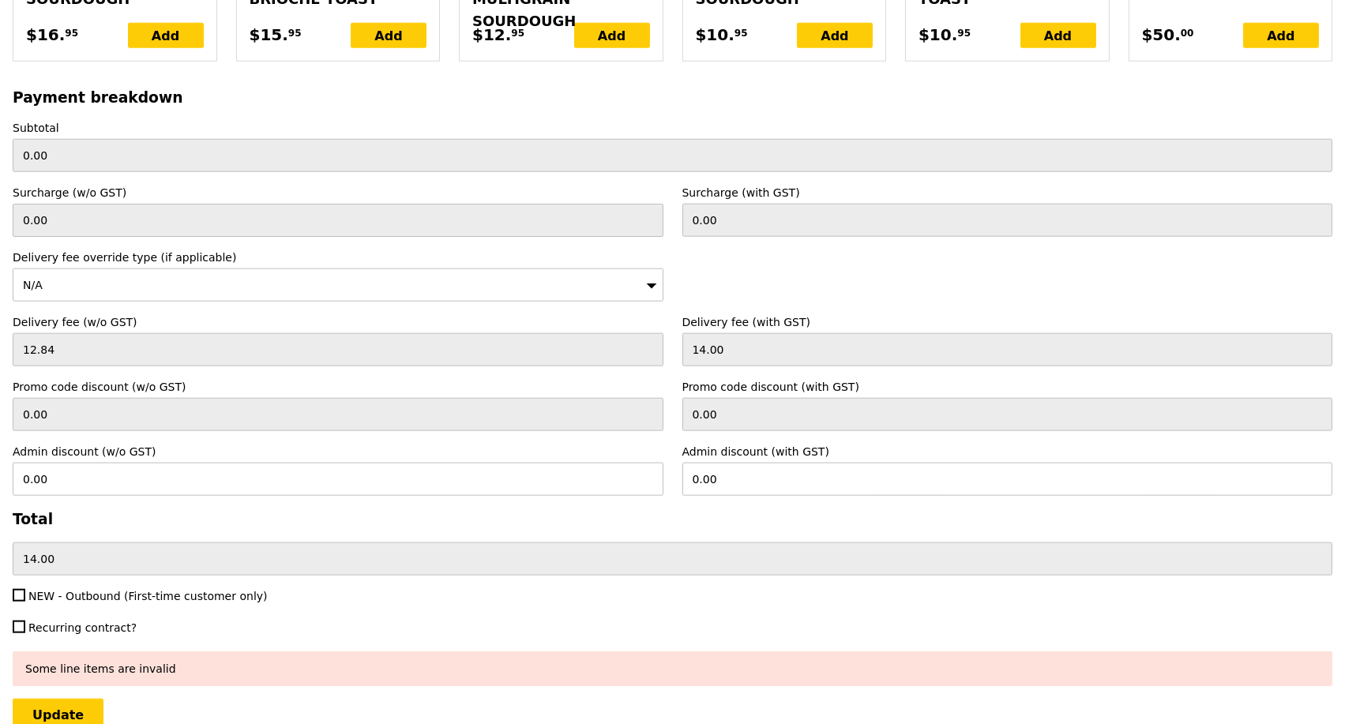
scroll to position [3778, 0]
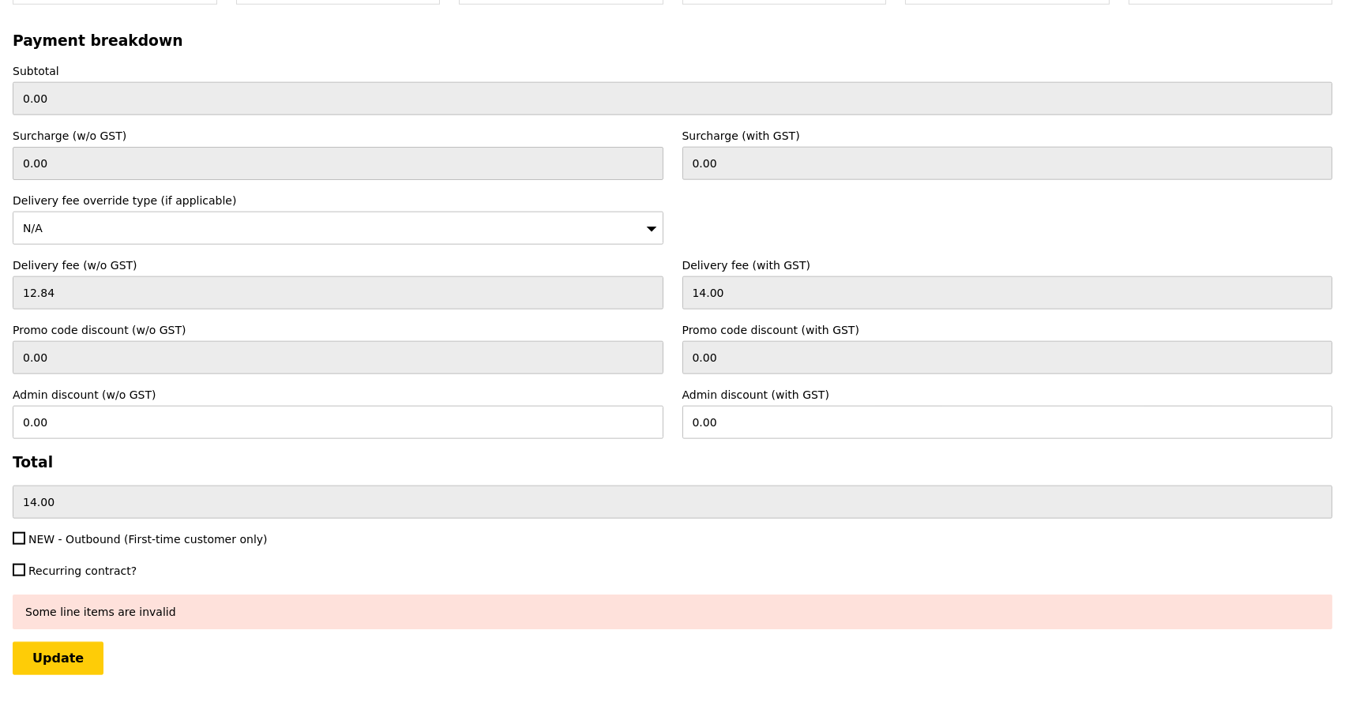
click at [246, 642] on div "Update" at bounding box center [673, 658] width 1320 height 33
click at [196, 642] on div "Update" at bounding box center [673, 658] width 1320 height 33
click at [58, 642] on input "Update" at bounding box center [58, 658] width 91 height 33
type input "Loading..."
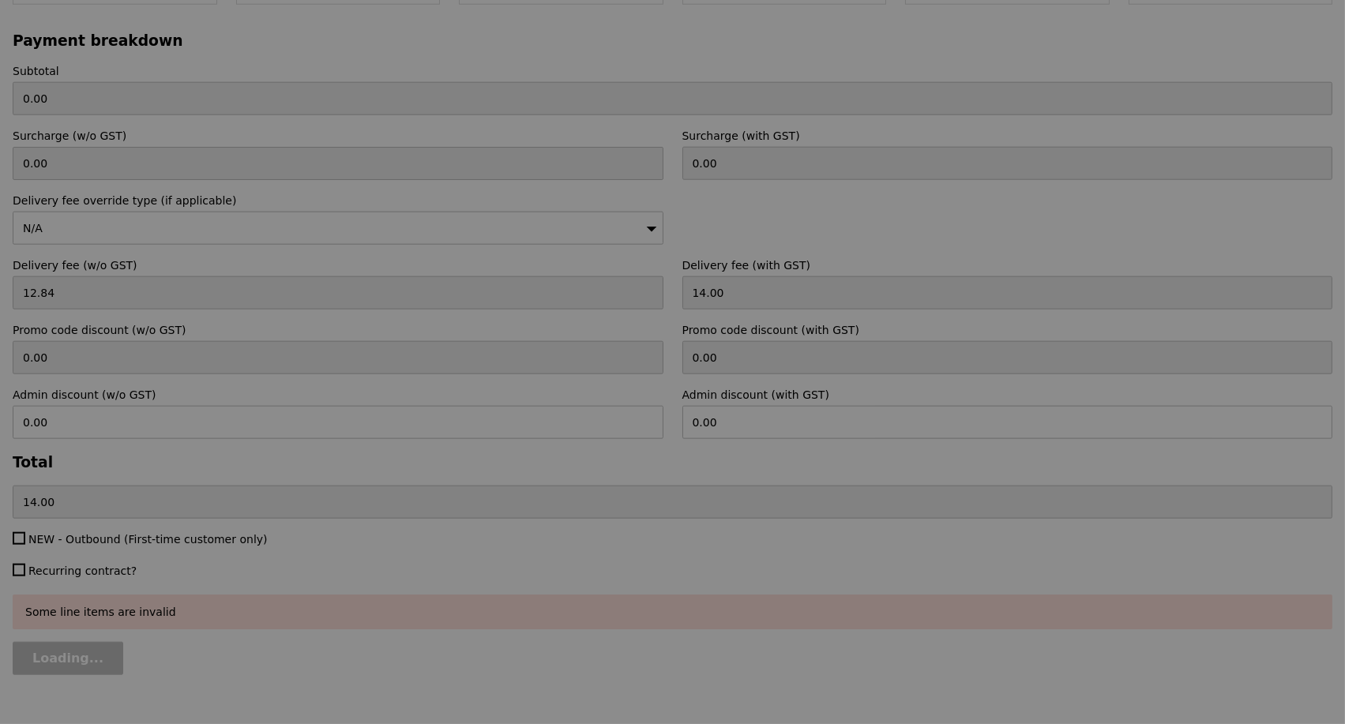
type input "169.00"
type input "3.72"
type input "4.05"
type input "173.05"
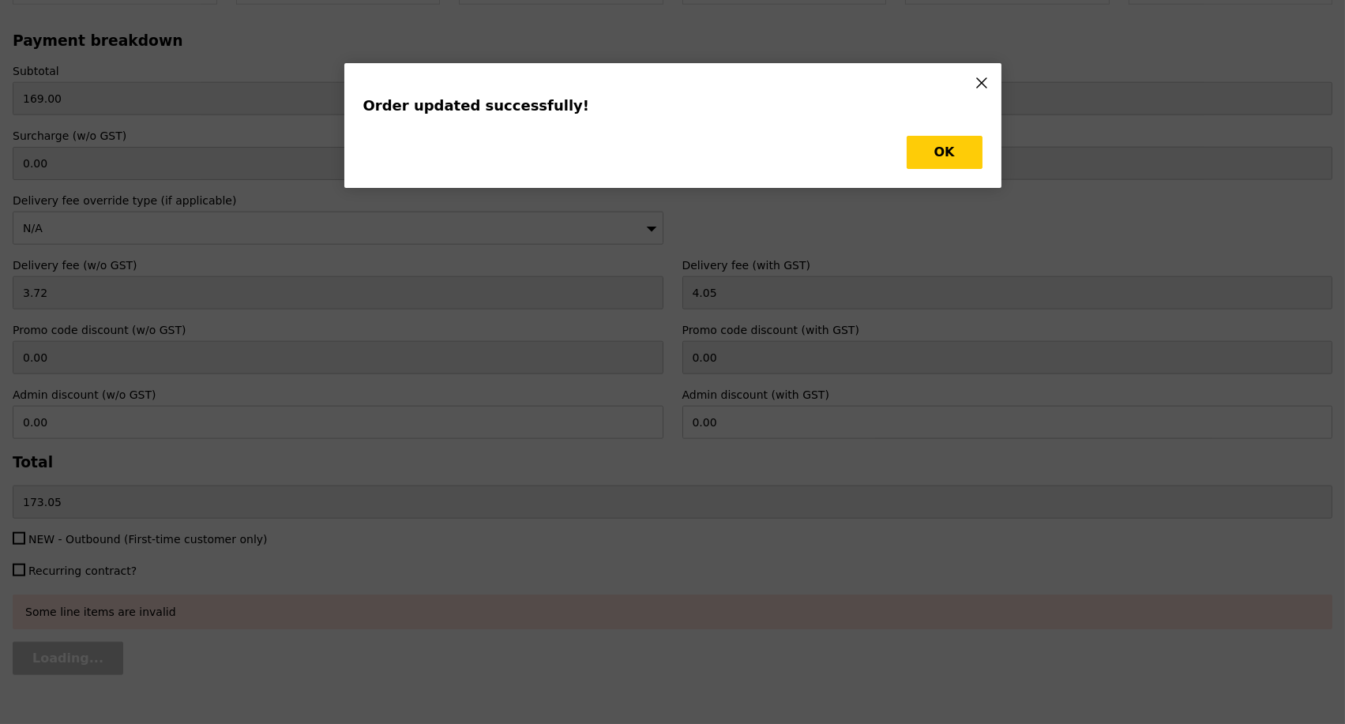
scroll to position [0, 0]
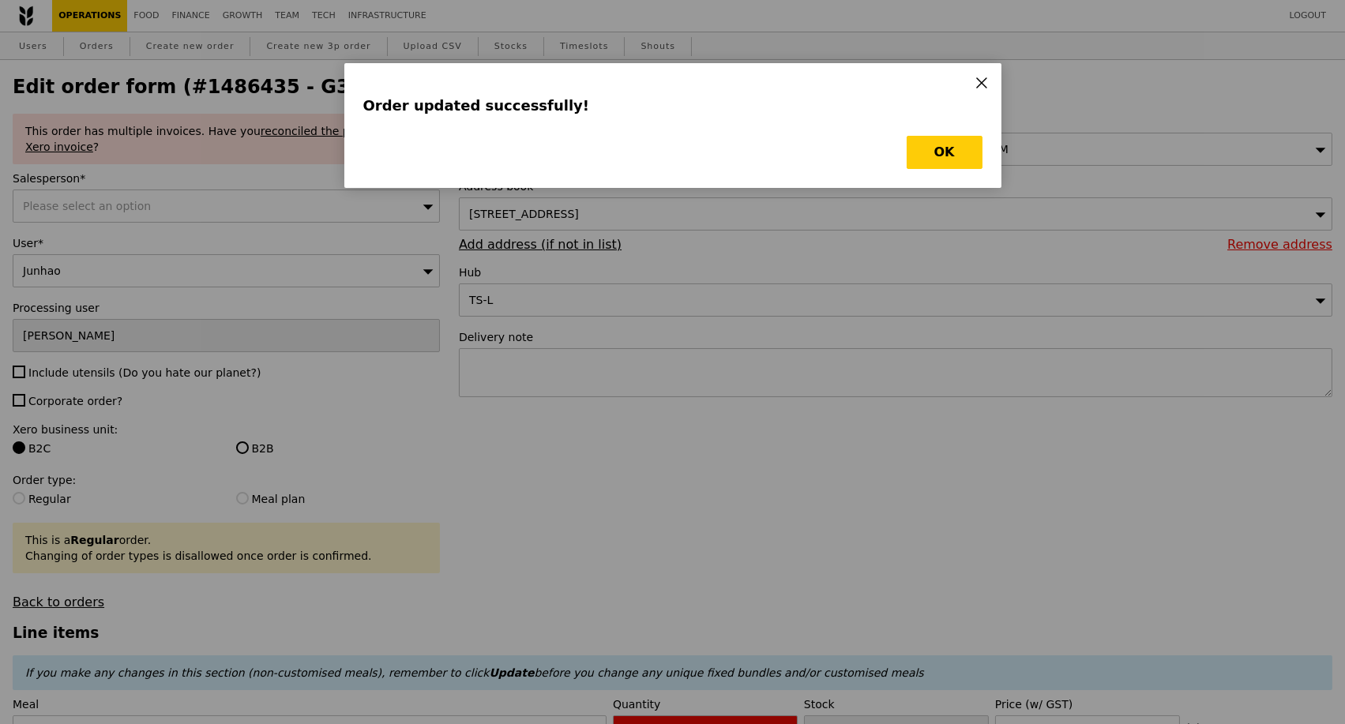
type input "Update"
type input "-6"
click at [973, 148] on button "OK" at bounding box center [945, 152] width 76 height 33
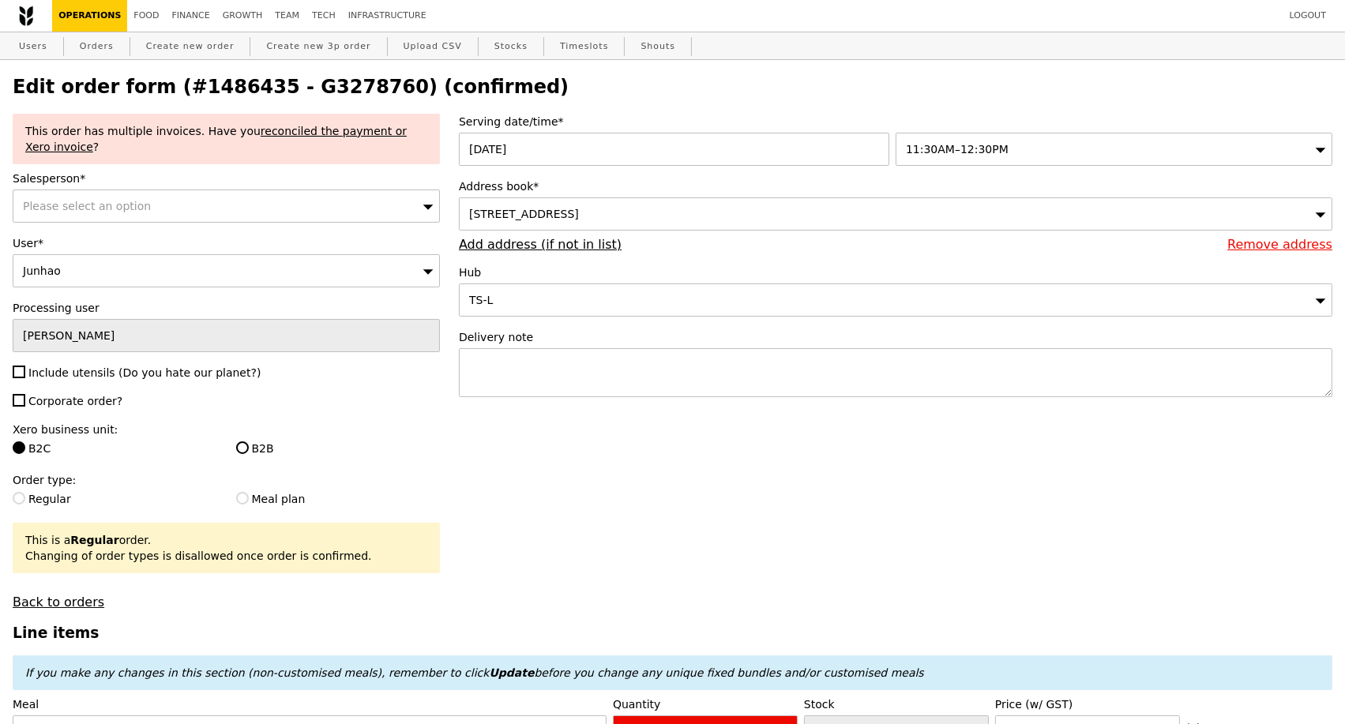
click at [306, 87] on h2 "Edit order form (#1486435 - G3278760) (confirmed)" at bounding box center [673, 87] width 1320 height 22
copy h2 "G3278760"
click at [95, 47] on link "Orders" at bounding box center [96, 46] width 47 height 28
select select "100"
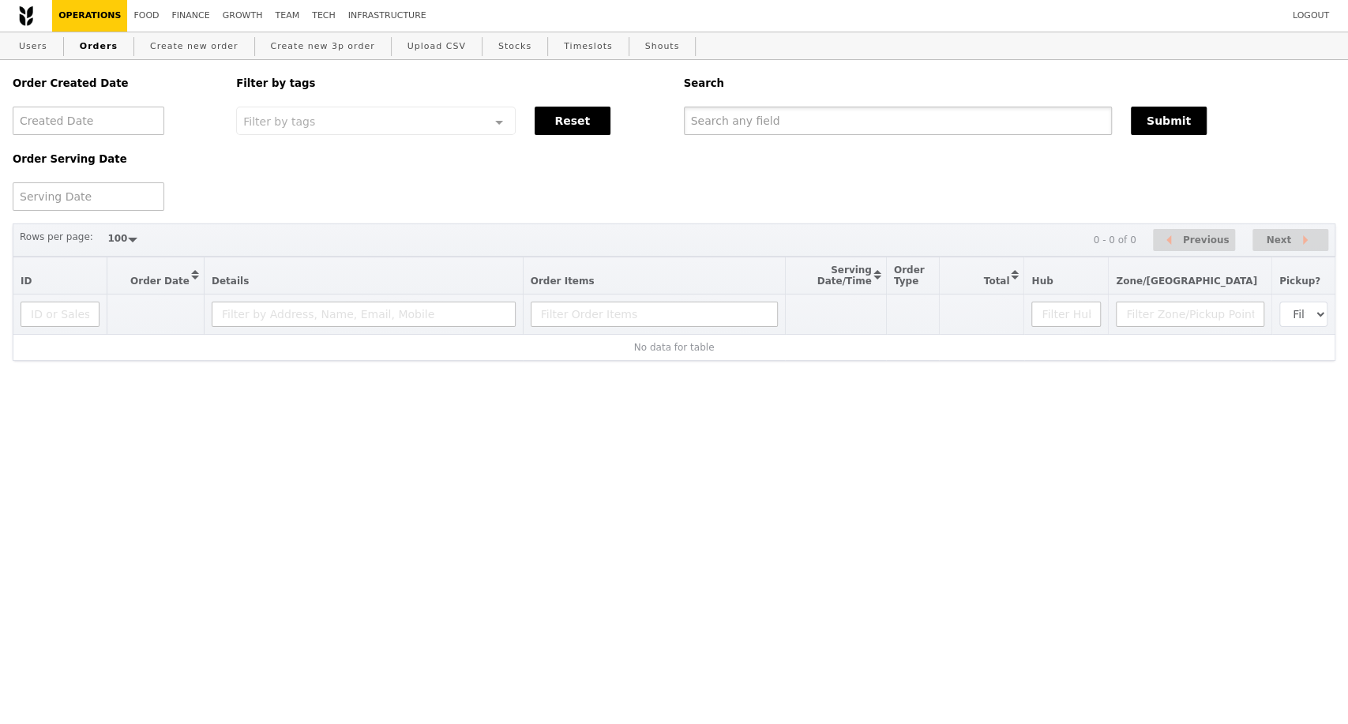
click at [765, 125] on input "text" at bounding box center [898, 121] width 428 height 28
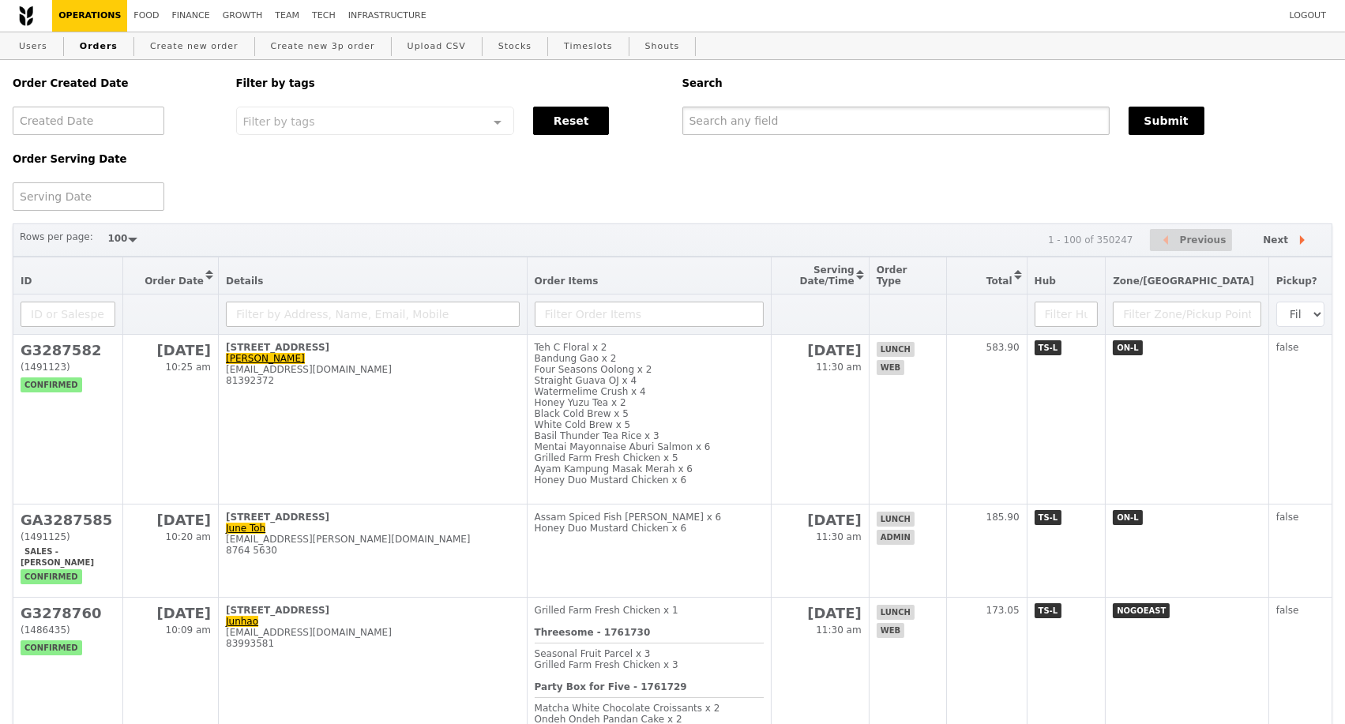
paste input "G3278760"
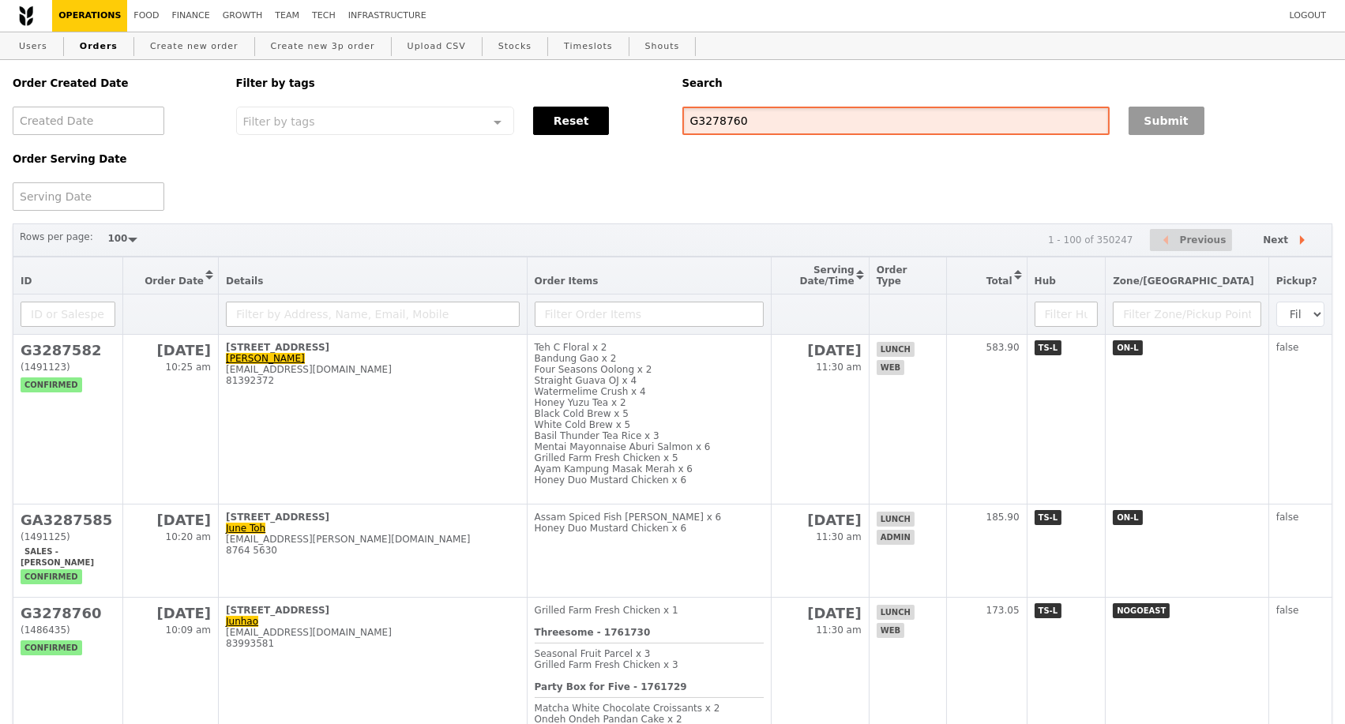
type input "G3278760"
click at [1141, 121] on button "Submit" at bounding box center [1167, 121] width 76 height 28
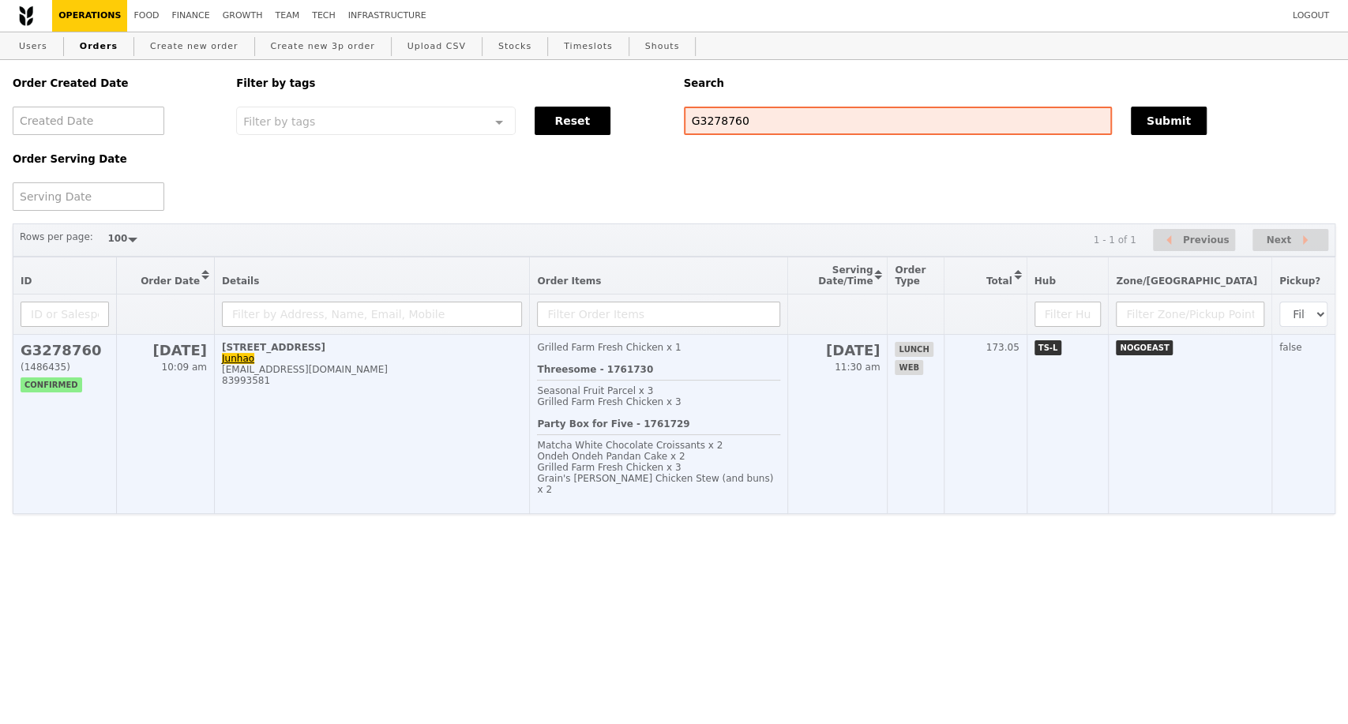
click at [472, 408] on td "14 Senoko Loop, #01-01 Junhao sohchunho@gmail.com 83993581" at bounding box center [372, 424] width 315 height 179
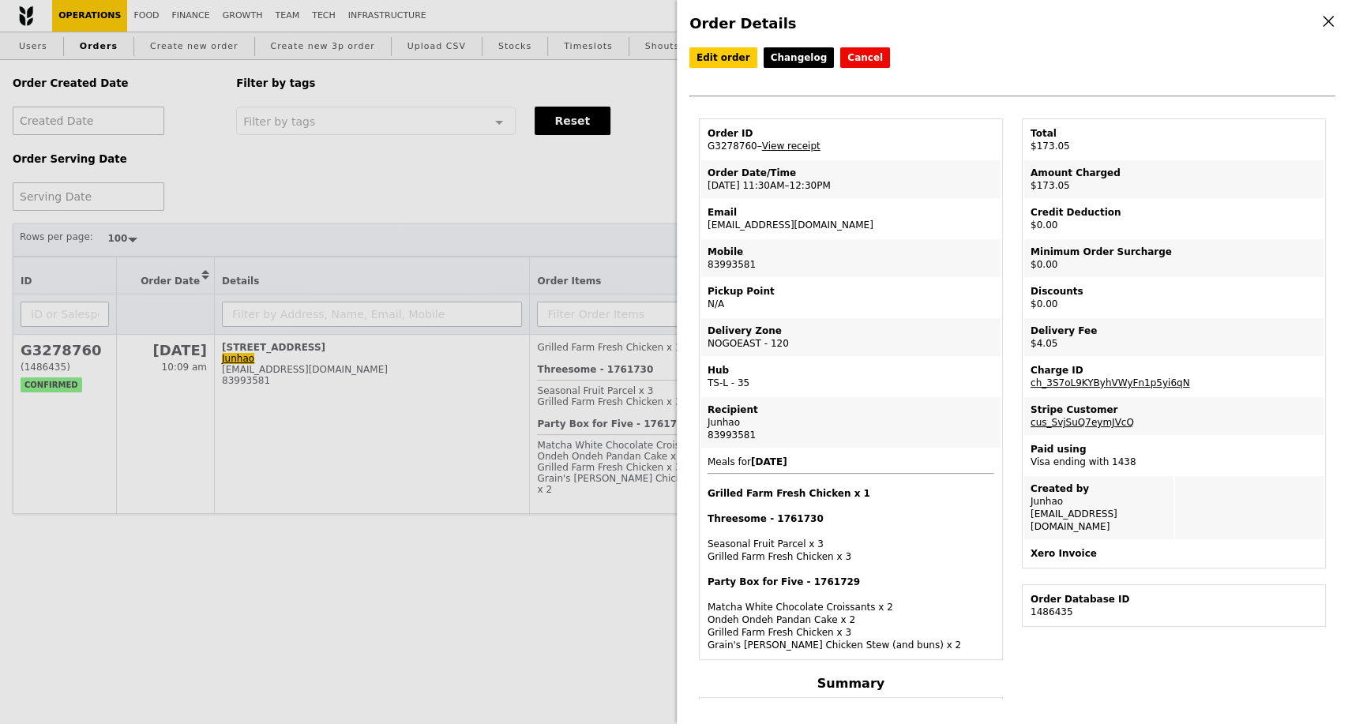
drag, startPoint x: 749, startPoint y: 151, endPoint x: 708, endPoint y: 155, distance: 41.3
click at [708, 155] on td "Order ID G3278760 – View receipt" at bounding box center [850, 140] width 299 height 38
copy td "G3278760"
click at [302, 427] on div "Order Details Edit order Changelog Cancel Order ID G3278760 – View receipt Orde…" at bounding box center [674, 362] width 1348 height 724
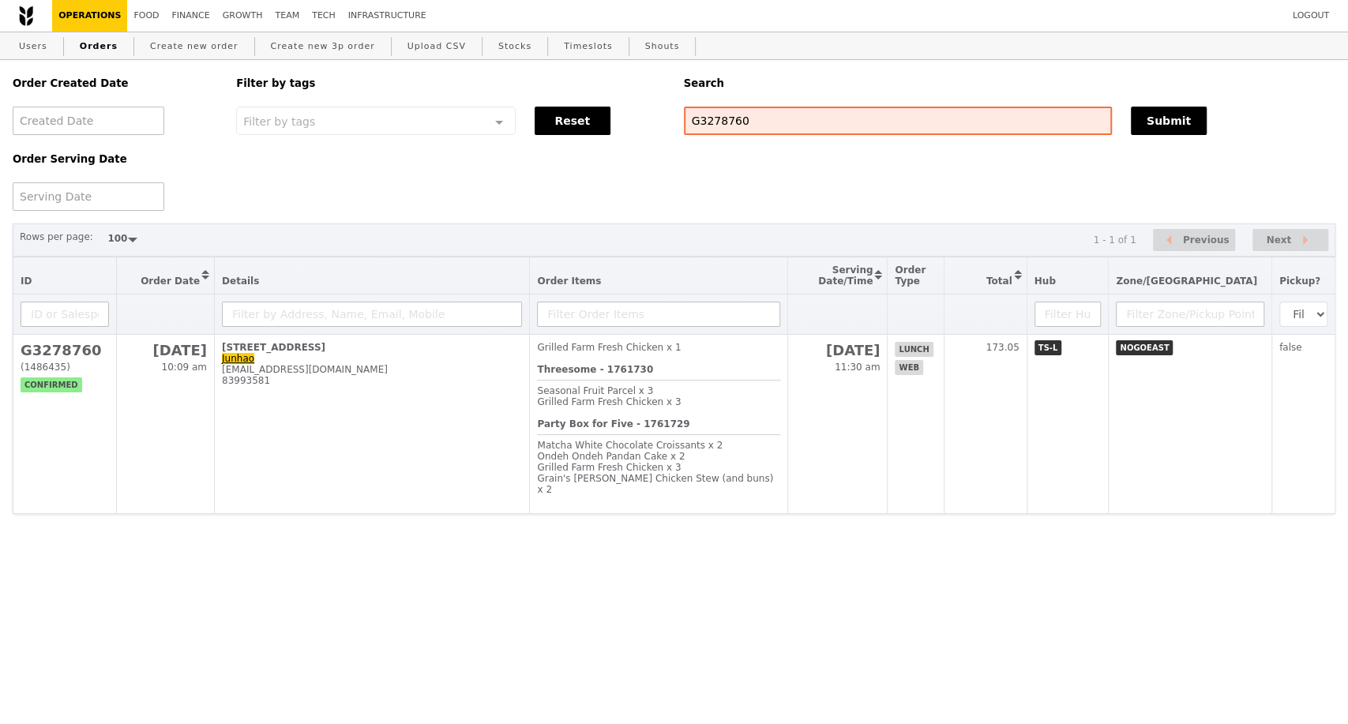
click at [302, 427] on td "14 Senoko Loop, #01-01 Junhao sohchunho@gmail.com 83993581" at bounding box center [372, 424] width 315 height 179
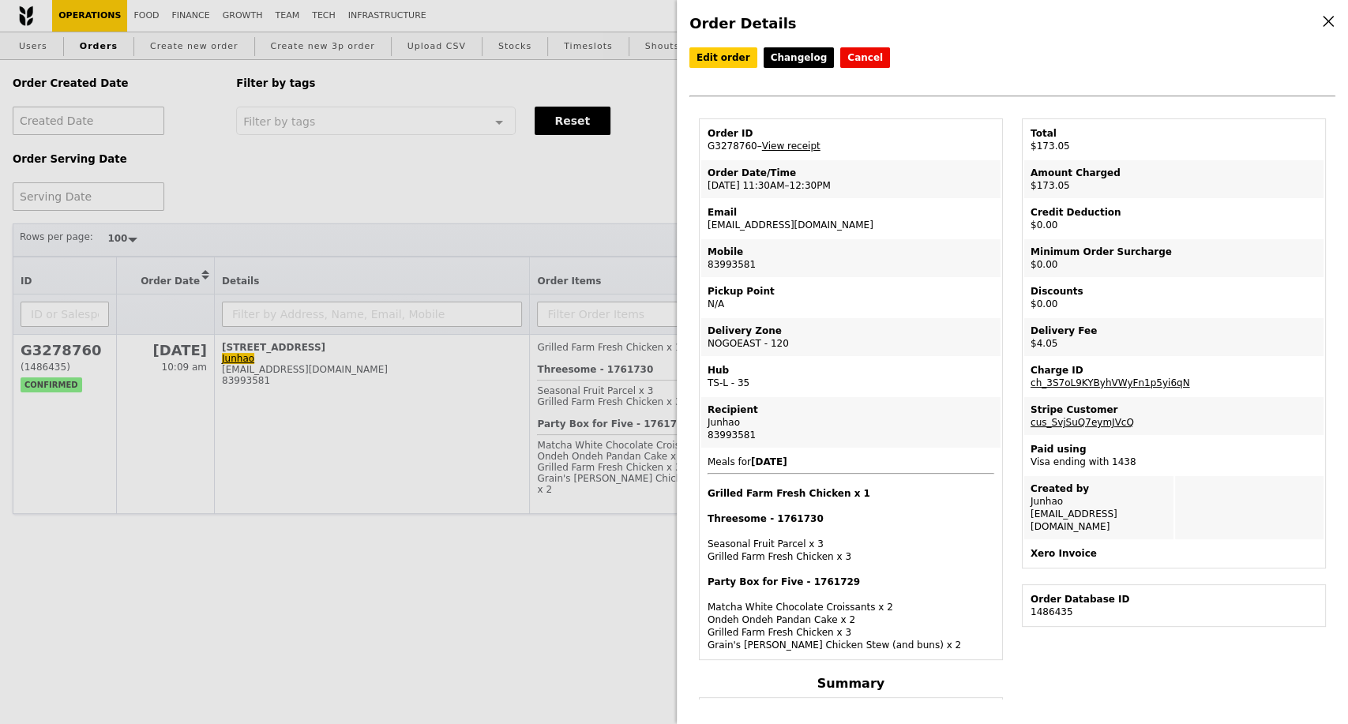
drag, startPoint x: 810, startPoint y: 230, endPoint x: 700, endPoint y: 235, distance: 110.7
click at [700, 235] on table "Order ID G3278760 – View receipt Order Date/Time 16/9 – 11:30AM–12:30PM Email s…" at bounding box center [851, 389] width 304 height 542
copy td "sohchunho@gmail.com"
click at [735, 267] on td "Mobile 83993581" at bounding box center [850, 258] width 299 height 38
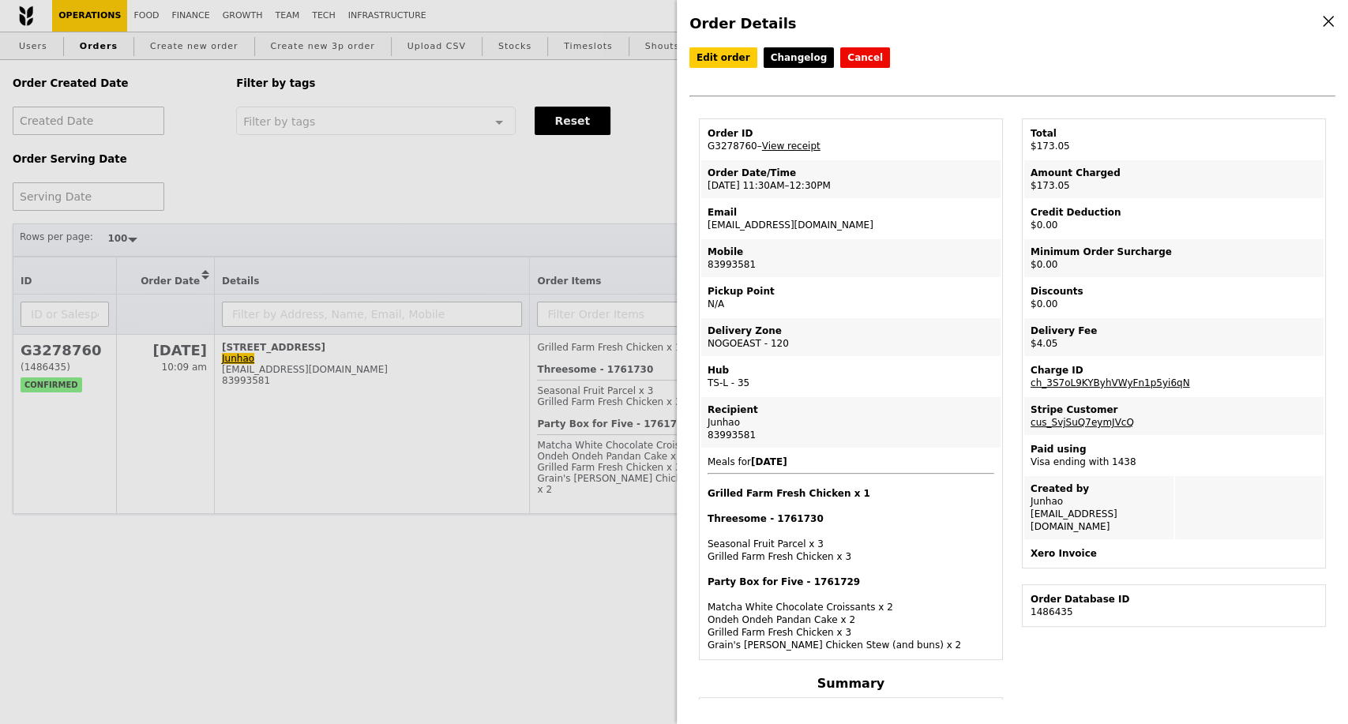
copy td "83993581"
click at [779, 236] on td "Email sohchunho@gmail.com" at bounding box center [850, 219] width 299 height 38
drag, startPoint x: 784, startPoint y: 229, endPoint x: 757, endPoint y: 222, distance: 27.0
click at [701, 232] on td "Email sohchunho@gmail.com" at bounding box center [850, 219] width 299 height 38
copy td "sohchunho@gmail.com"
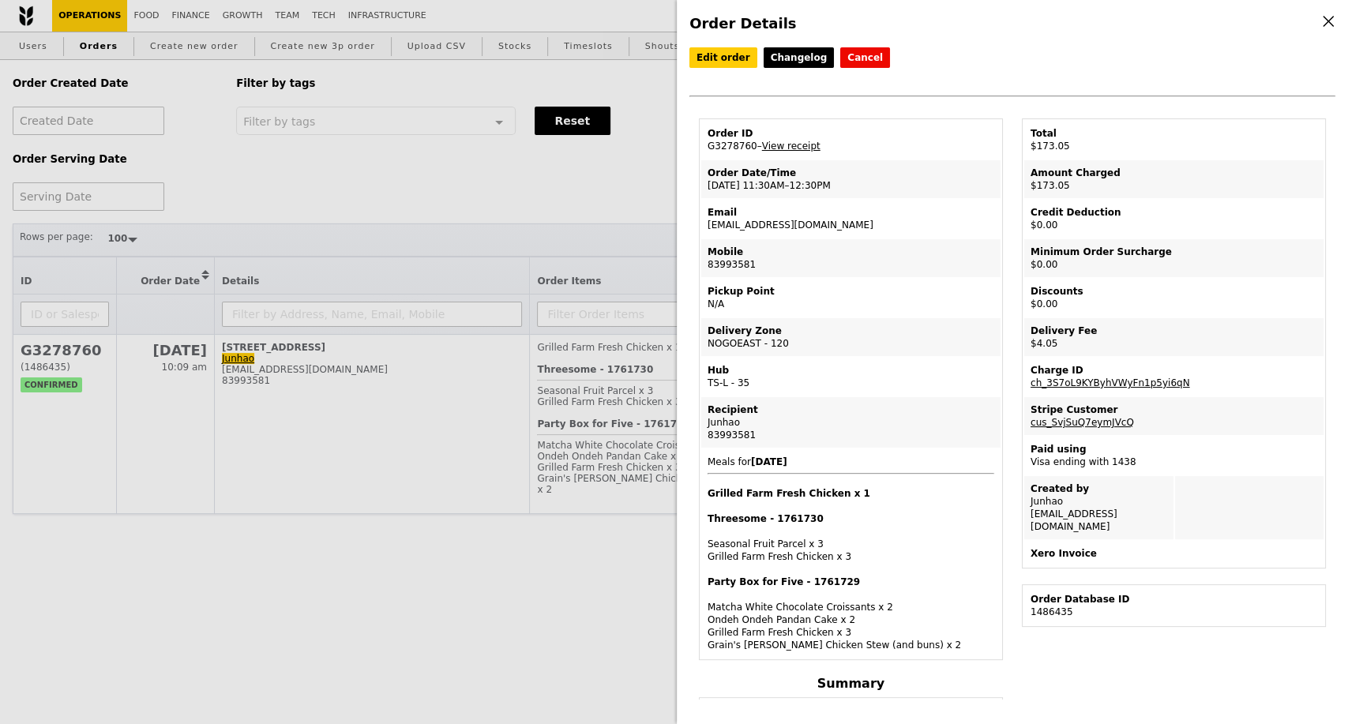
drag, startPoint x: 750, startPoint y: 427, endPoint x: 704, endPoint y: 427, distance: 45.8
click at [704, 427] on td "Recipient Junhao 83993581" at bounding box center [850, 422] width 299 height 51
copy div "Junhao"
click at [744, 440] on div "83993581" at bounding box center [851, 435] width 287 height 13
click at [744, 439] on div "83993581" at bounding box center [851, 435] width 287 height 13
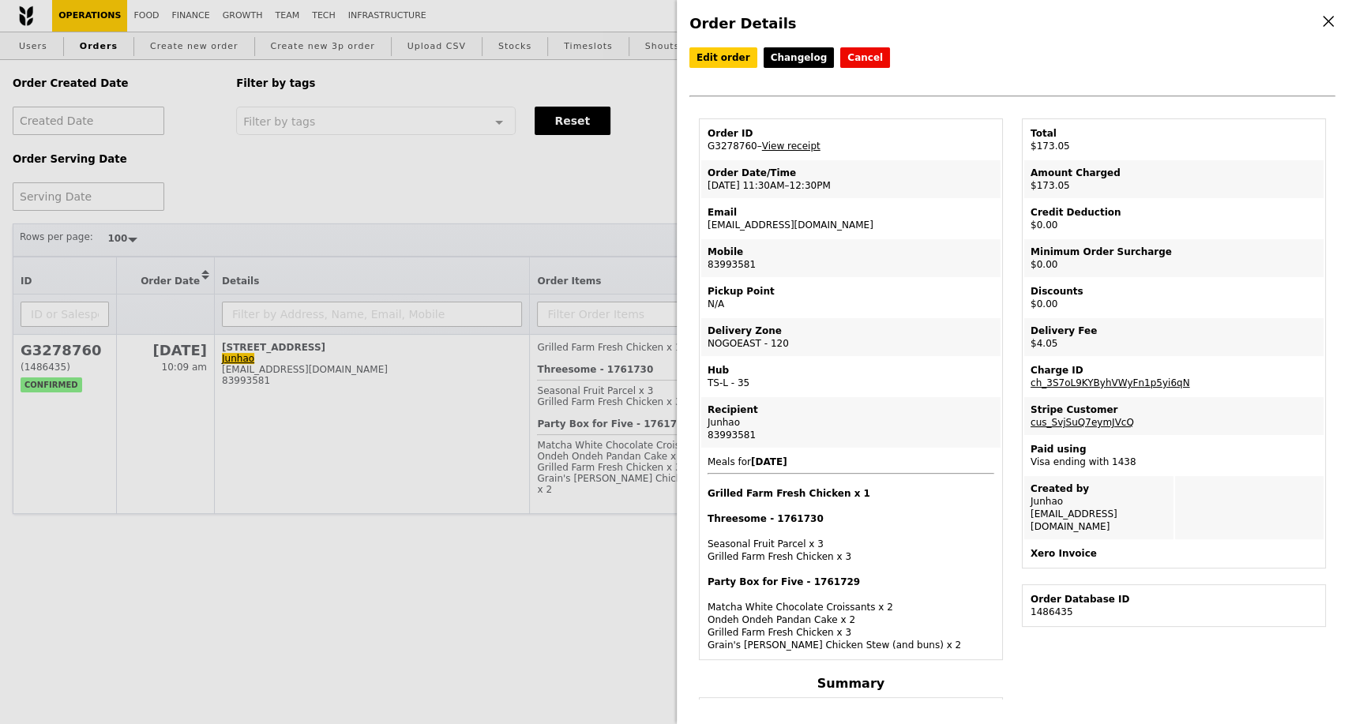
copy div "83993581"
drag, startPoint x: 825, startPoint y: 496, endPoint x: 701, endPoint y: 490, distance: 123.3
click at [705, 501] on td "Meals for 2025-9-16 Grilled Farm Fresh Chicken x 1 Threesome - 1761730 Seasonal…" at bounding box center [850, 553] width 299 height 209
copy h4 "Grilled Farm Fresh Chicken"
click at [430, 425] on div "Order Details Edit order Changelog Cancel Order ID G3278760 – View receipt Orde…" at bounding box center [674, 362] width 1348 height 724
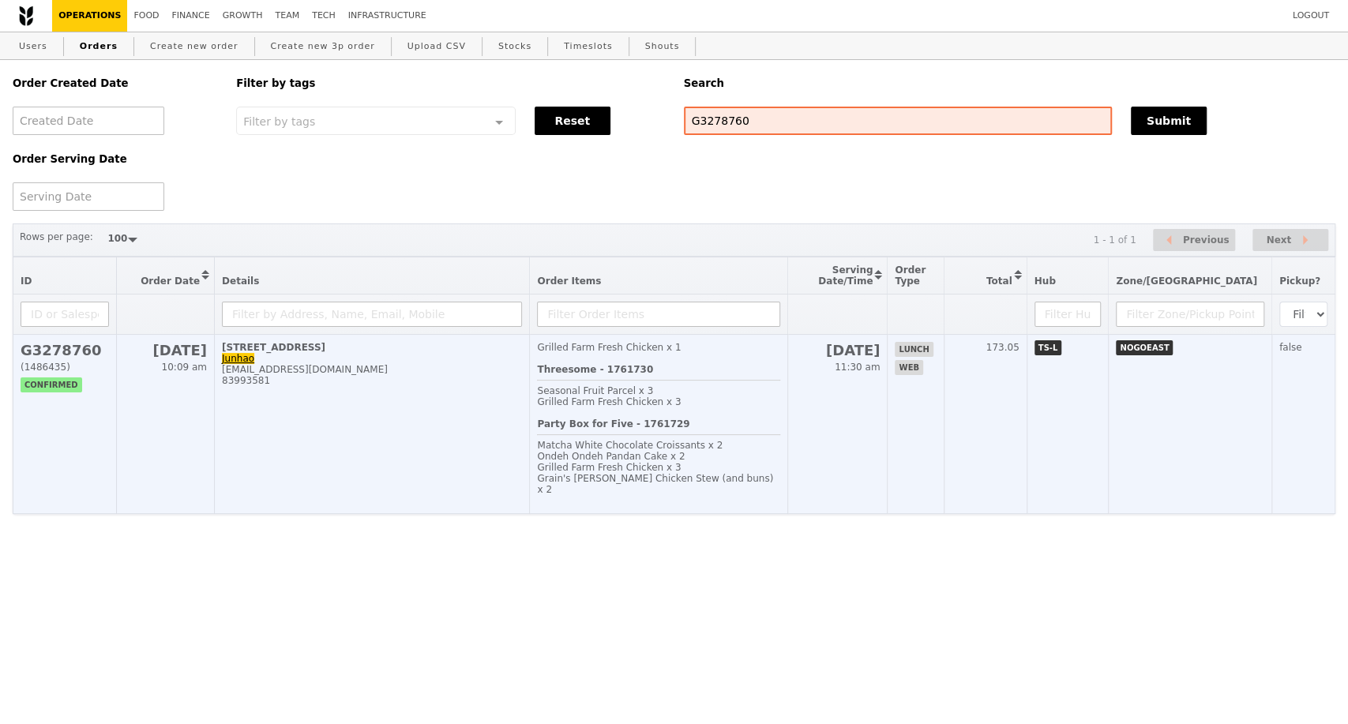
click at [474, 448] on td "14 Senoko Loop, #01-01 Junhao sohchunho@gmail.com 83993581" at bounding box center [372, 424] width 315 height 179
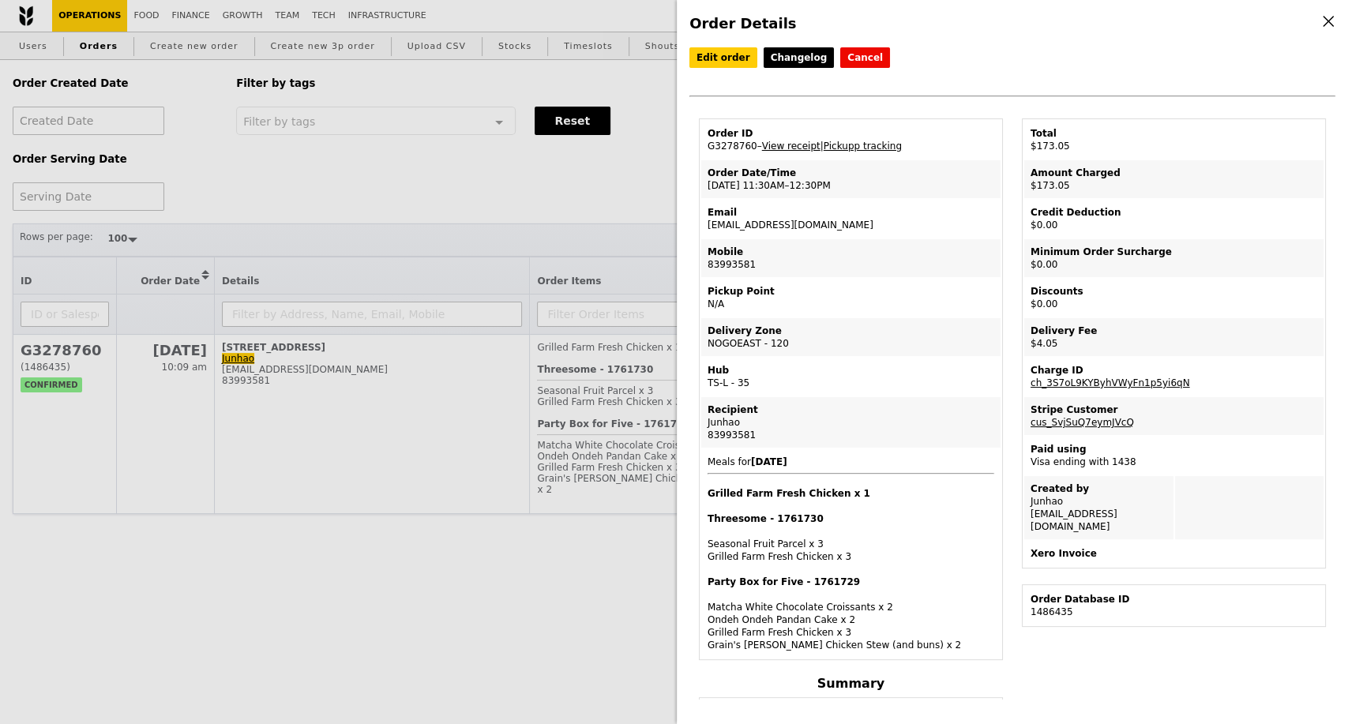
click at [793, 150] on link "View receipt" at bounding box center [791, 146] width 58 height 11
drag, startPoint x: 769, startPoint y: 240, endPoint x: 699, endPoint y: 235, distance: 70.5
click at [703, 238] on td "Email sohchunho@gmail.com" at bounding box center [850, 219] width 299 height 38
copy td "sohchunho@gmail.com"
click at [300, 599] on div "Order Details Edit order Changelog Cancel Order ID G3278760 – View receipt | Pi…" at bounding box center [674, 362] width 1348 height 724
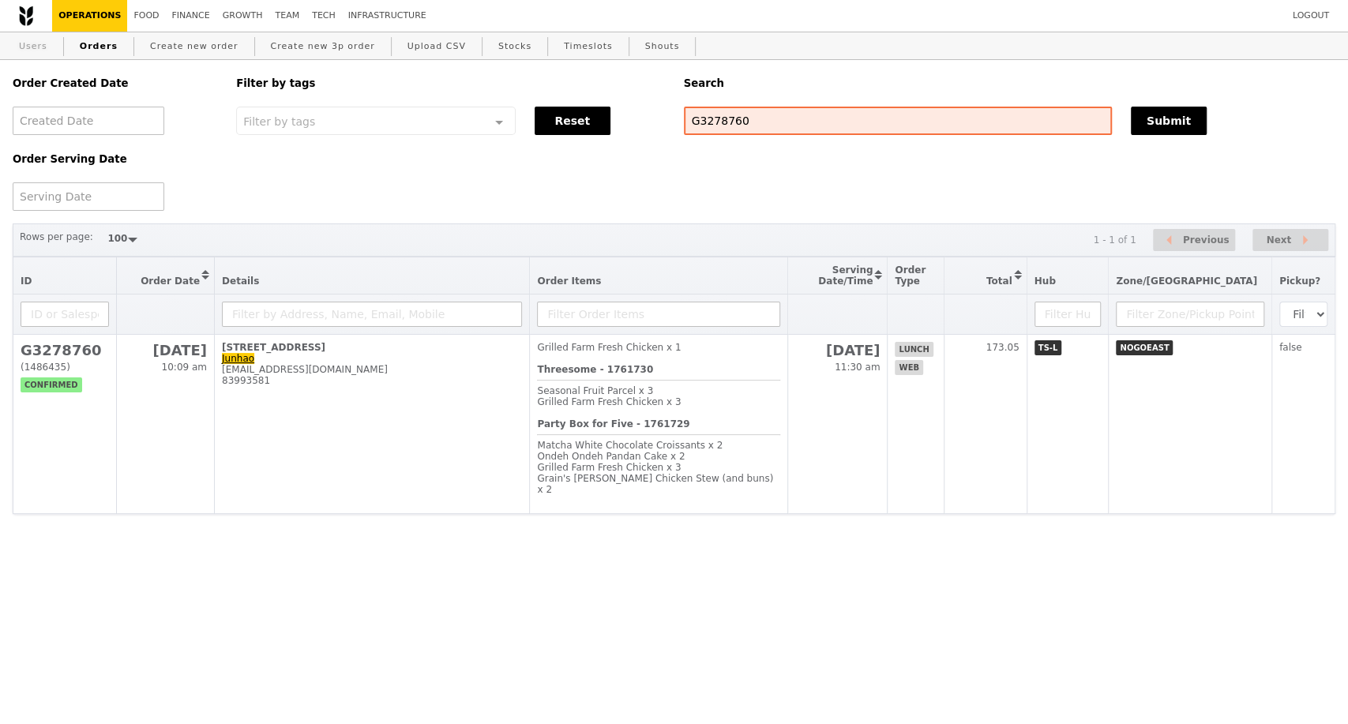
click at [37, 50] on link "Users" at bounding box center [33, 46] width 41 height 28
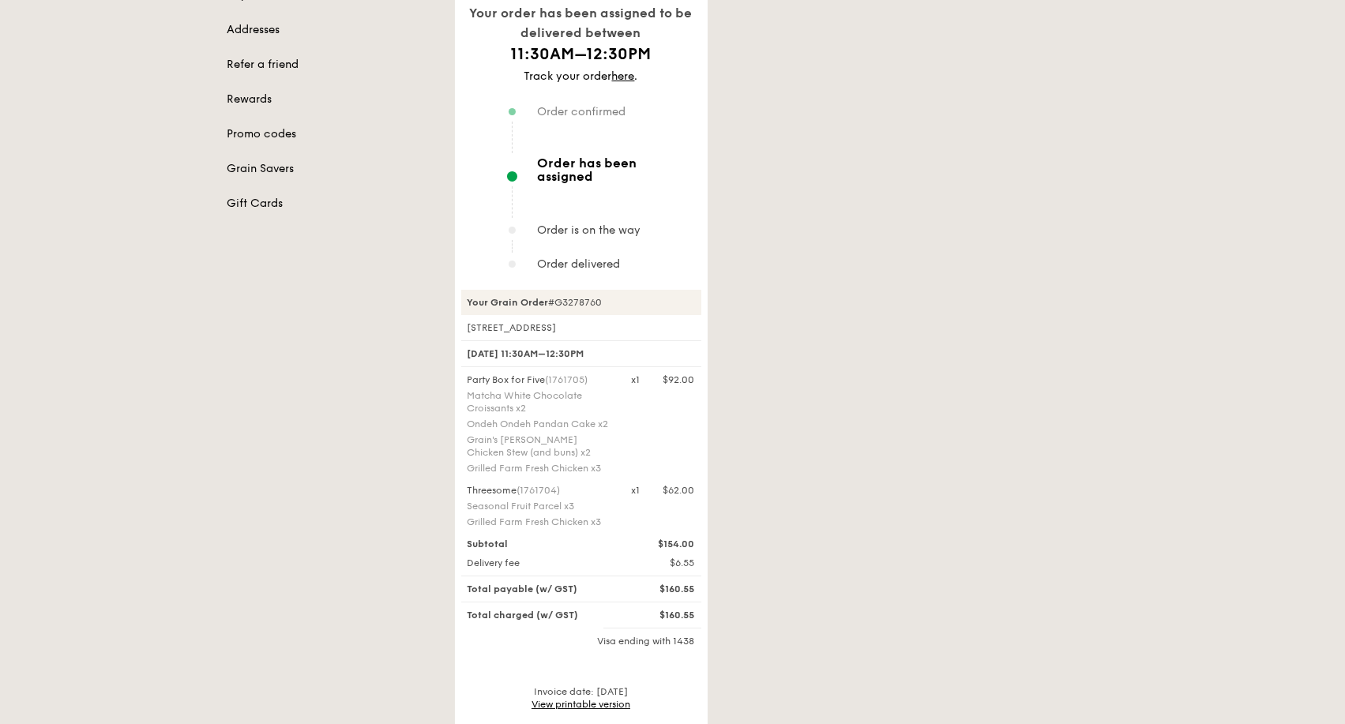
scroll to position [263, 0]
click at [578, 287] on div "Your Grain Order #G3278760" at bounding box center [581, 299] width 240 height 25
copy div "G3278760"
click at [252, 389] on div "Orders Profile Payments Addresses Refer a friend Rewards Promo codes Grain Save…" at bounding box center [673, 343] width 910 height 856
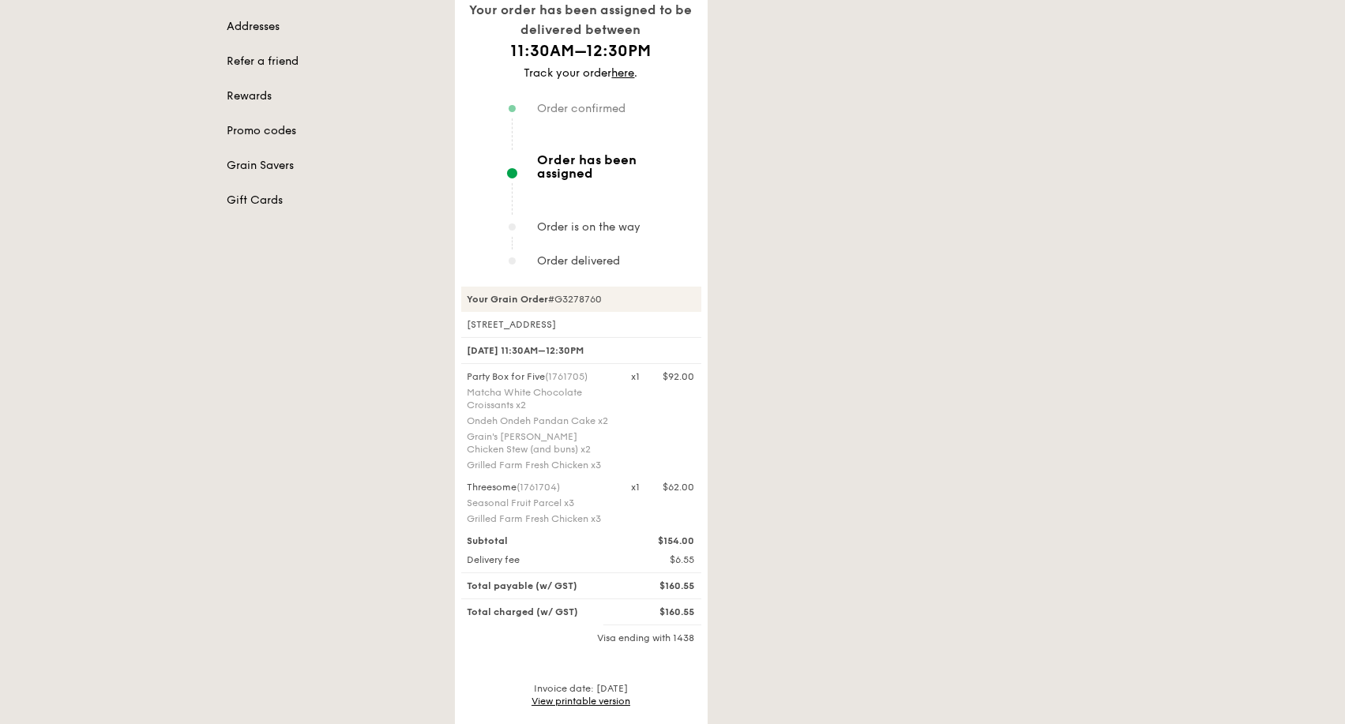
scroll to position [351, 0]
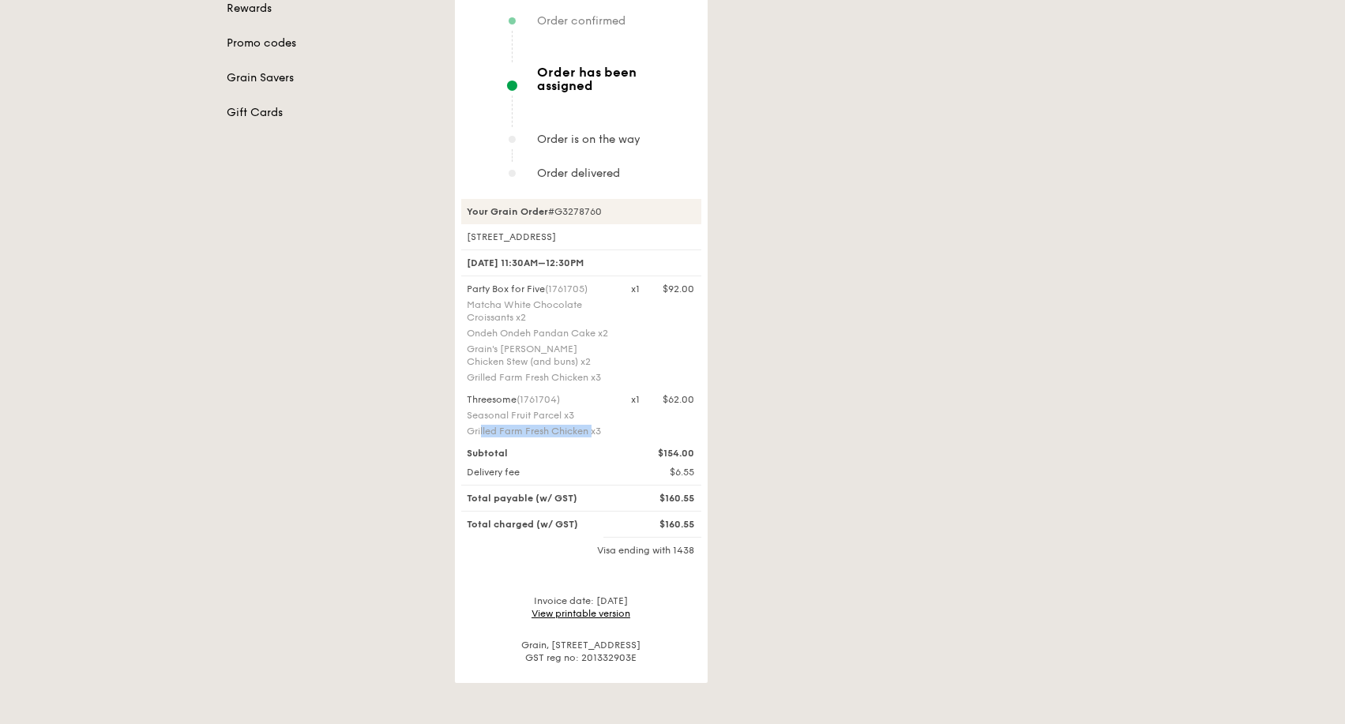
drag, startPoint x: 468, startPoint y: 417, endPoint x: 591, endPoint y: 415, distance: 123.2
click at [591, 425] on div "Grilled Farm Fresh Chicken x3" at bounding box center [540, 431] width 145 height 13
copy div "Grilled Farm Fresh Chicken"
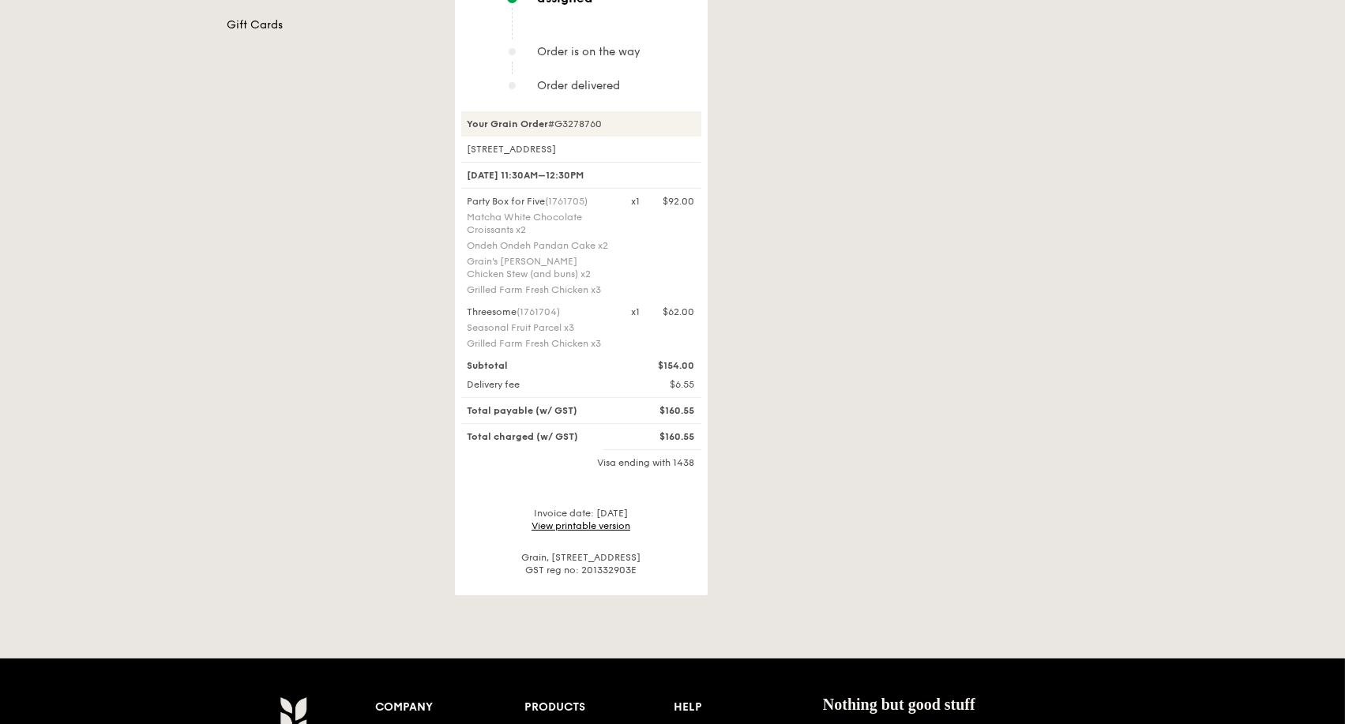
click at [777, 268] on div "Your order has been assigned to be delivered between 11:30AM–12:30PM Track your…" at bounding box center [786, 167] width 682 height 856
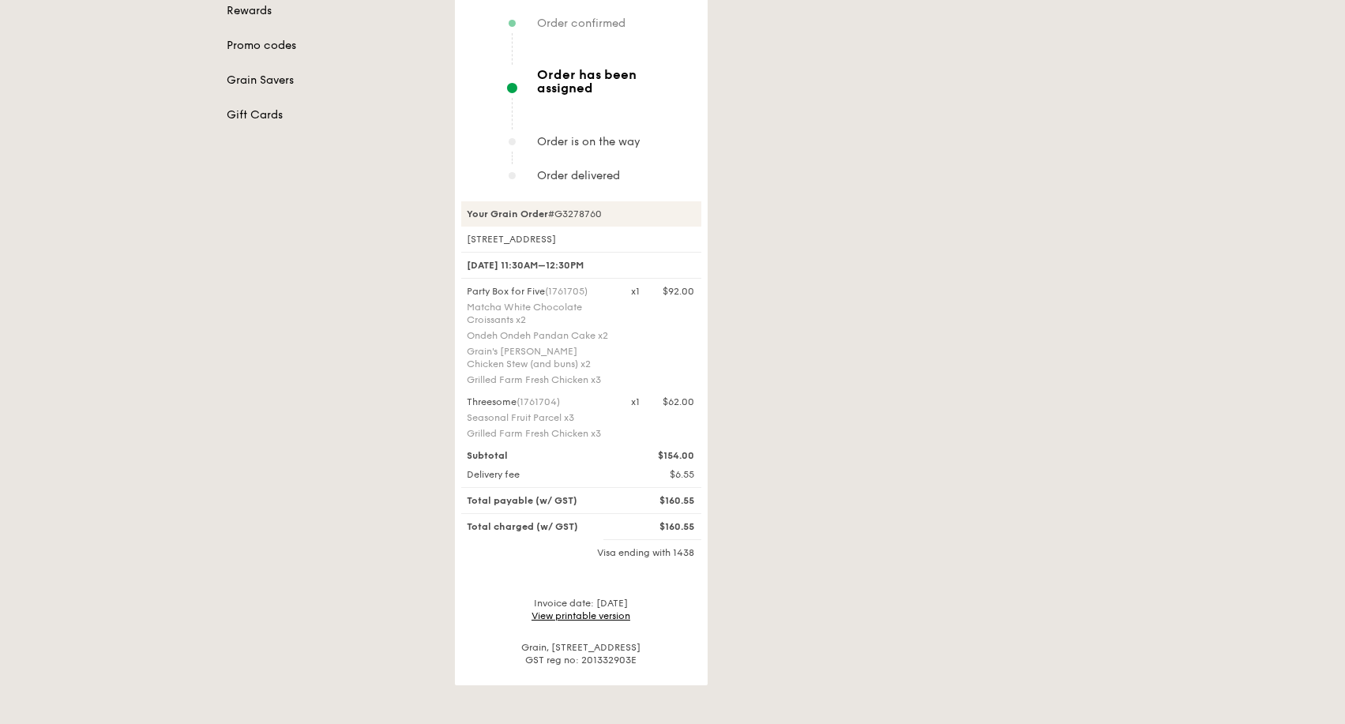
scroll to position [351, 0]
click at [569, 608] on link "View printable version" at bounding box center [581, 613] width 99 height 11
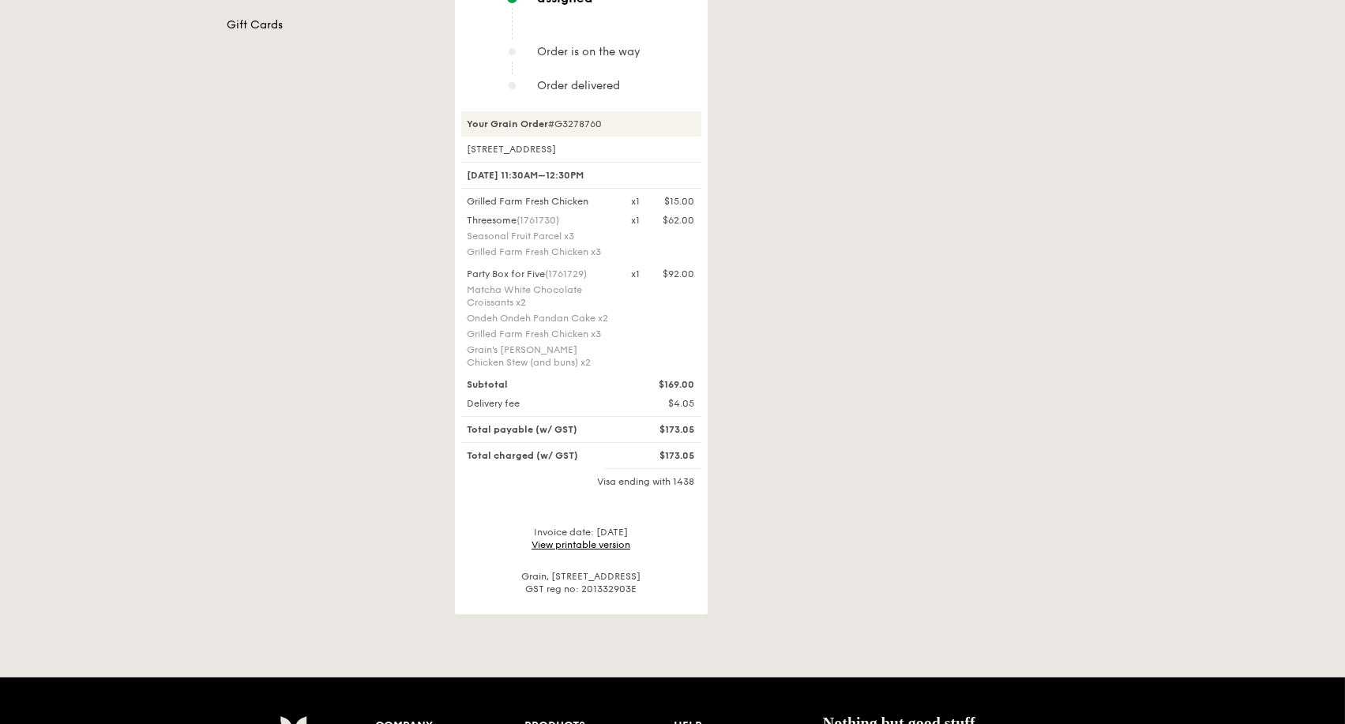
scroll to position [88, 0]
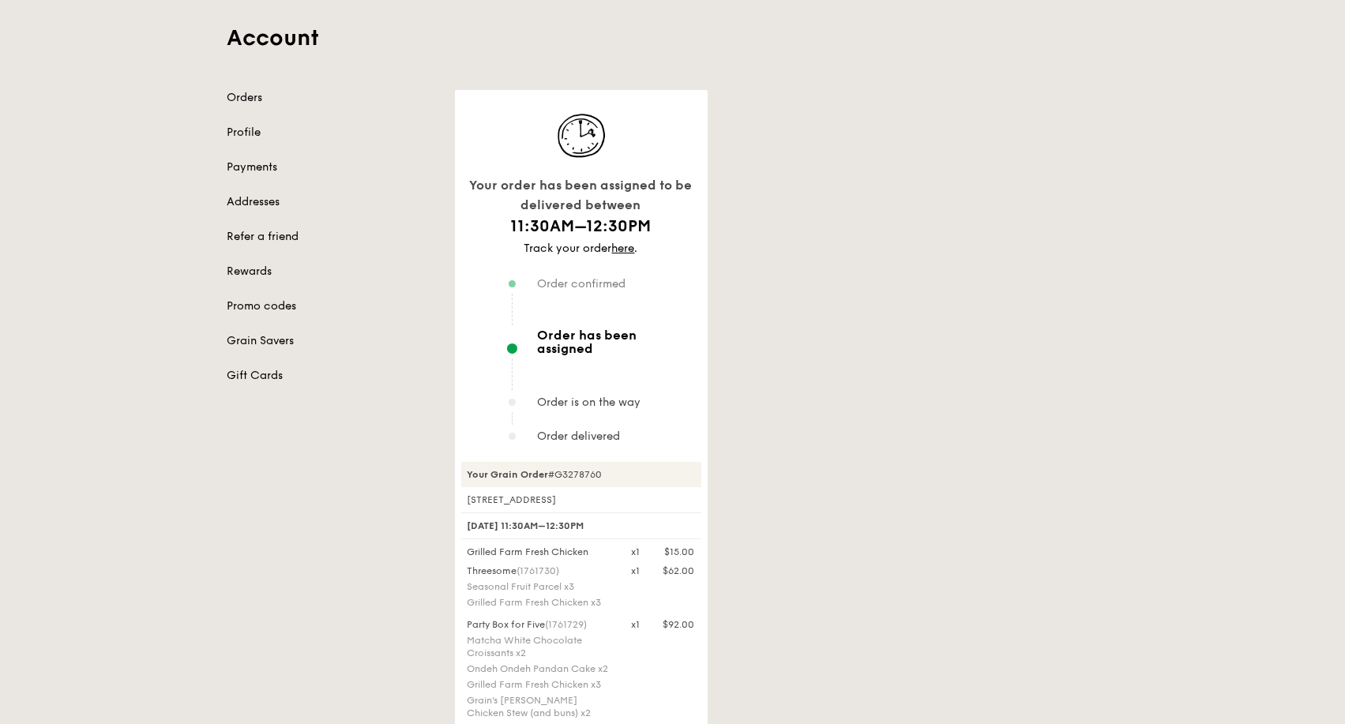
drag, startPoint x: 607, startPoint y: 460, endPoint x: 467, endPoint y: 465, distance: 139.9
click at [467, 465] on div "Your Grain Order #G3278760" at bounding box center [581, 474] width 240 height 25
copy div "Your Grain Order #G3278760"
drag, startPoint x: 592, startPoint y: 539, endPoint x: 409, endPoint y: 479, distance: 192.6
click at [464, 546] on div "Grilled Farm Fresh Chicken" at bounding box center [540, 552] width 164 height 13
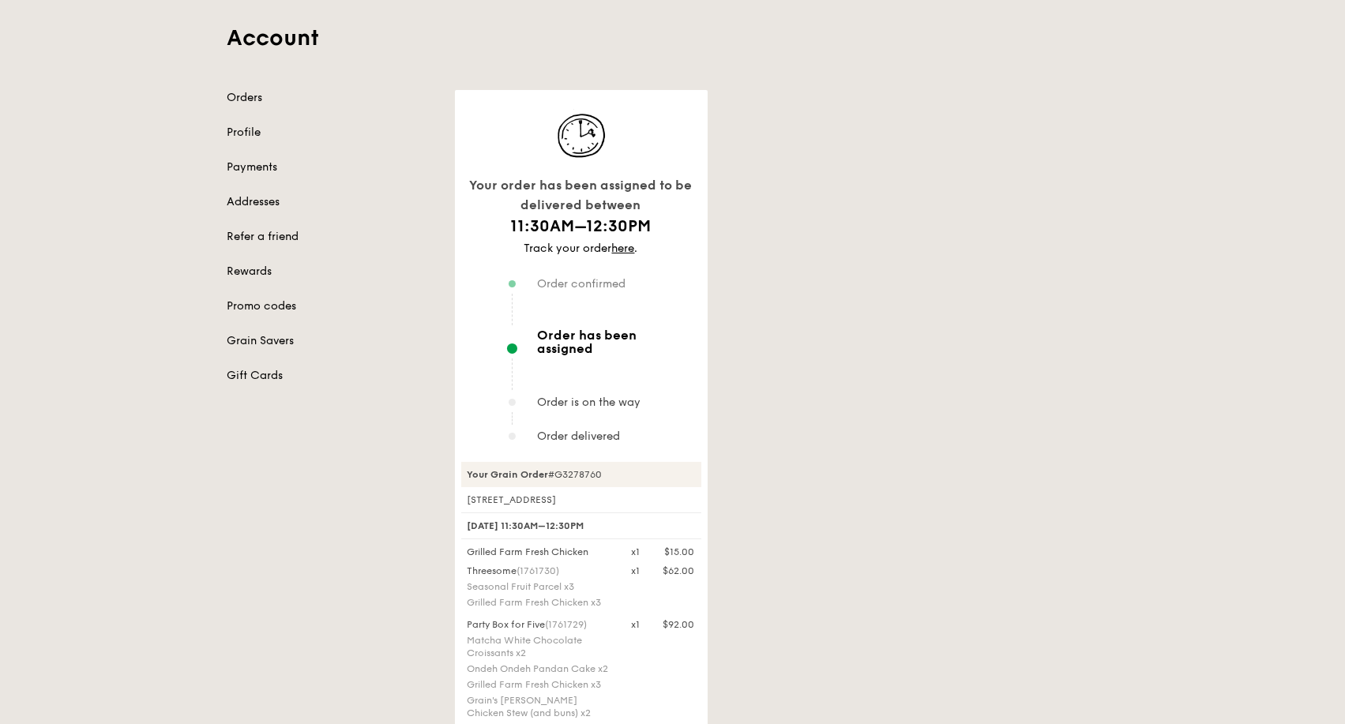
copy div "Grilled Farm Fresh Chicken"
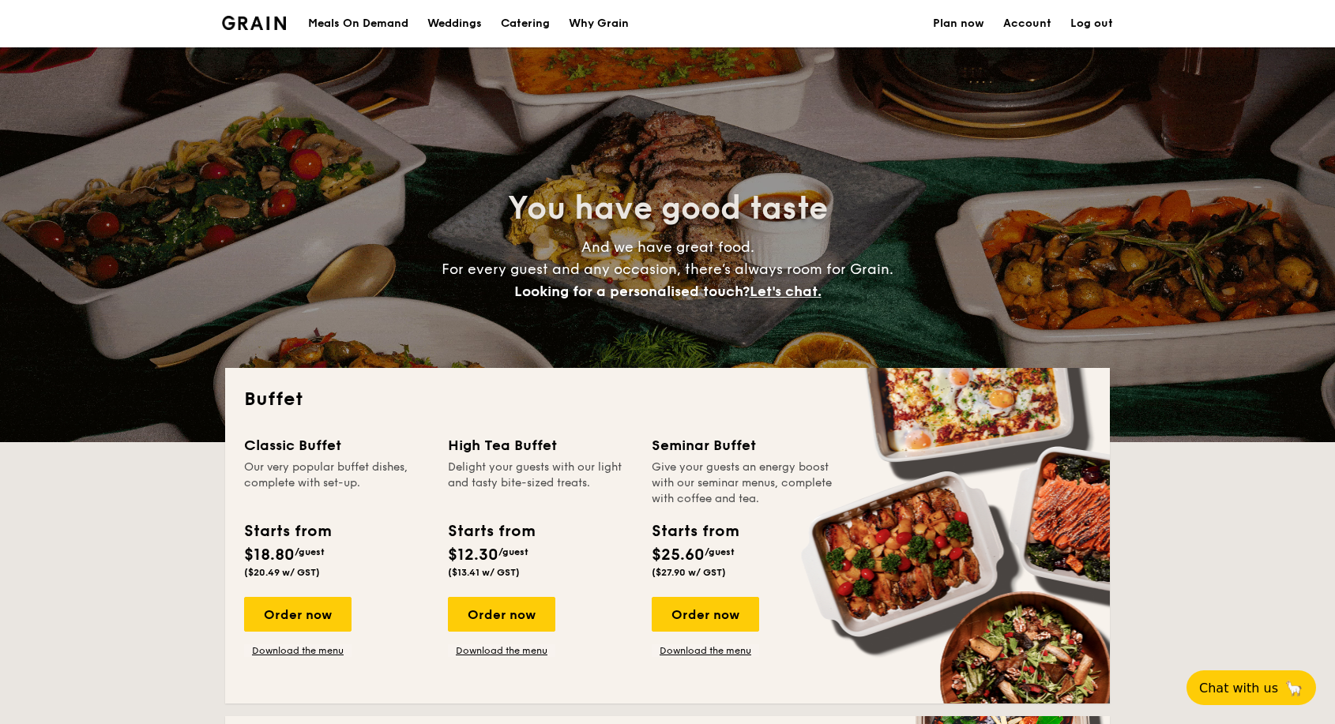
select select
click at [378, 26] on div "Meals On Demand" at bounding box center [358, 23] width 100 height 47
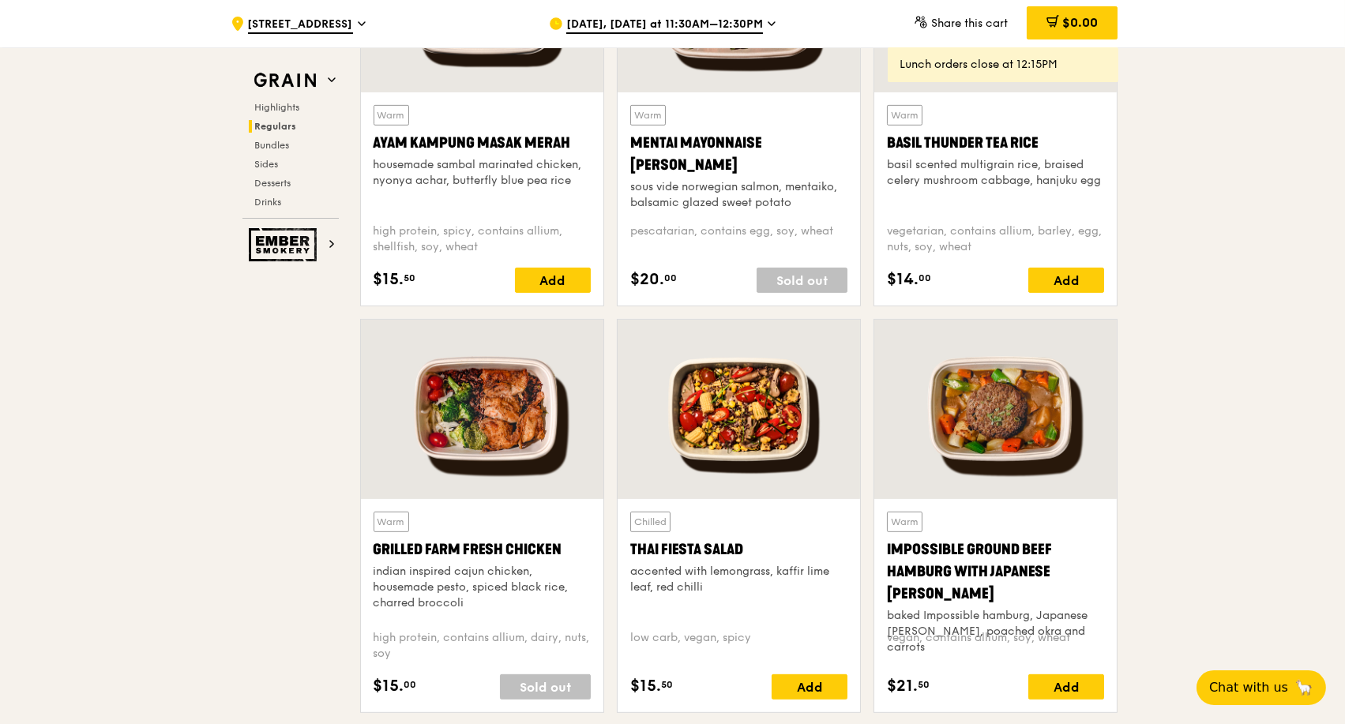
scroll to position [1580, 0]
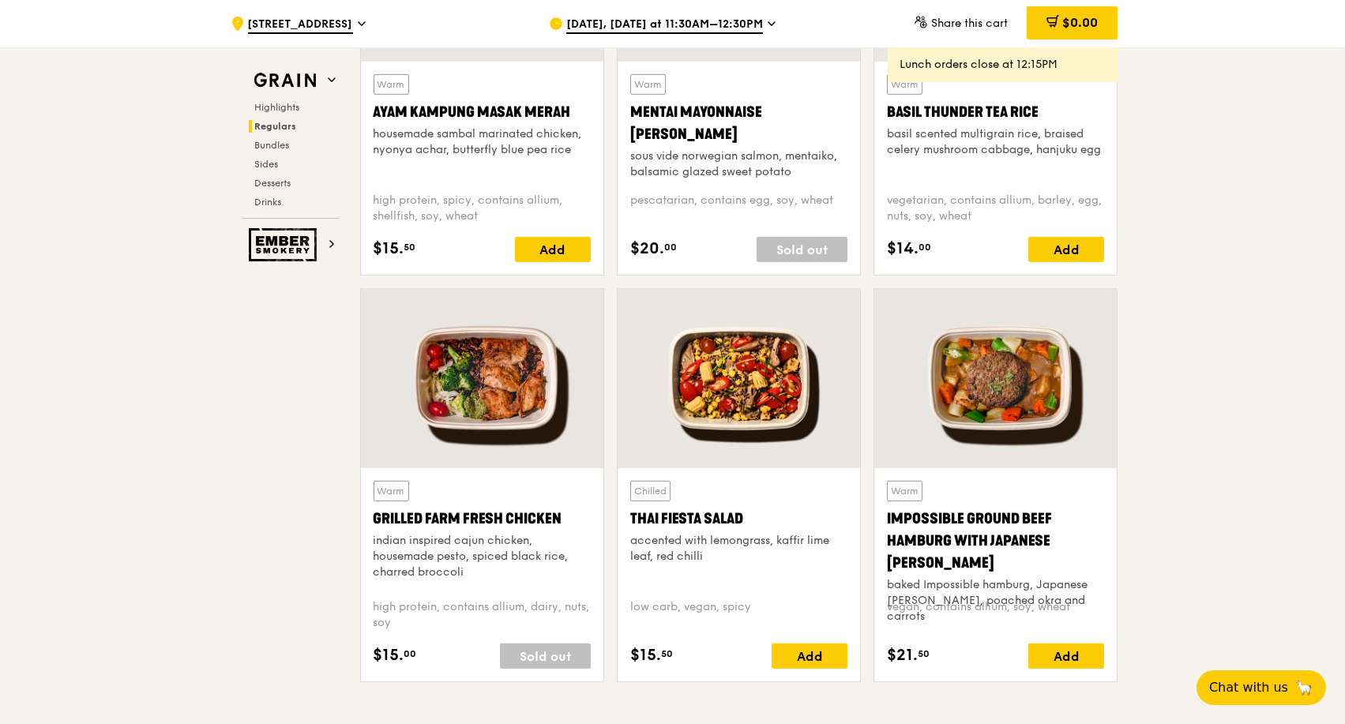
click at [471, 547] on div "indian inspired cajun chicken, housemade pesto, spiced black rice, charred broc…" at bounding box center [482, 556] width 217 height 47
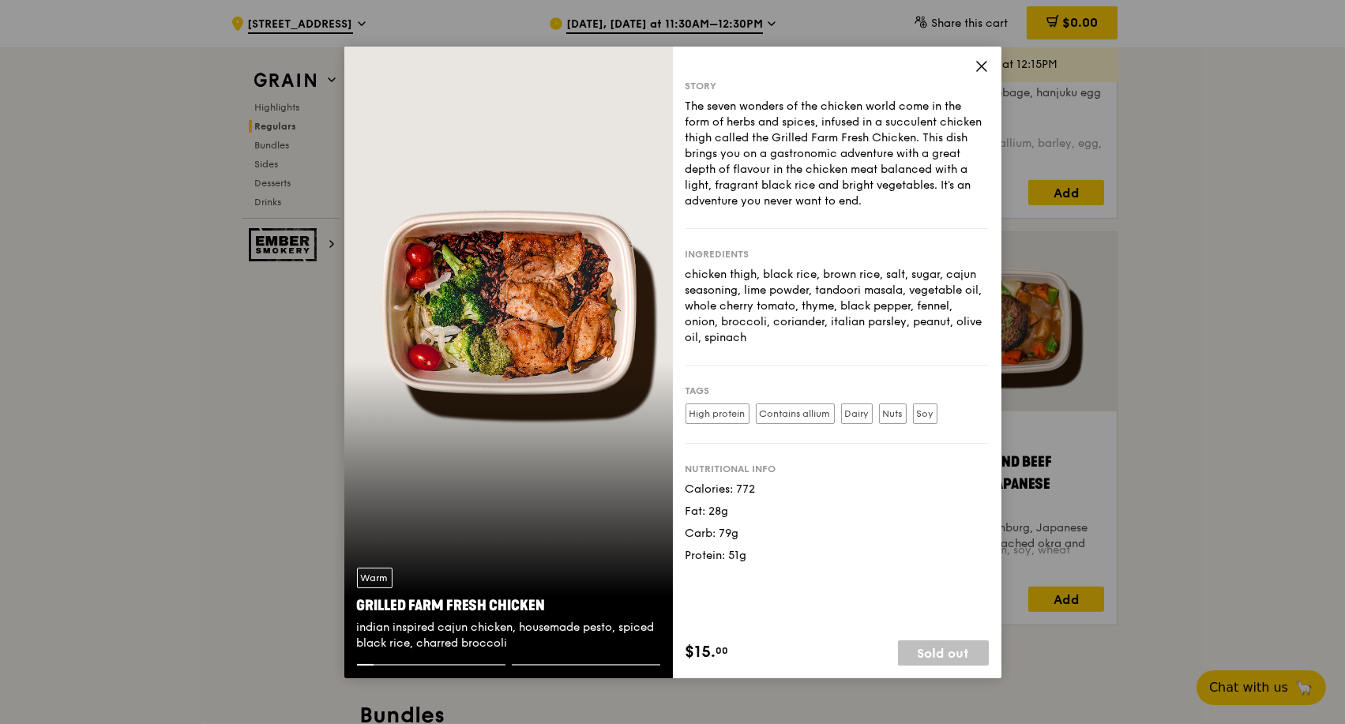
scroll to position [1667, 0]
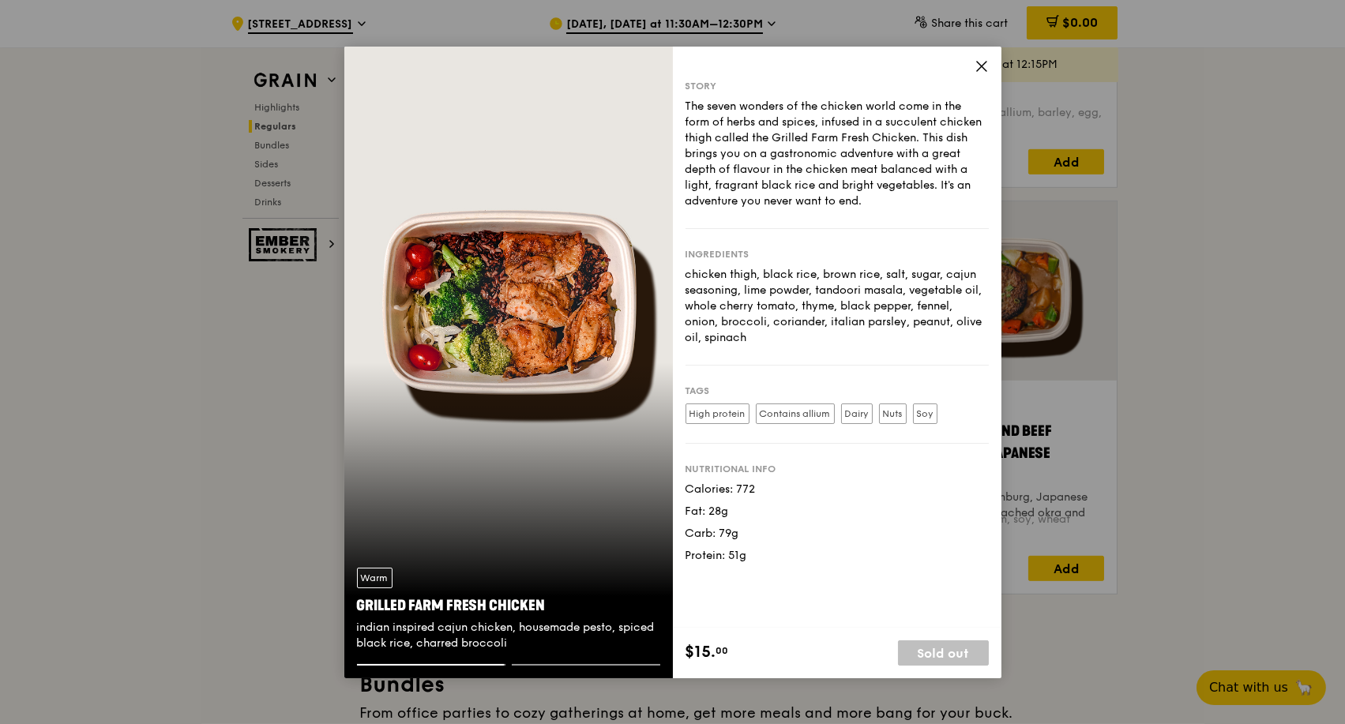
click at [982, 69] on icon at bounding box center [982, 66] width 14 height 14
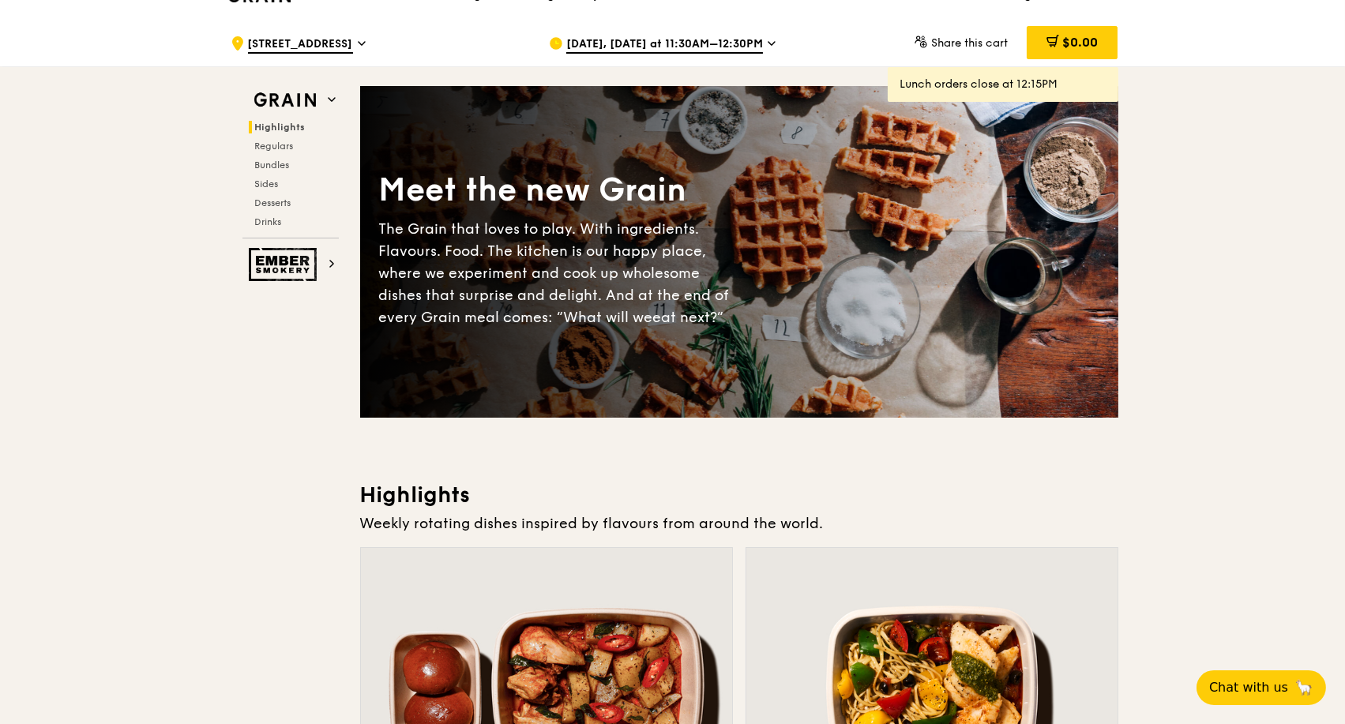
scroll to position [0, 0]
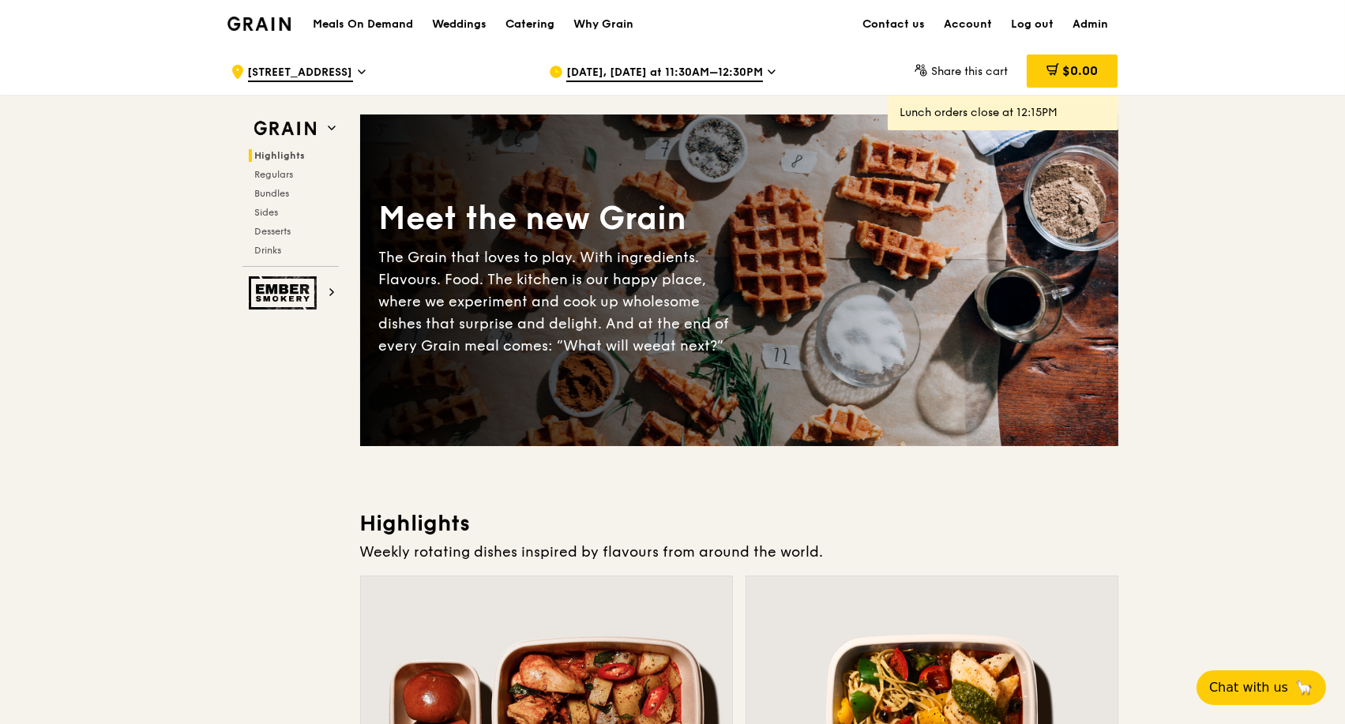
click at [543, 27] on div "Catering" at bounding box center [529, 24] width 49 height 47
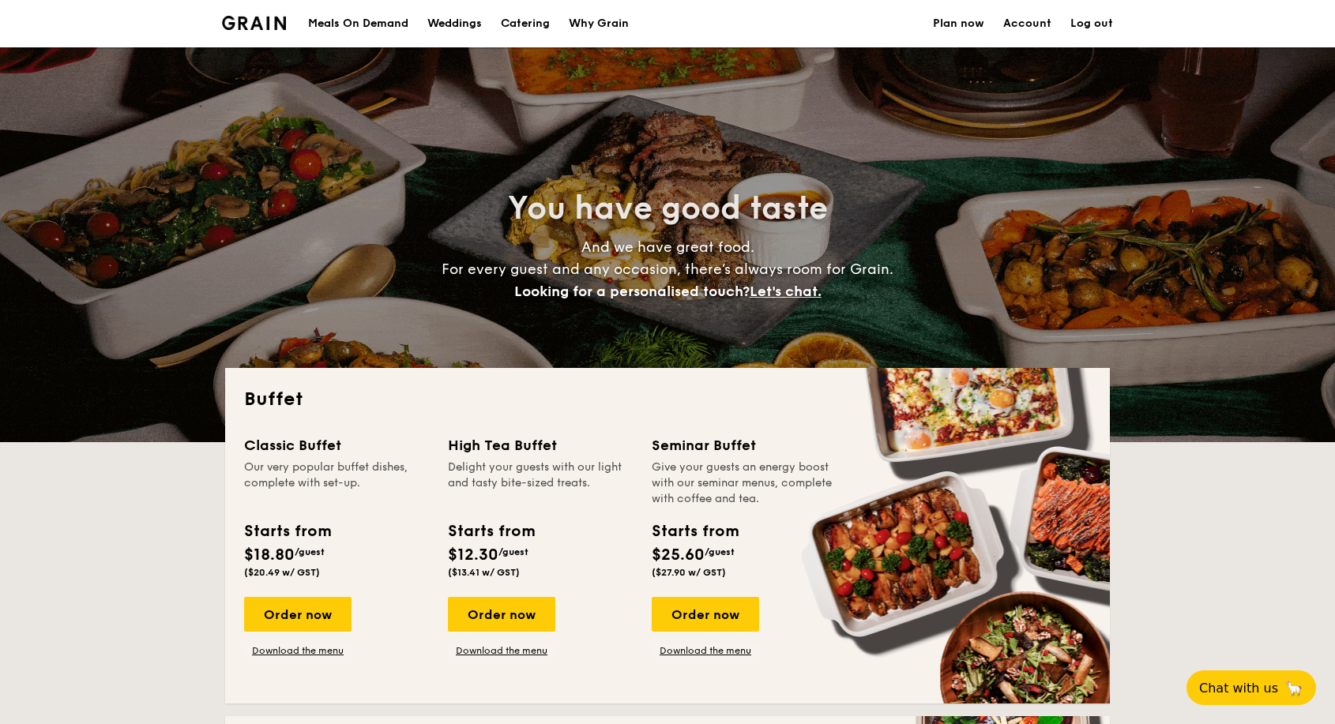
select select
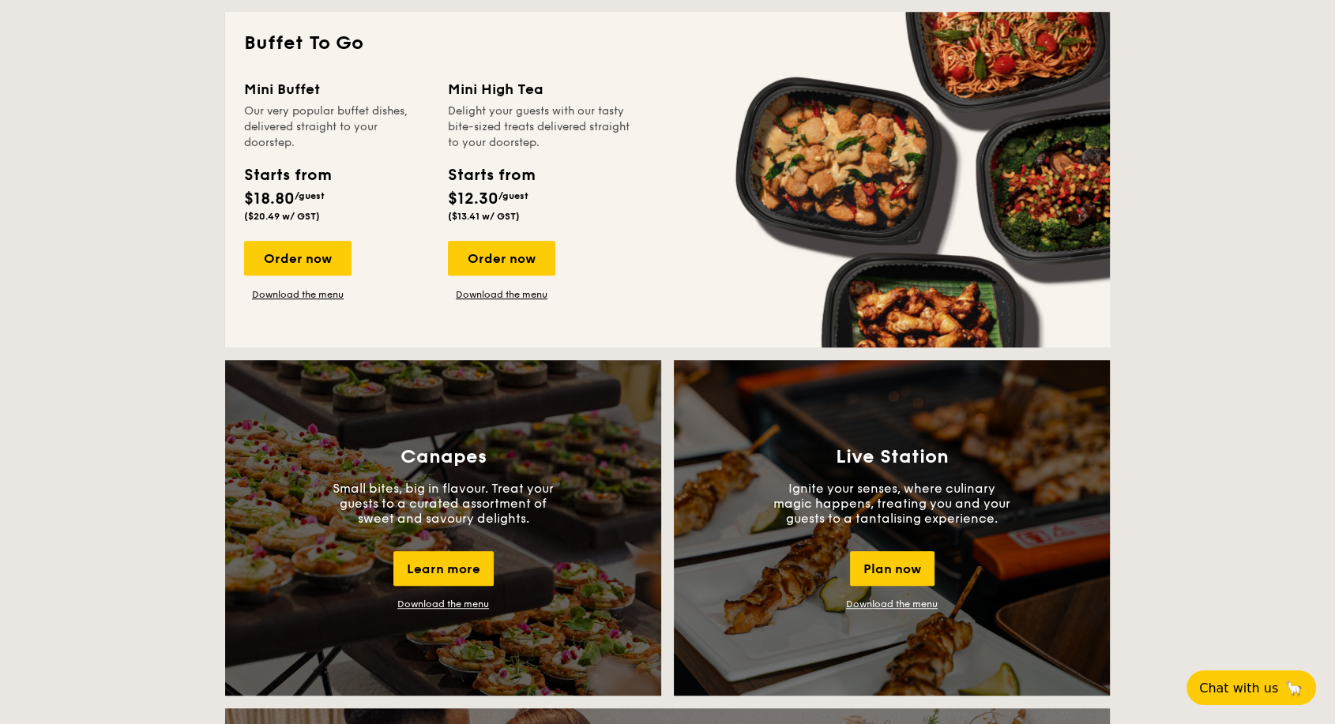
scroll to position [965, 0]
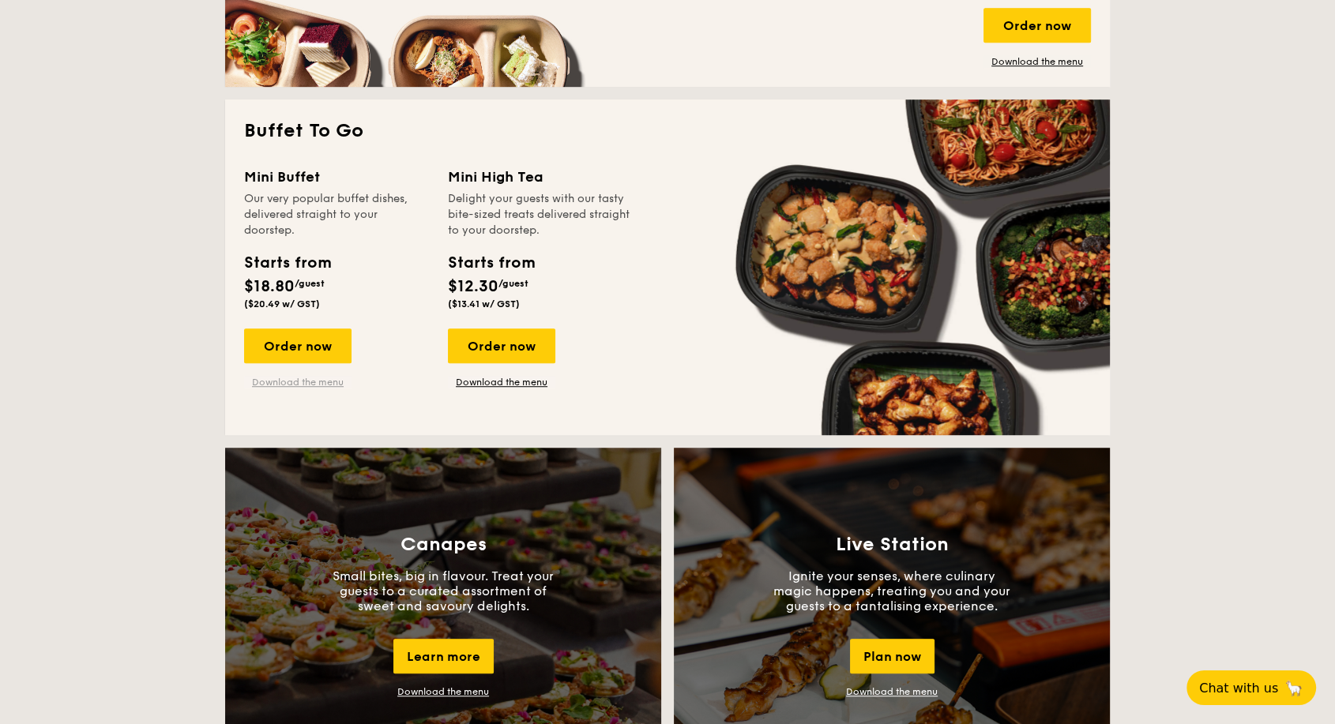
click at [326, 381] on link "Download the menu" at bounding box center [297, 382] width 107 height 13
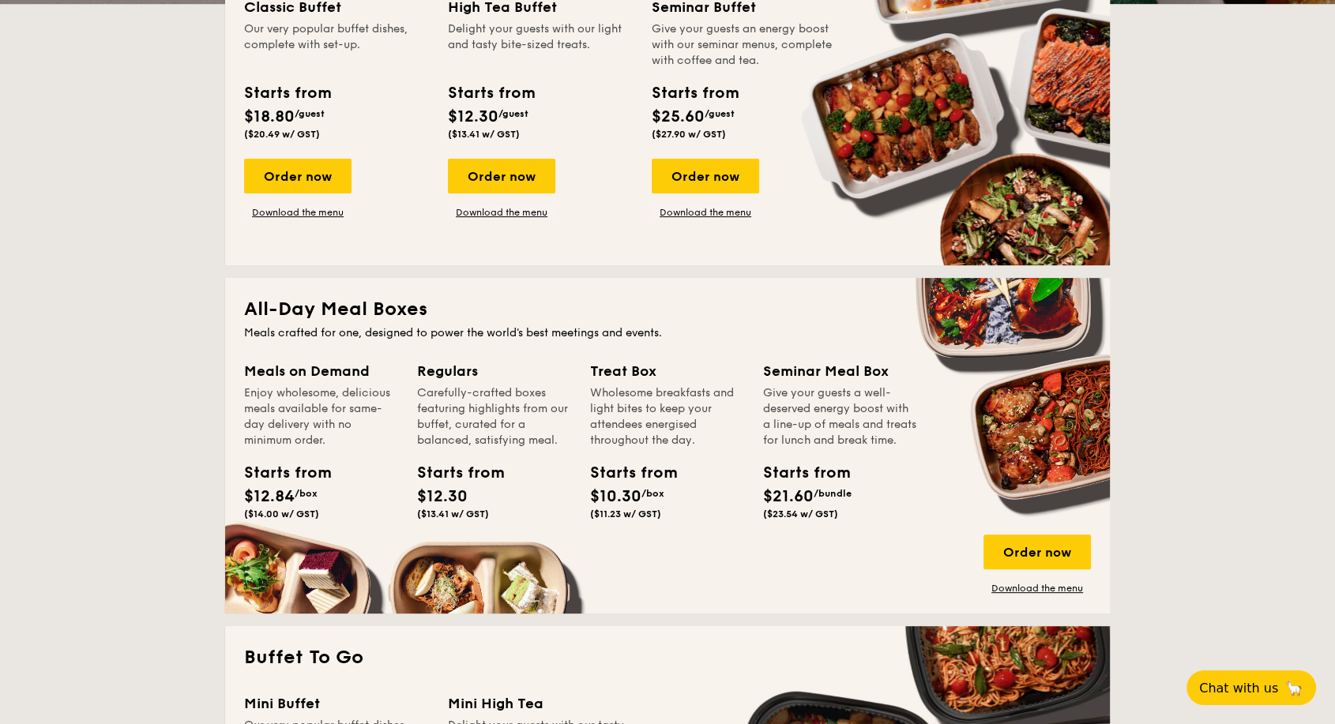
scroll to position [0, 0]
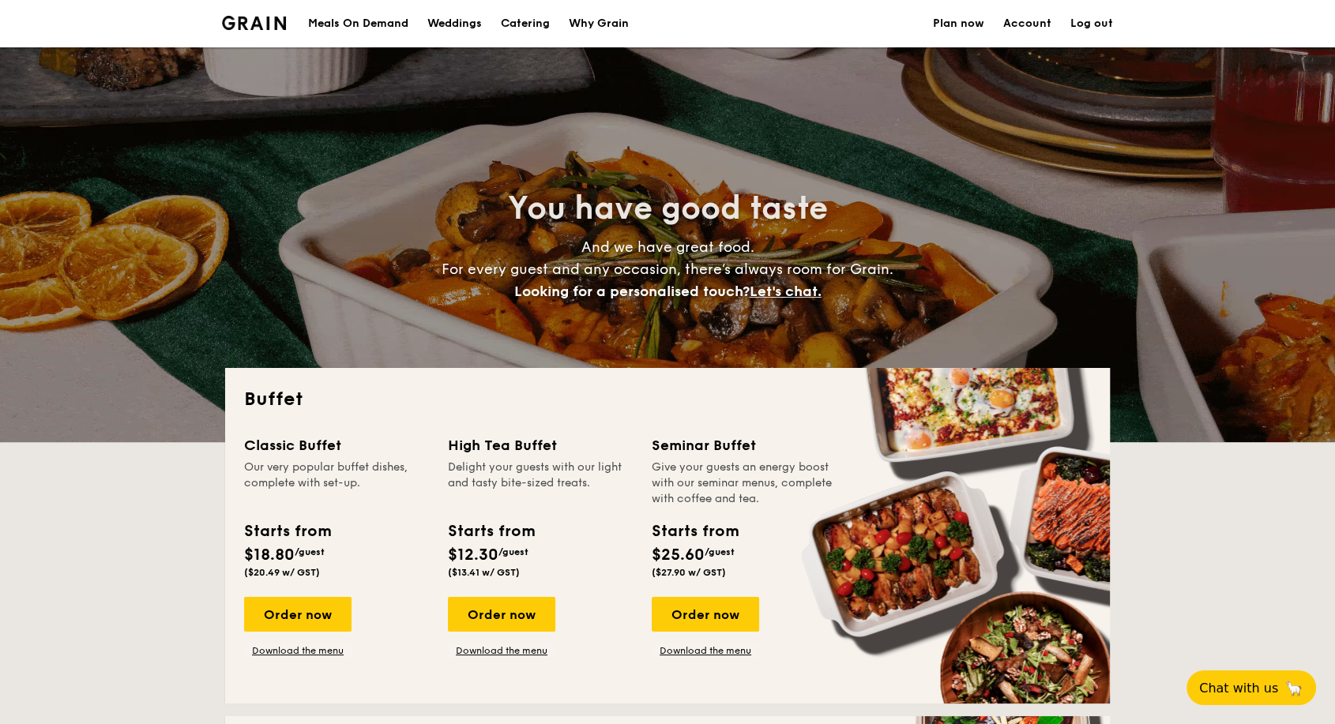
click at [370, 27] on div "Meals On Demand" at bounding box center [358, 23] width 100 height 47
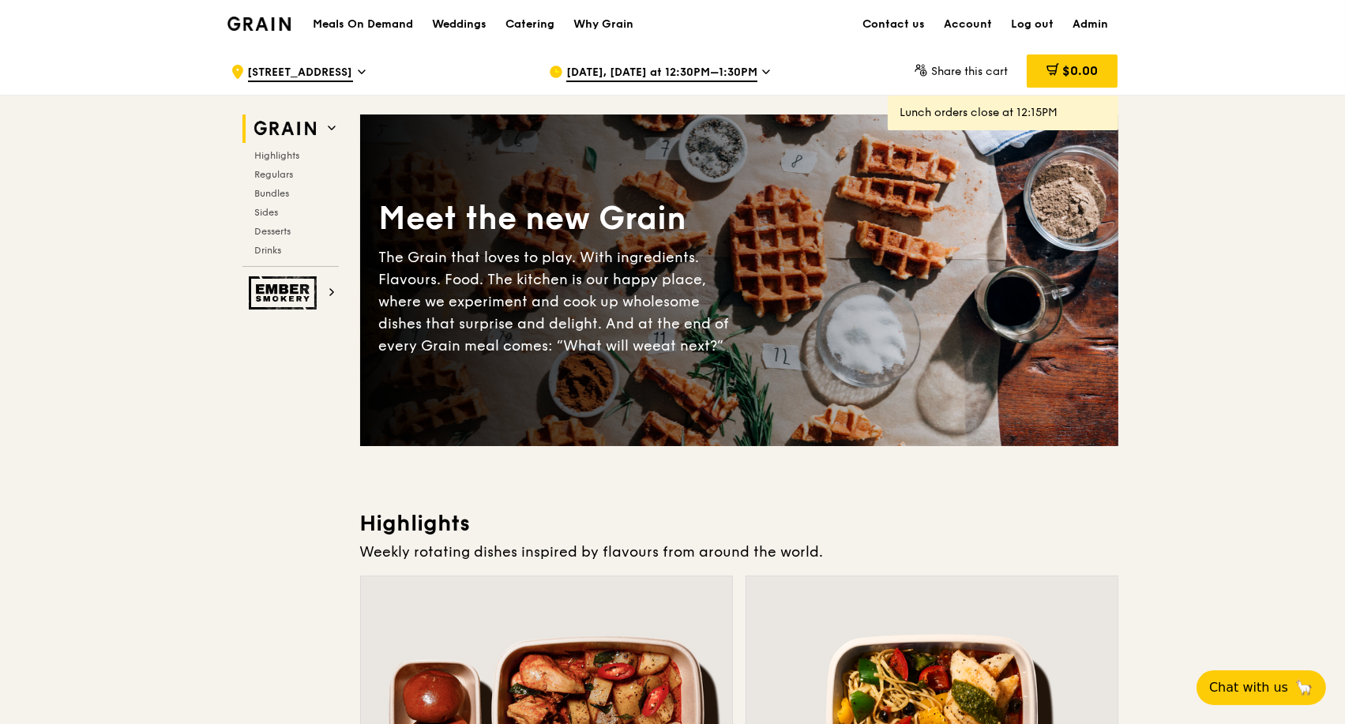
click at [762, 75] on icon at bounding box center [766, 72] width 8 height 14
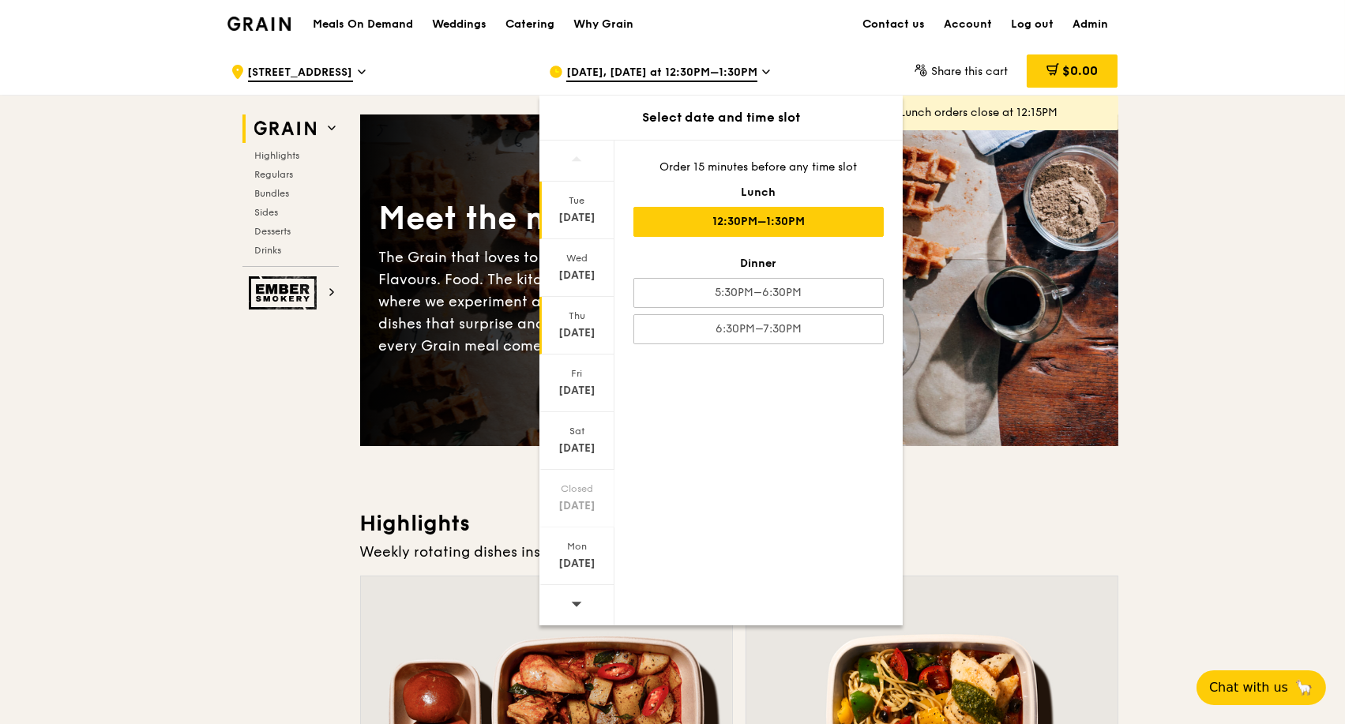
click at [588, 325] on div "Sep 18" at bounding box center [577, 333] width 70 height 16
